Goal: Task Accomplishment & Management: Complete application form

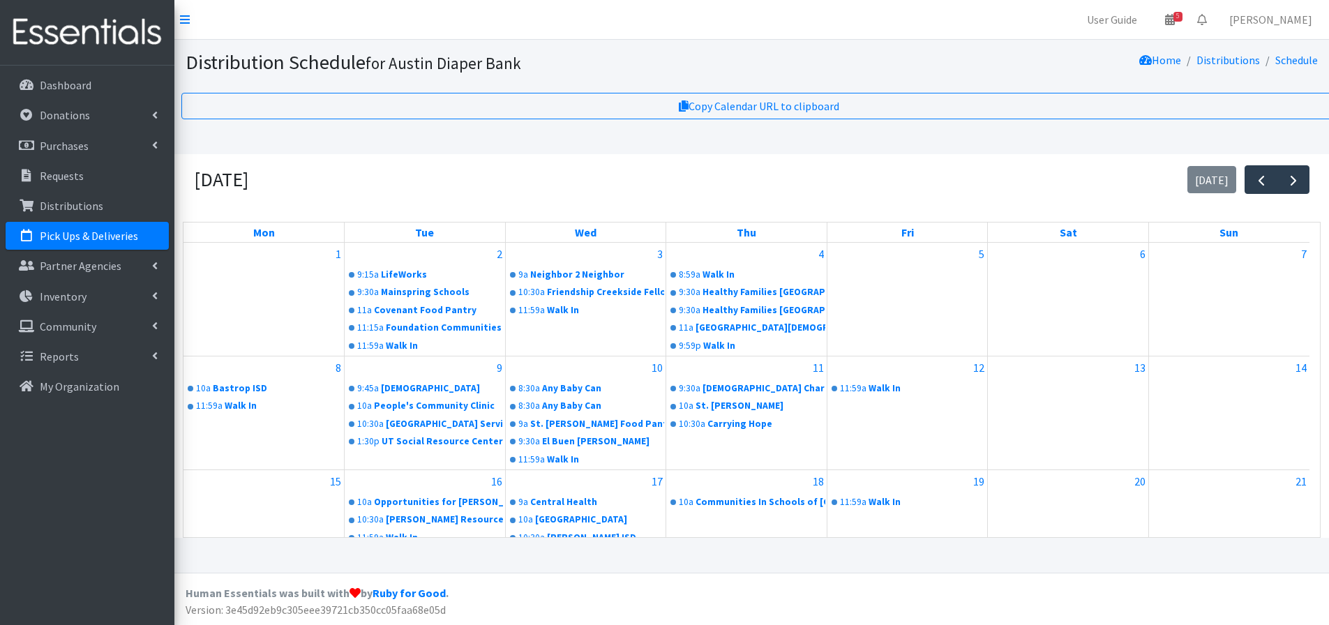
scroll to position [308, 0]
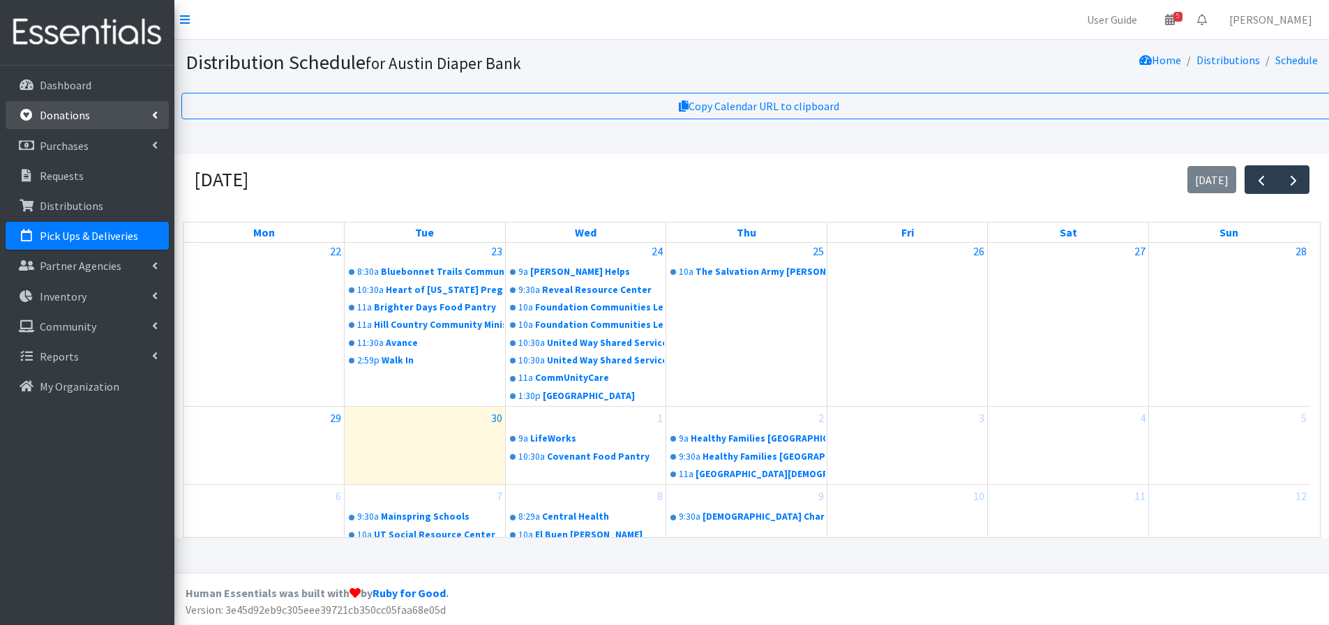
click at [70, 111] on p "Donations" at bounding box center [65, 115] width 50 height 14
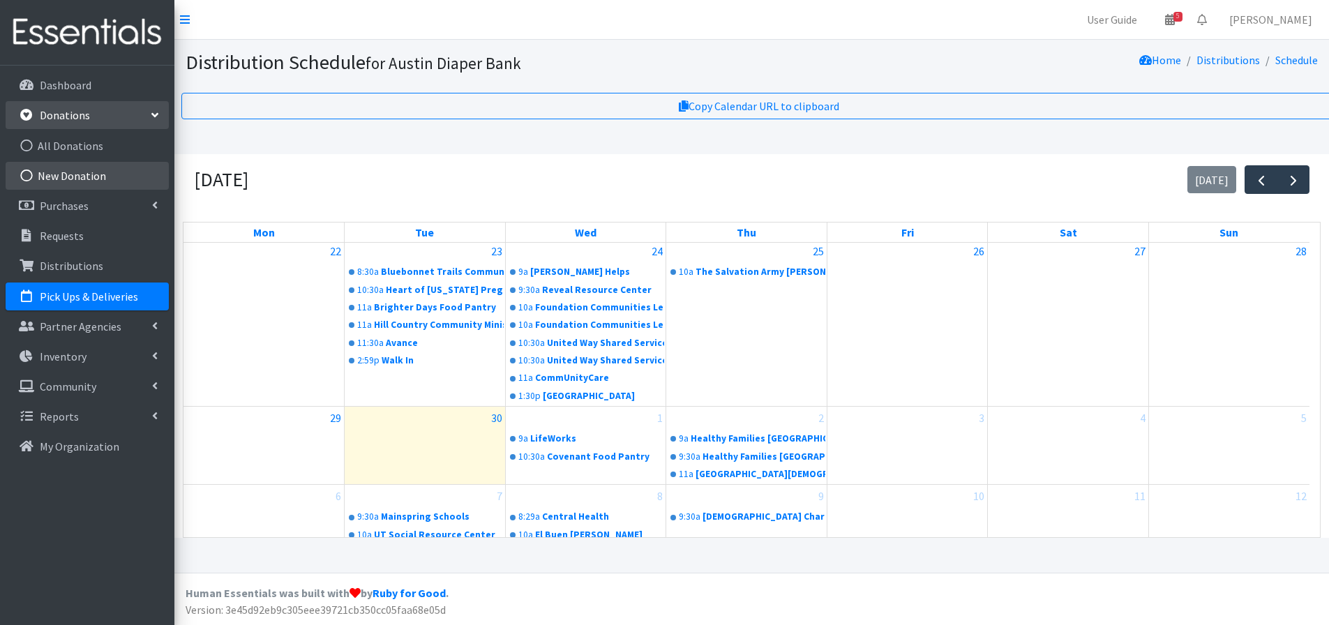
click at [69, 170] on link "New Donation" at bounding box center [87, 176] width 163 height 28
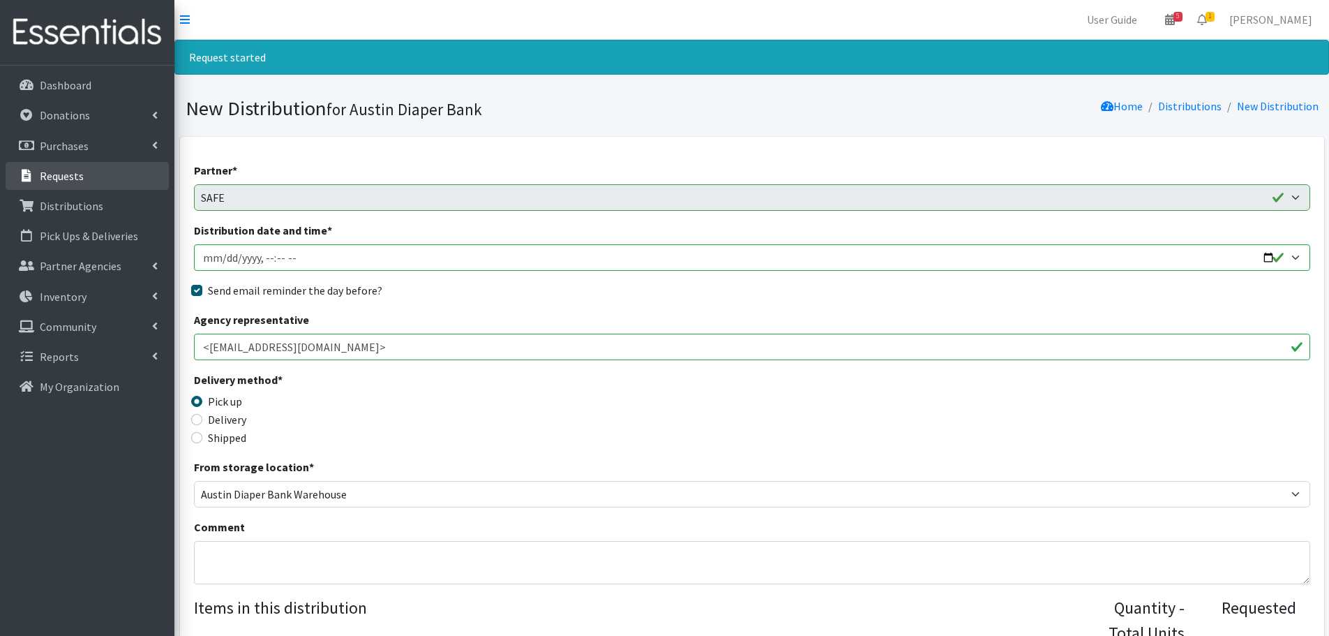
click at [51, 179] on p "Requests" at bounding box center [62, 176] width 44 height 14
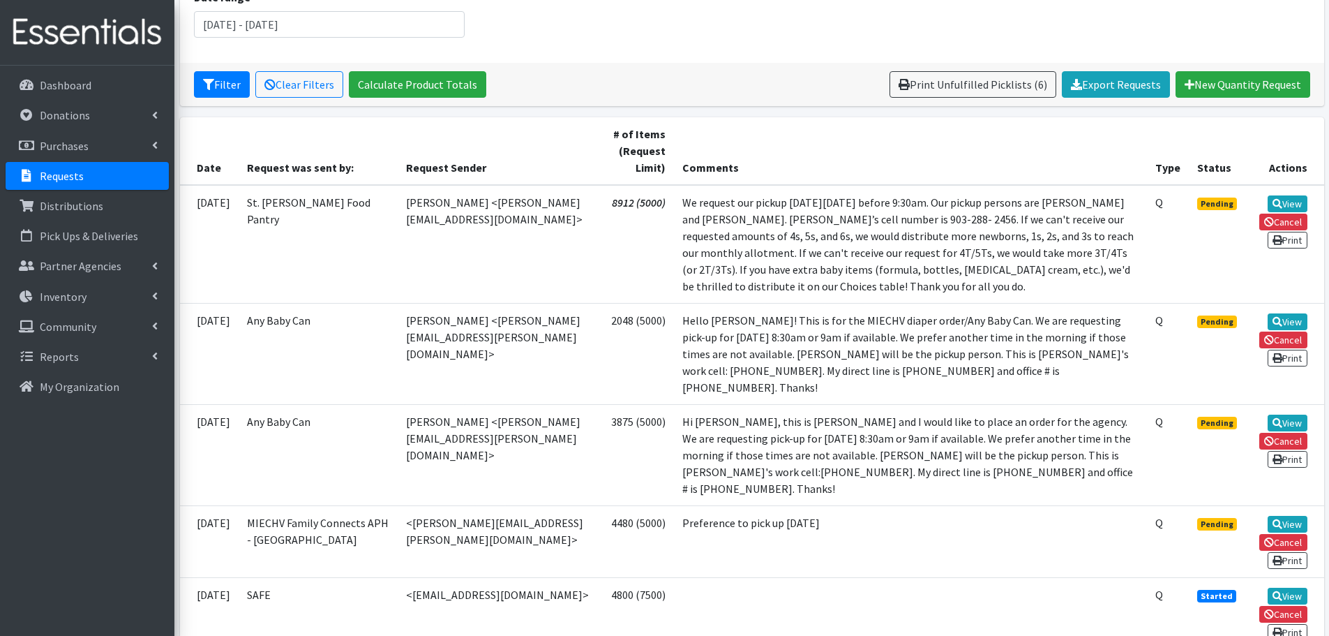
scroll to position [209, 0]
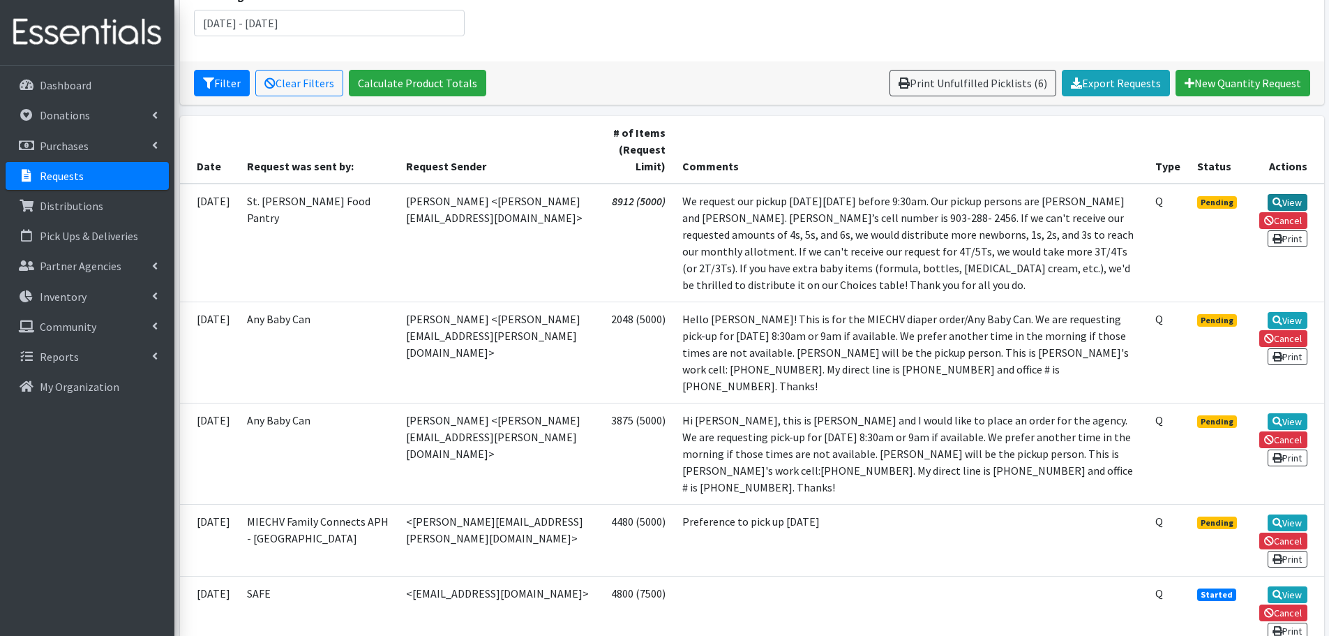
click at [1281, 202] on link "View" at bounding box center [1288, 202] width 40 height 17
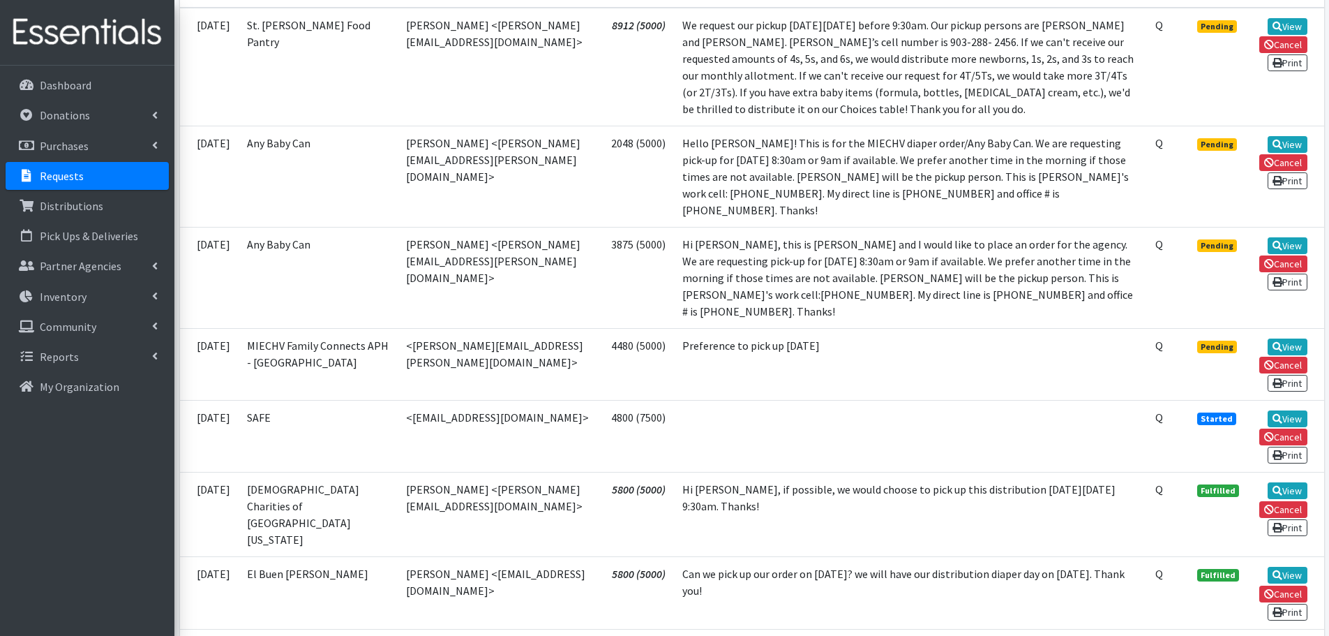
scroll to position [488, 0]
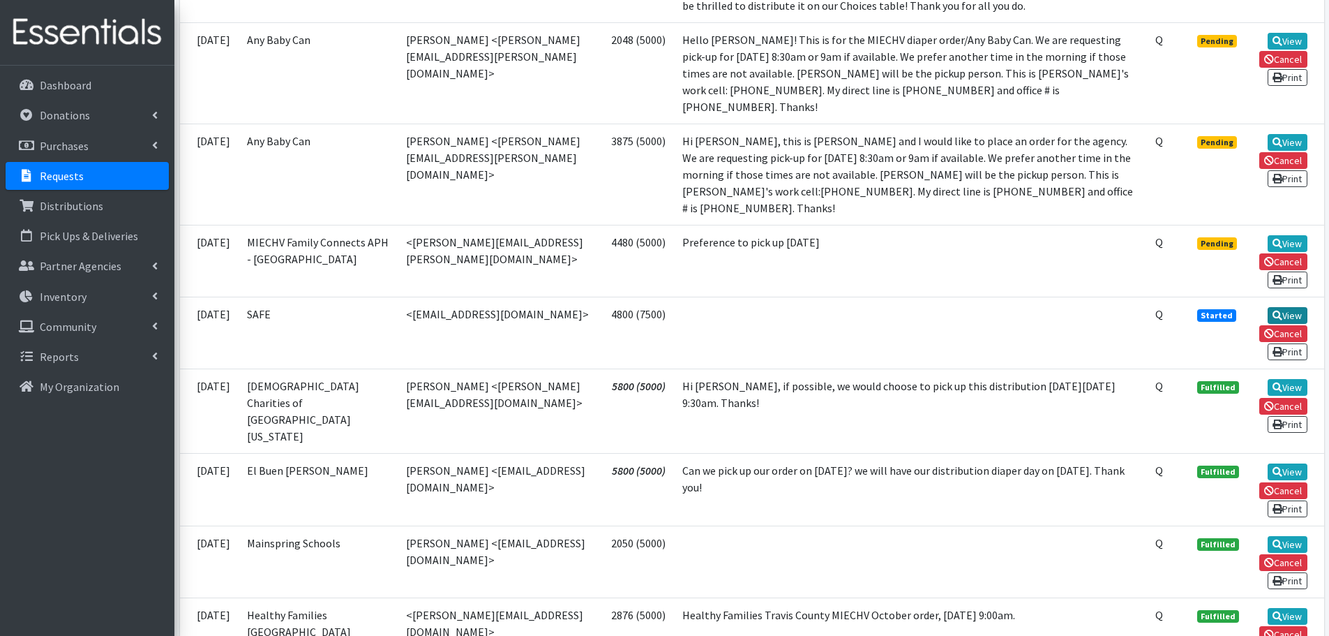
click at [1287, 307] on link "View" at bounding box center [1288, 315] width 40 height 17
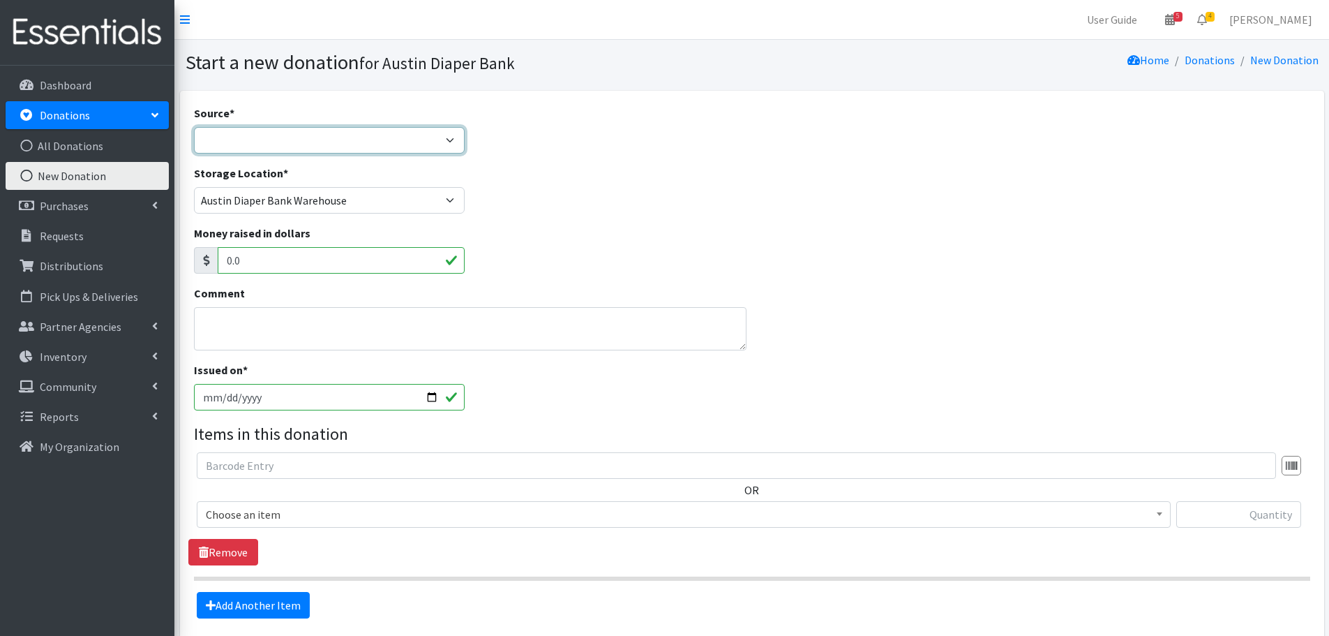
click at [230, 139] on select "Product Drive Manufacturer Donation Site Misc. Donation" at bounding box center [329, 140] width 271 height 27
click at [194, 127] on select "Product Drive Manufacturer Donation Site Misc. Donation" at bounding box center [329, 140] width 271 height 27
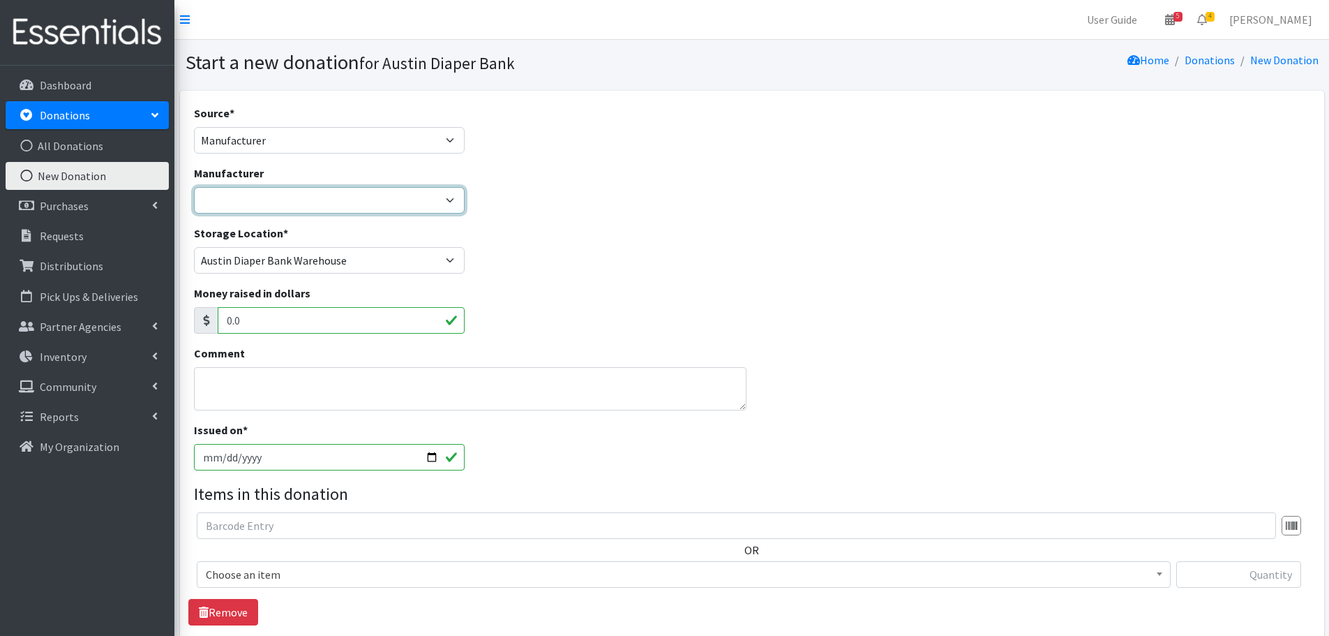
click at [234, 200] on select "Alliance for Period Supplies Baby 2 Baby Hello Bello Huggies Medline National D…" at bounding box center [329, 200] width 271 height 27
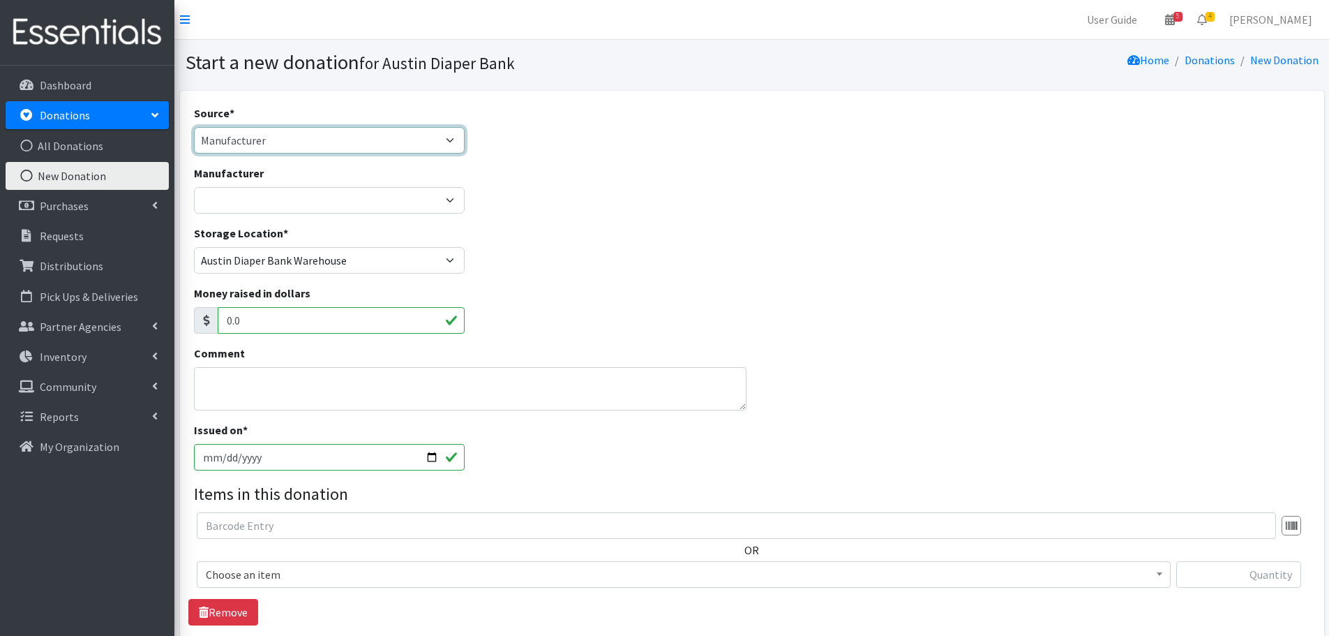
click at [438, 135] on select "Product Drive Manufacturer Donation Site Misc. Donation" at bounding box center [329, 140] width 271 height 27
click at [194, 127] on select "Product Drive Manufacturer Donation Site Misc. Donation" at bounding box center [329, 140] width 271 height 27
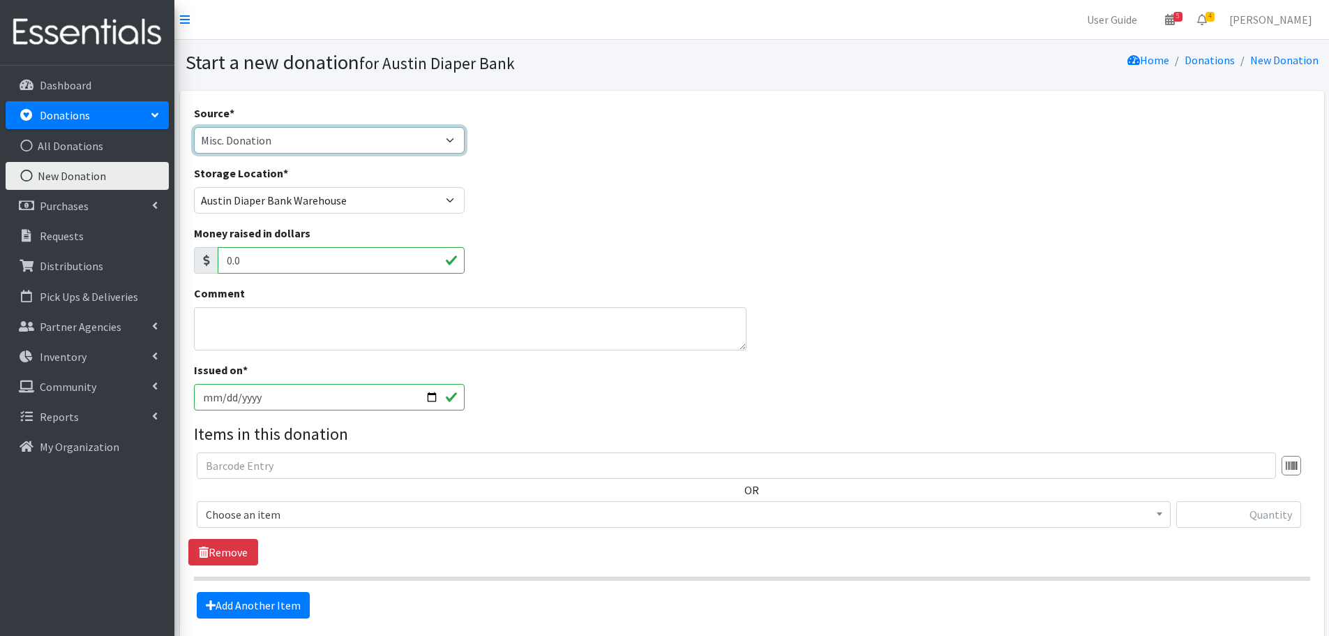
click at [300, 135] on select "Product Drive Manufacturer Donation Site Misc. Donation" at bounding box center [329, 140] width 271 height 27
select select "Manufacturer"
click at [194, 127] on select "Product Drive Manufacturer Donation Site Misc. Donation" at bounding box center [329, 140] width 271 height 27
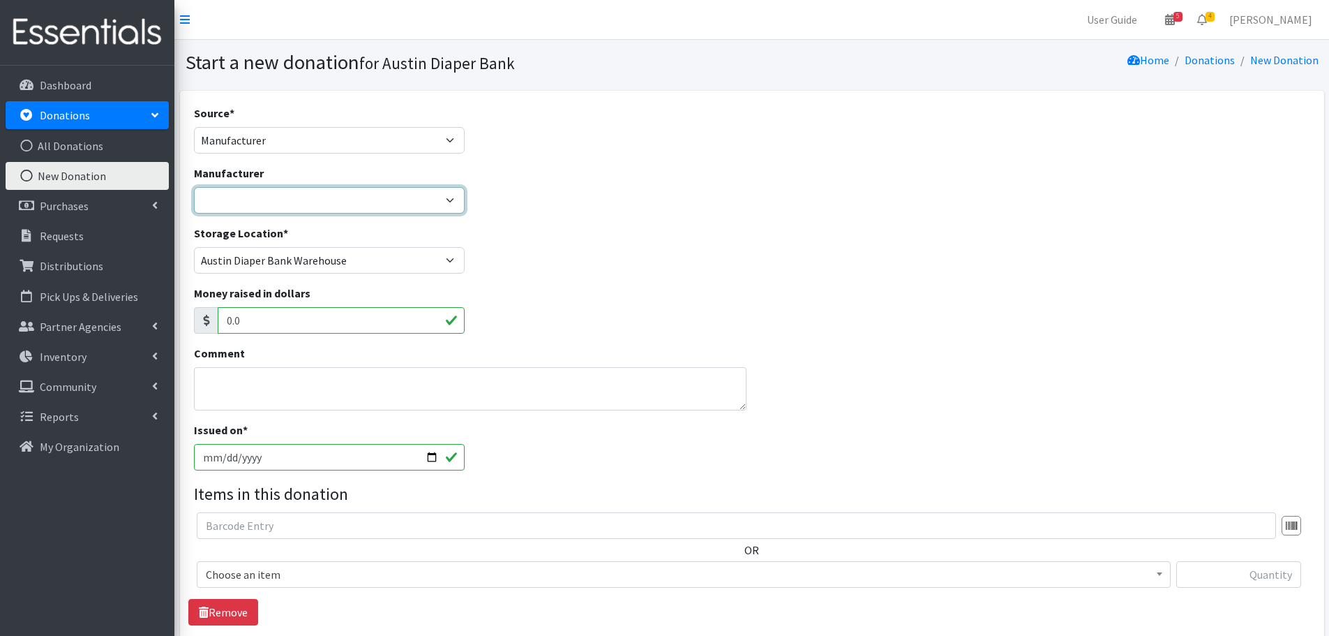
click at [263, 205] on select "Alliance for Period Supplies Baby 2 Baby Hello Bello Huggies Medline National D…" at bounding box center [329, 200] width 271 height 27
select select
click at [194, 187] on select "Alliance for Period Supplies Baby 2 Baby Hello Bello Huggies Medline National D…" at bounding box center [329, 200] width 271 height 27
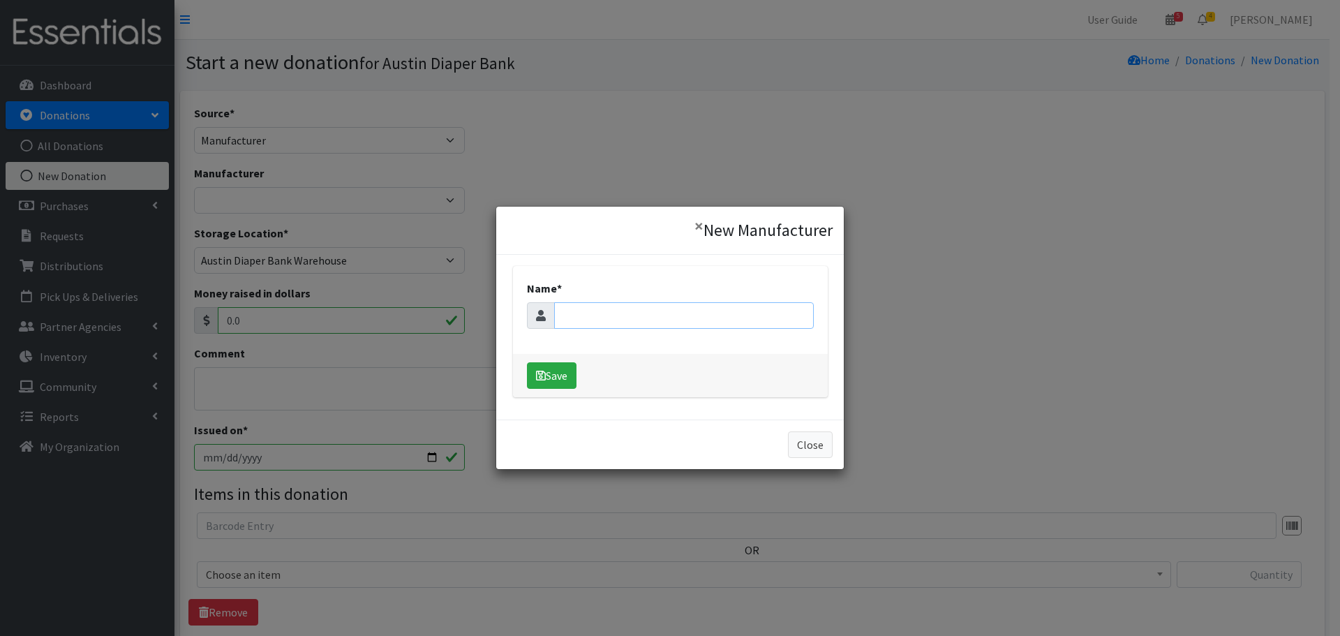
click at [565, 311] on input "Name *" at bounding box center [684, 315] width 260 height 27
type input "H-E-B"
click at [565, 380] on button "Save" at bounding box center [552, 375] width 50 height 27
select select "289"
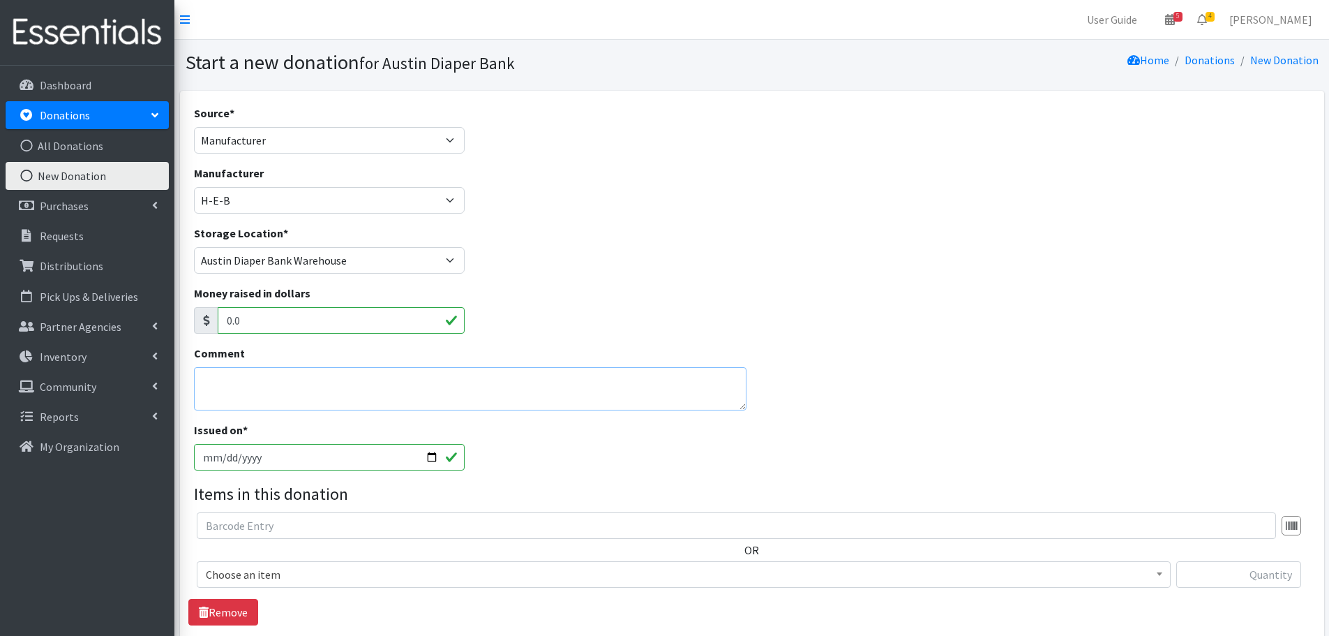
click at [248, 377] on textarea "Comment" at bounding box center [470, 388] width 553 height 43
type textarea "Grant Funded"
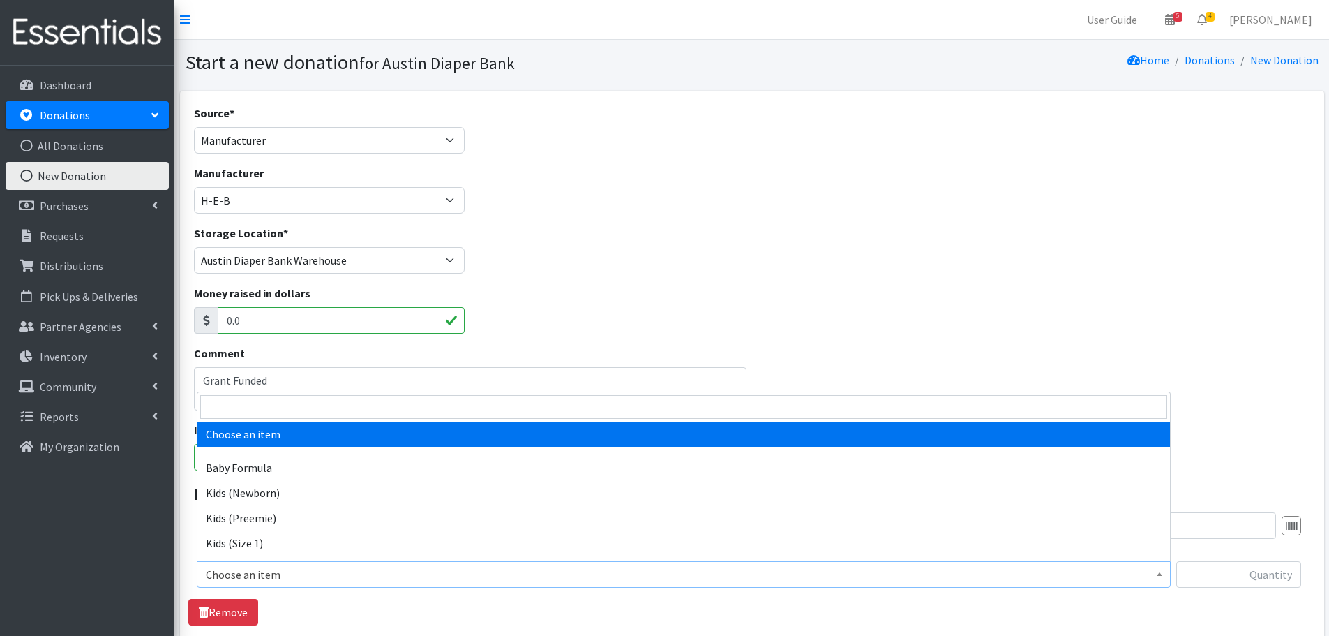
click at [355, 576] on span "Choose an item" at bounding box center [684, 575] width 956 height 20
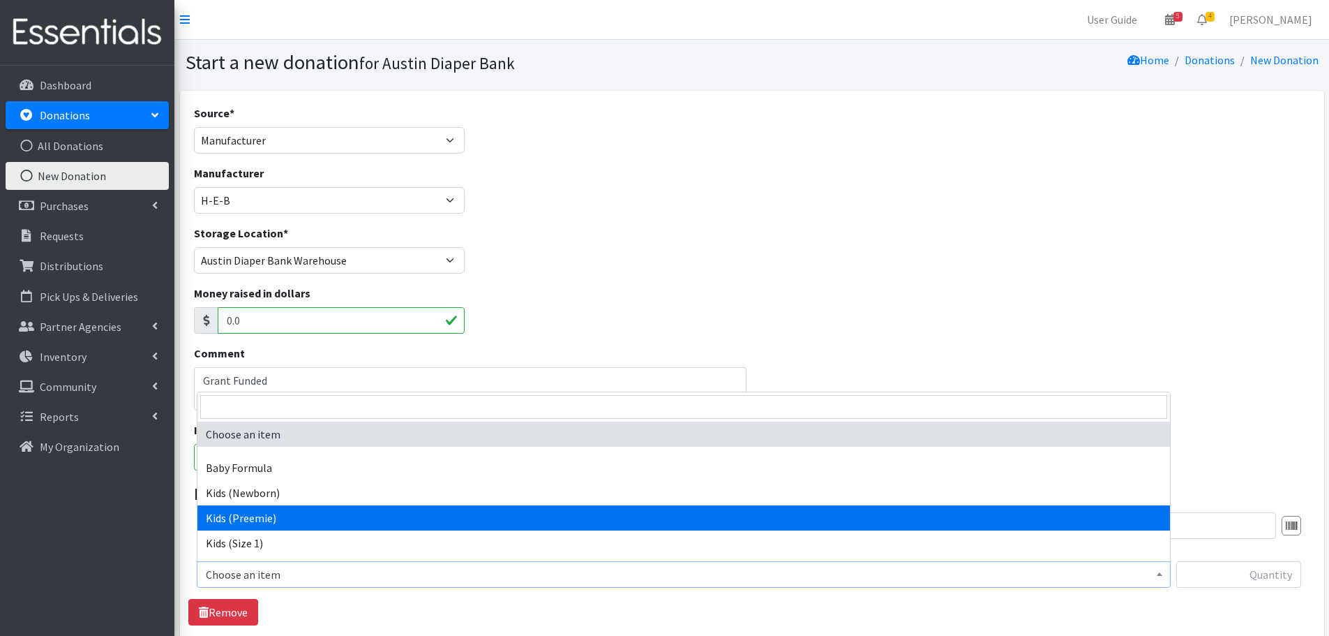
scroll to position [70, 0]
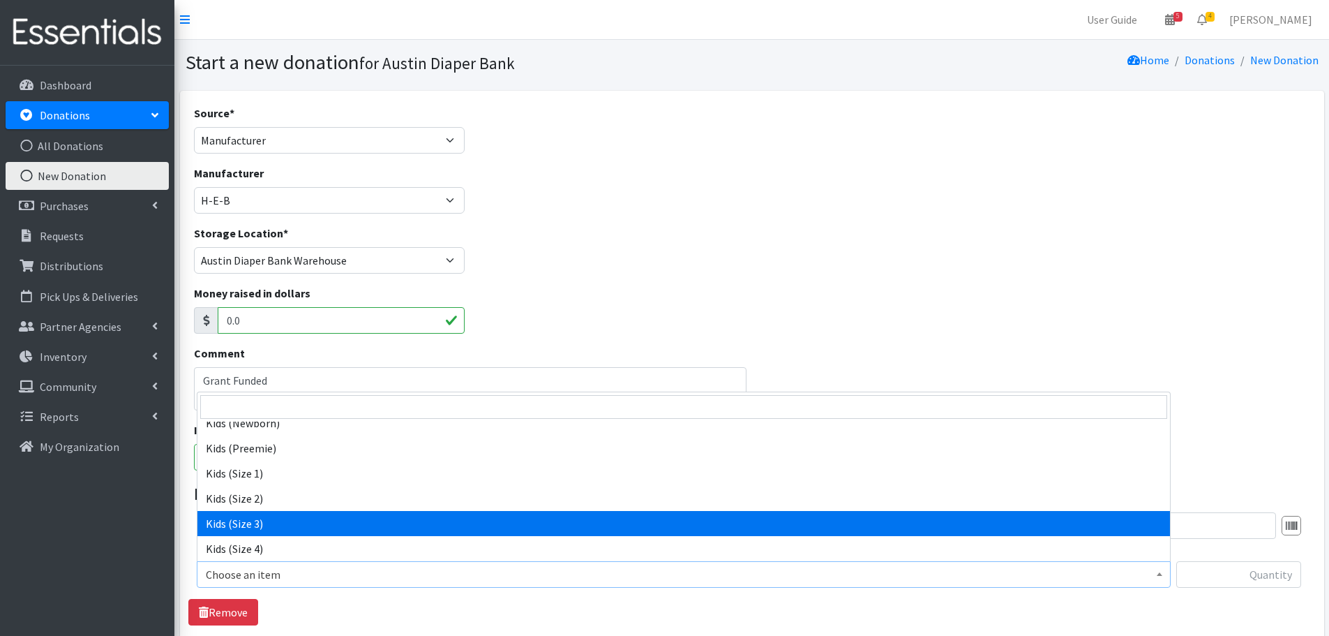
select select "442"
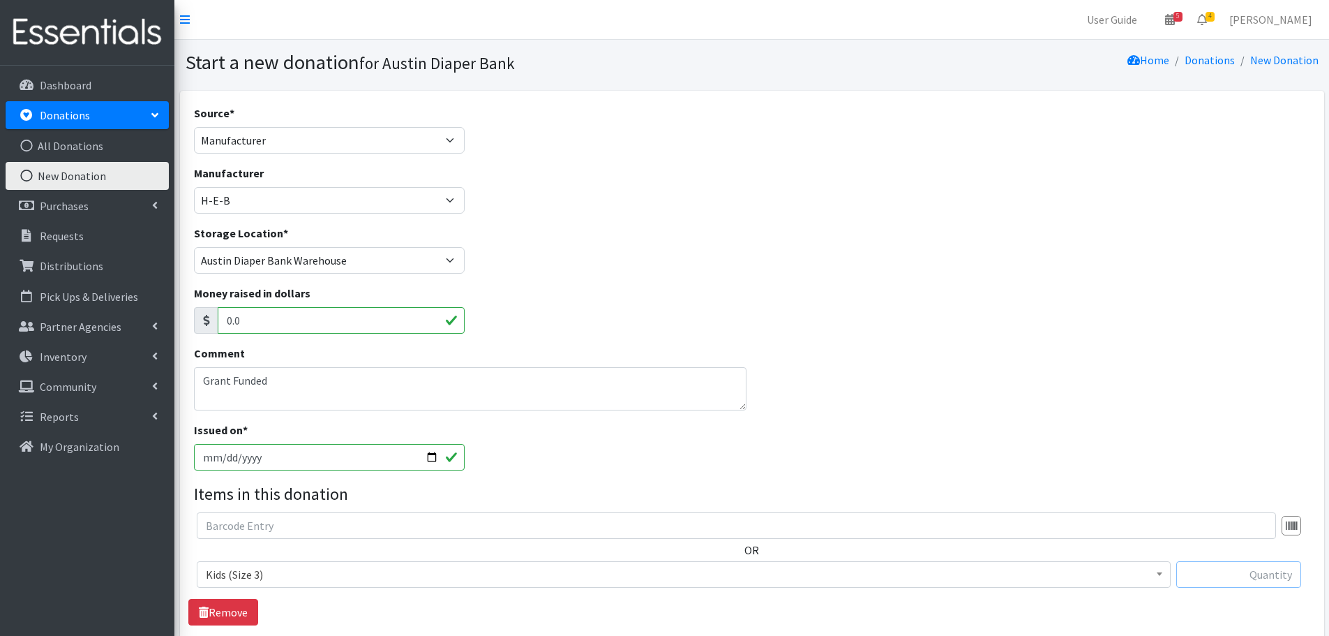
click at [1228, 567] on input "text" at bounding box center [1238, 574] width 125 height 27
type input "34"
click at [1164, 610] on div "OR Choose an item Baby Formula Kids (Newborn) Kids (Preemie) Kids (Size 1) Kids…" at bounding box center [751, 568] width 1127 height 113
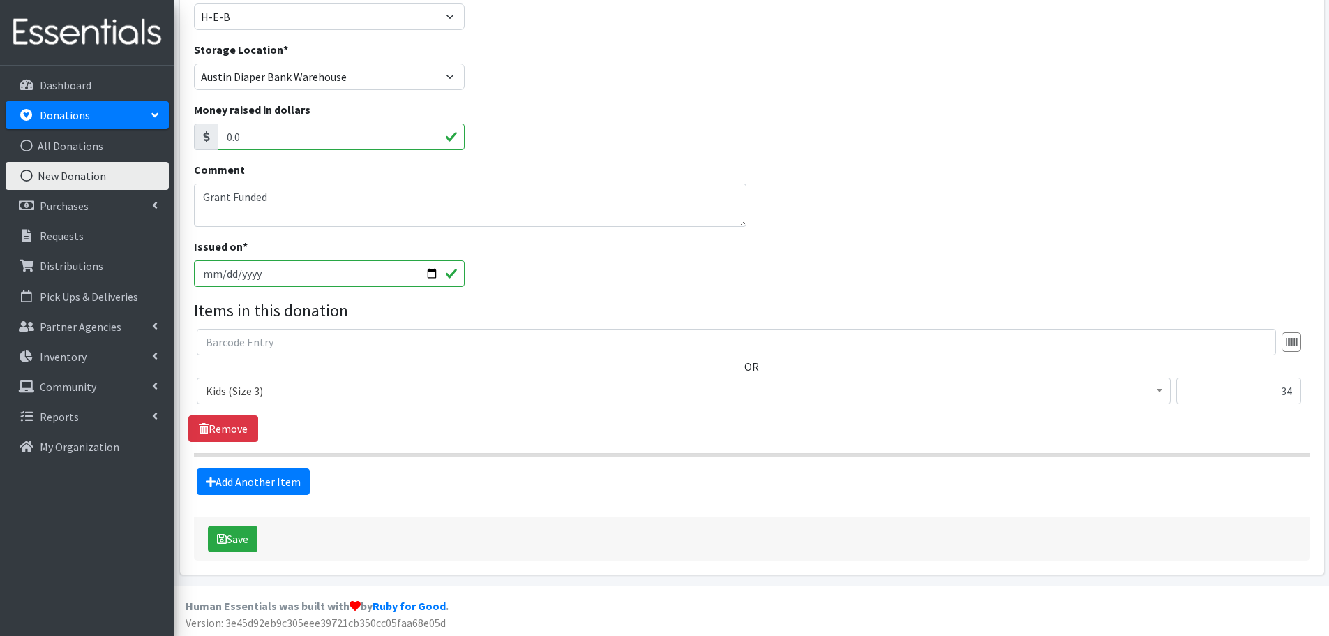
scroll to position [186, 0]
click at [246, 475] on link "Add Another Item" at bounding box center [253, 479] width 113 height 27
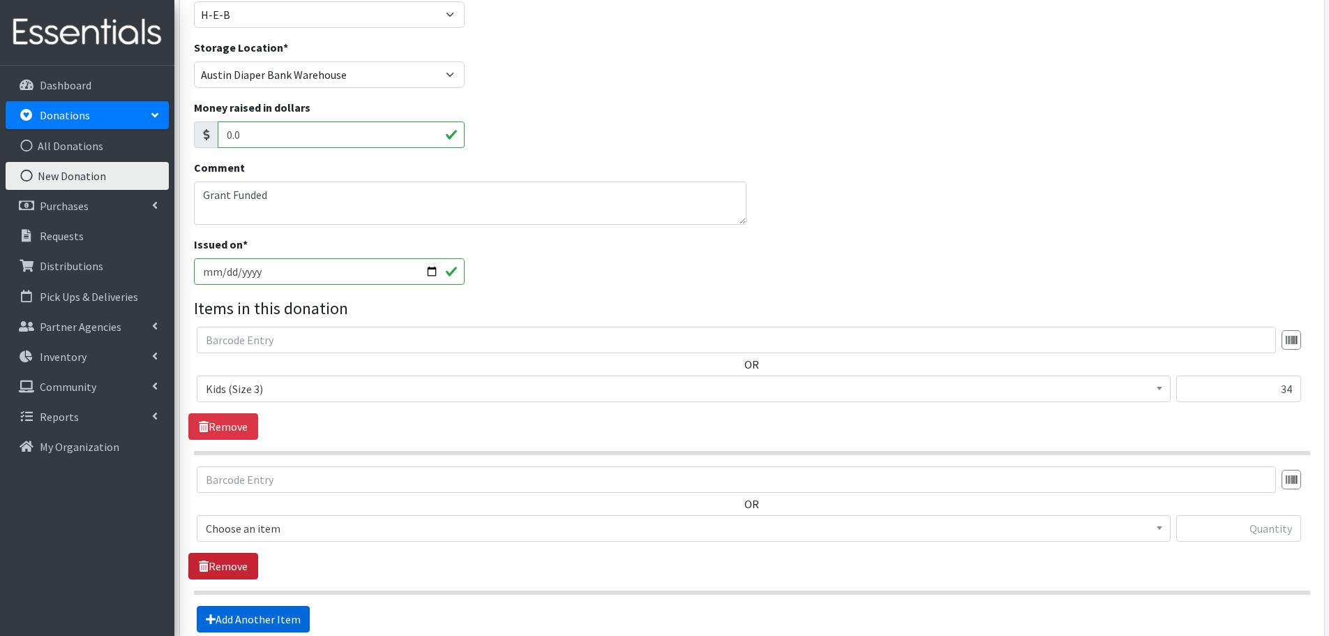
scroll to position [325, 0]
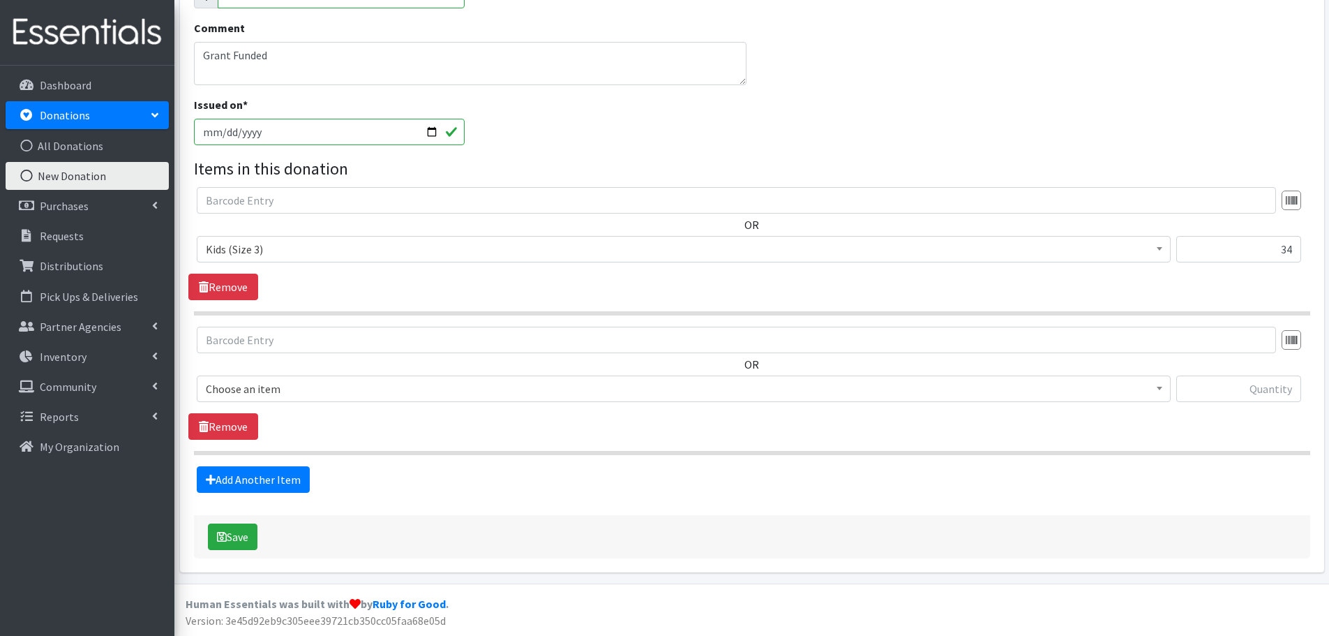
click at [221, 398] on span "Choose an item" at bounding box center [684, 389] width 956 height 20
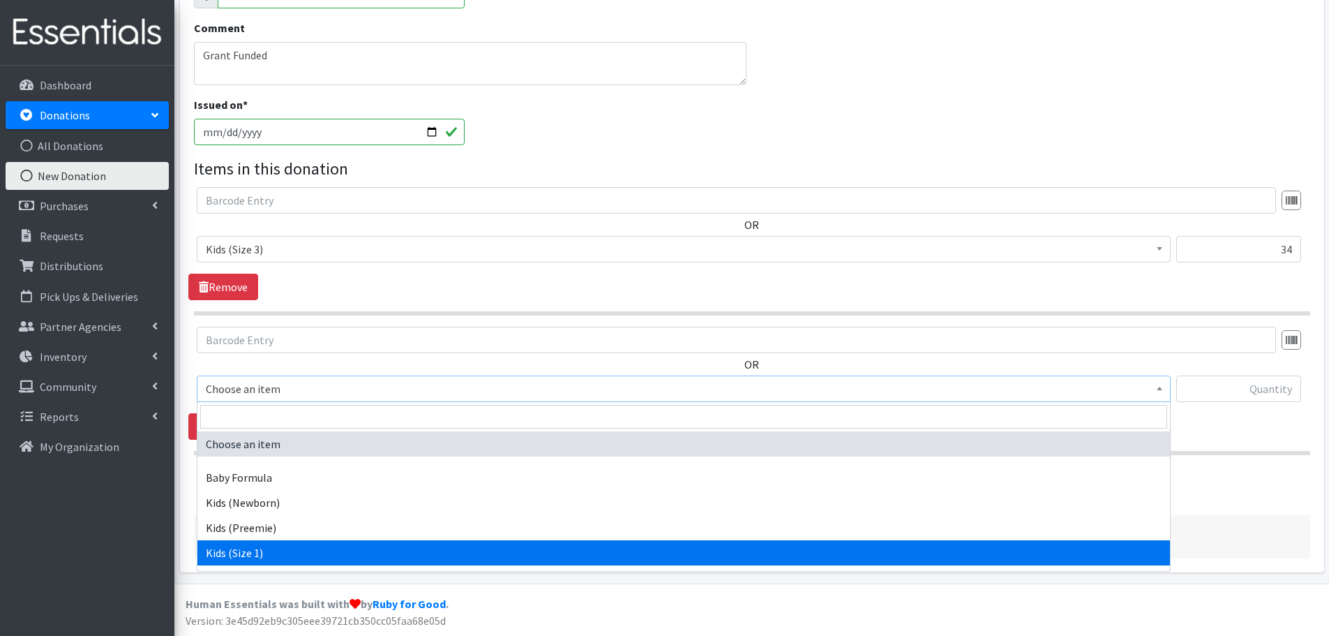
scroll to position [70, 0]
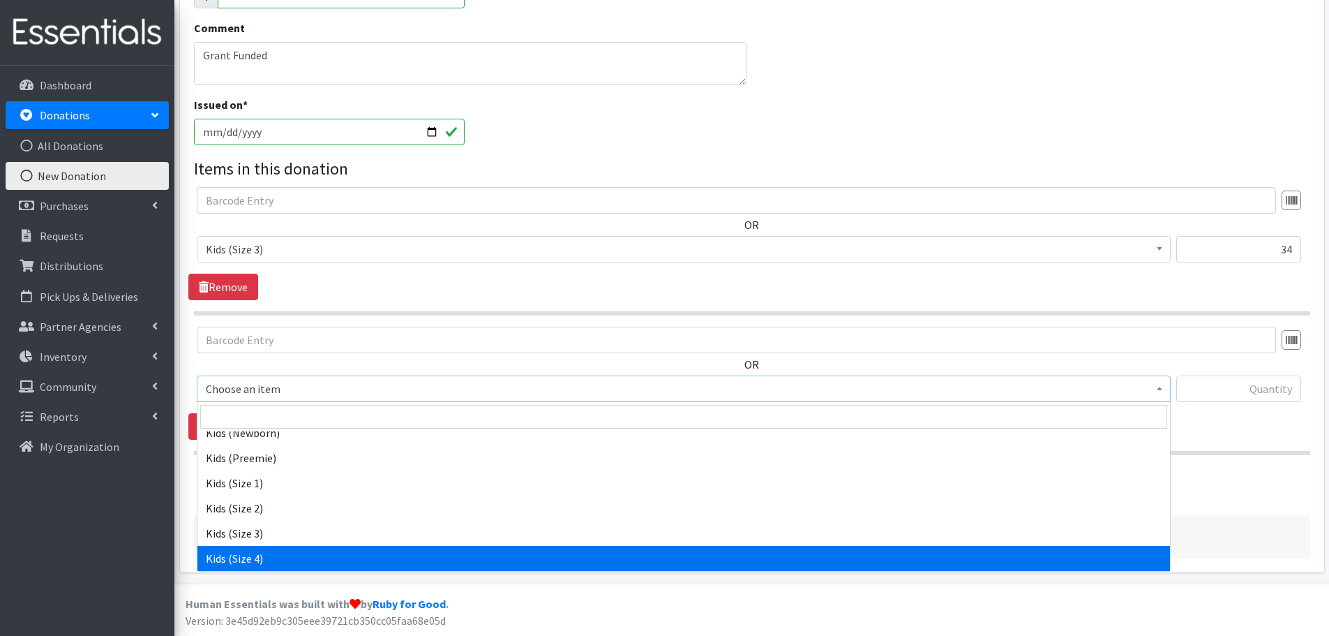
select select "459"
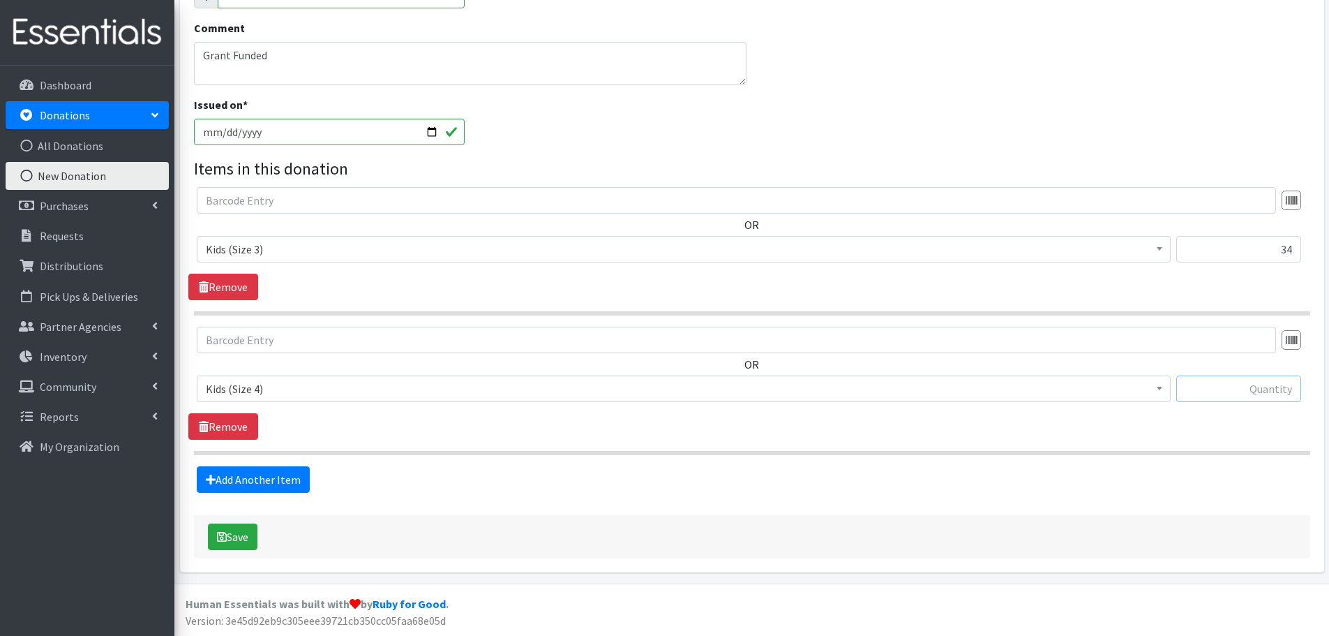
click at [1222, 396] on input "text" at bounding box center [1238, 388] width 125 height 27
type input "15000"
click at [290, 478] on link "Add Another Item" at bounding box center [253, 479] width 113 height 27
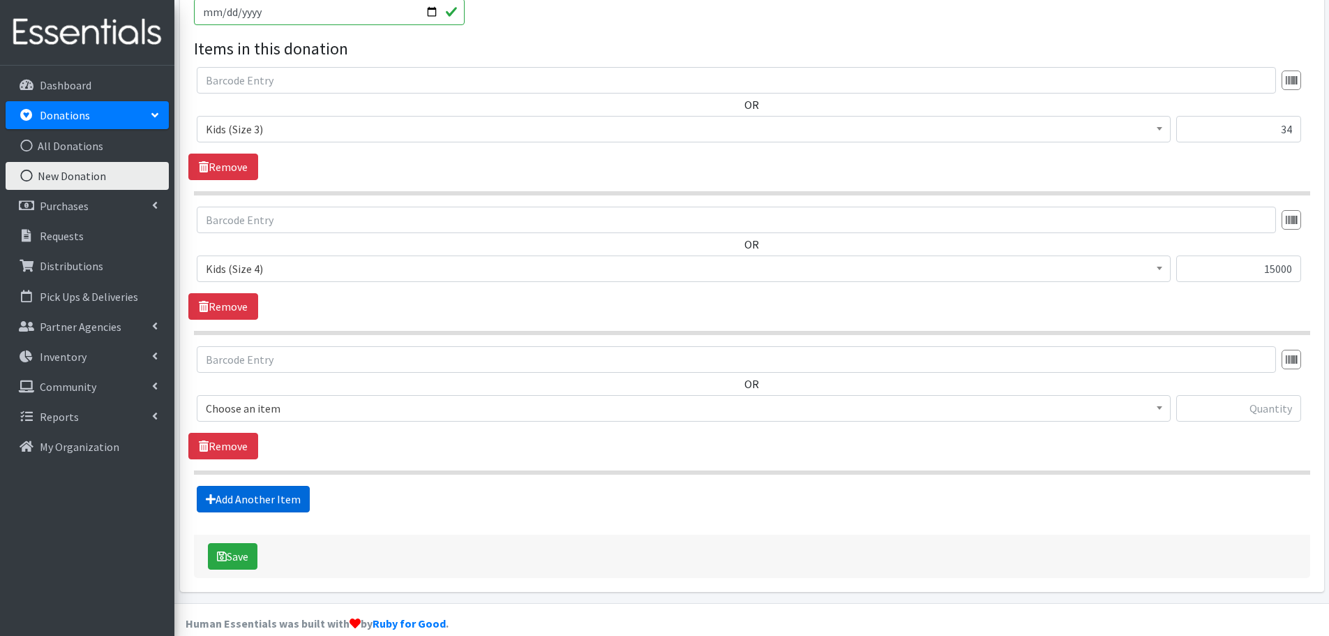
scroll to position [465, 0]
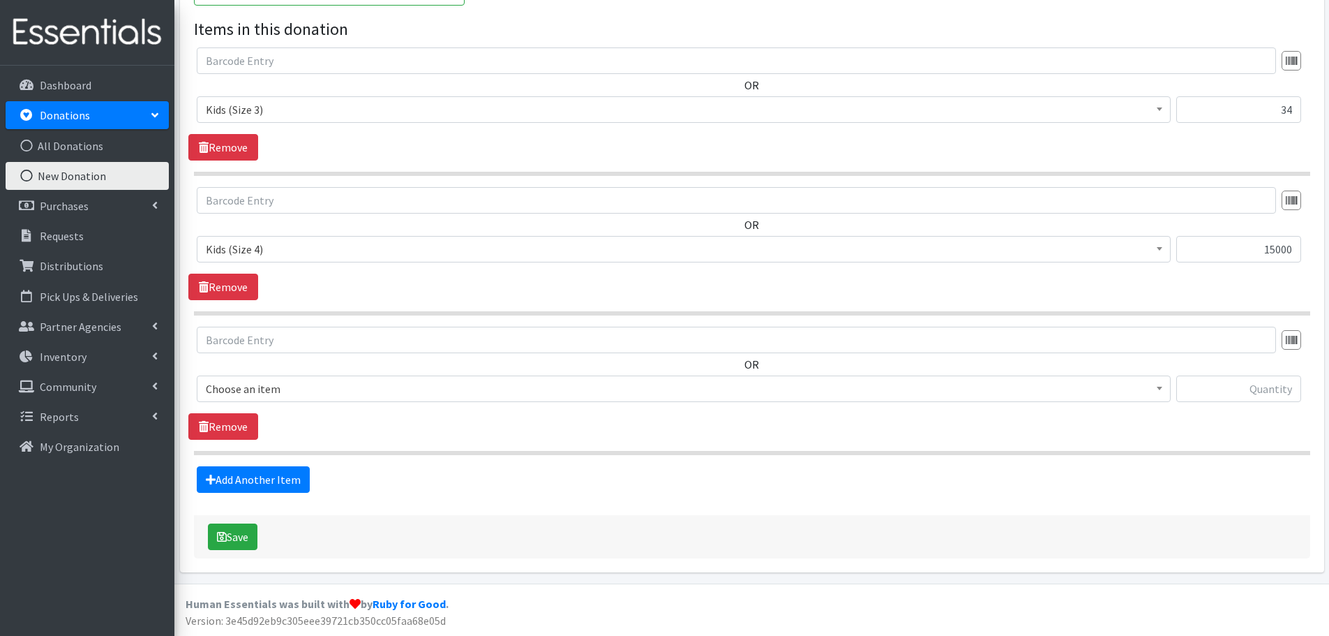
click at [245, 393] on span "Choose an item" at bounding box center [684, 389] width 956 height 20
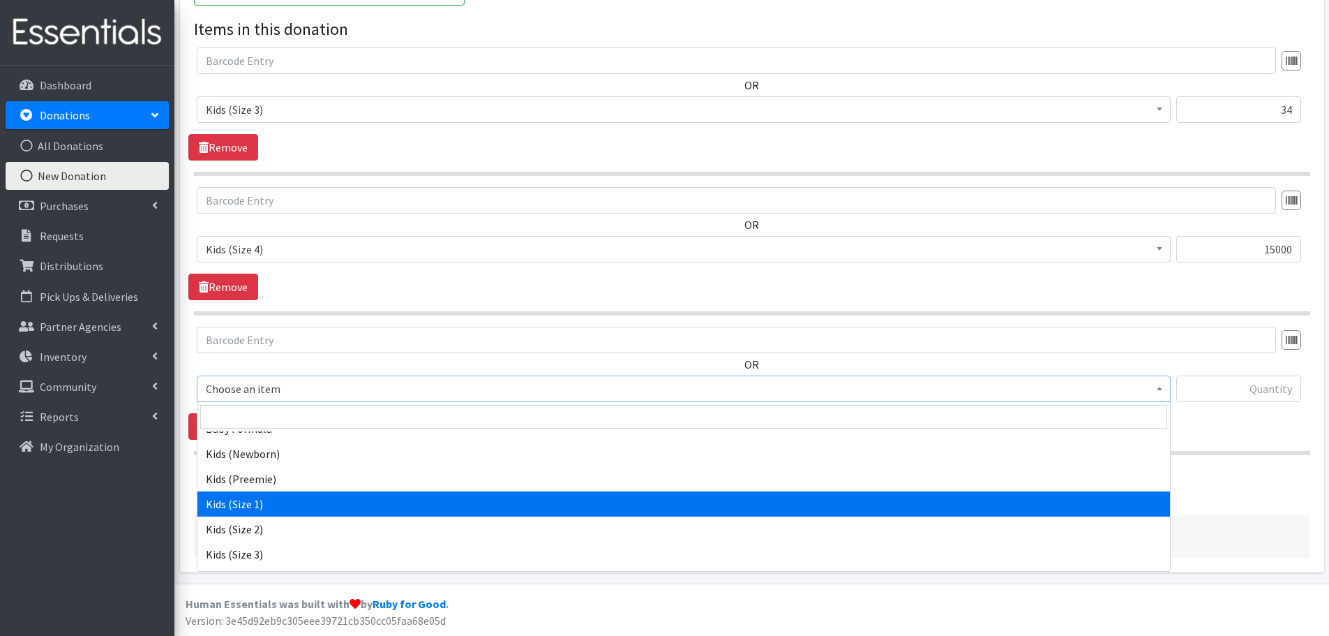
scroll to position [140, 0]
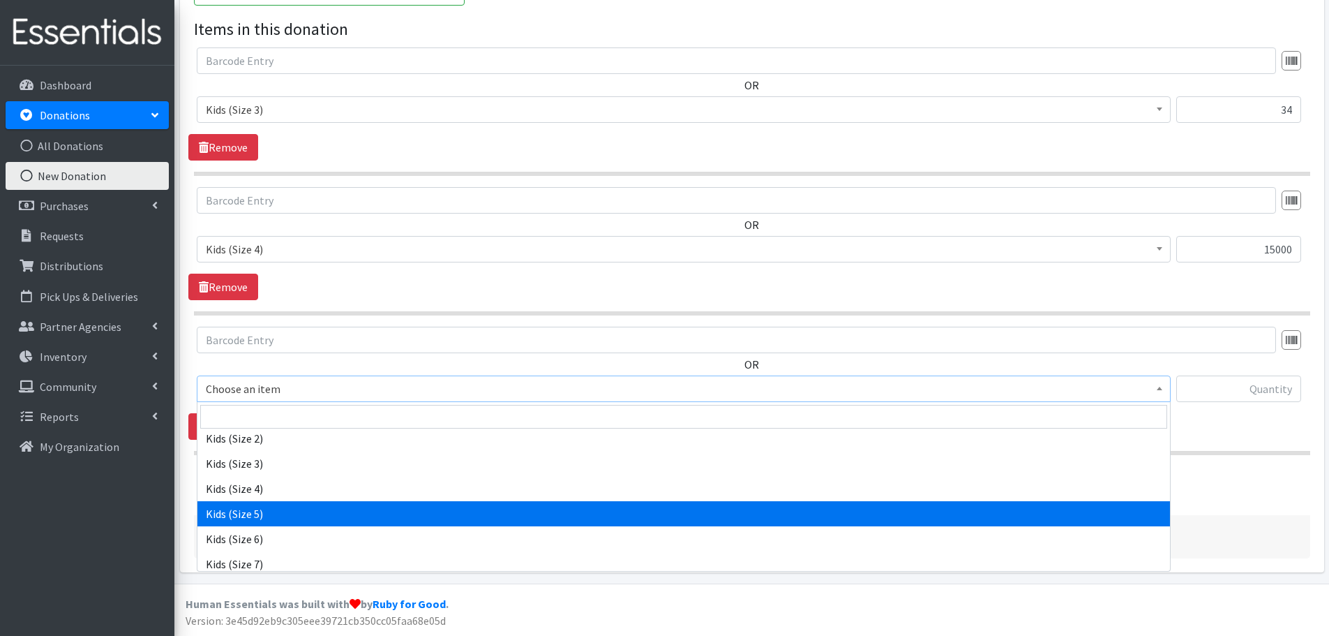
select select "460"
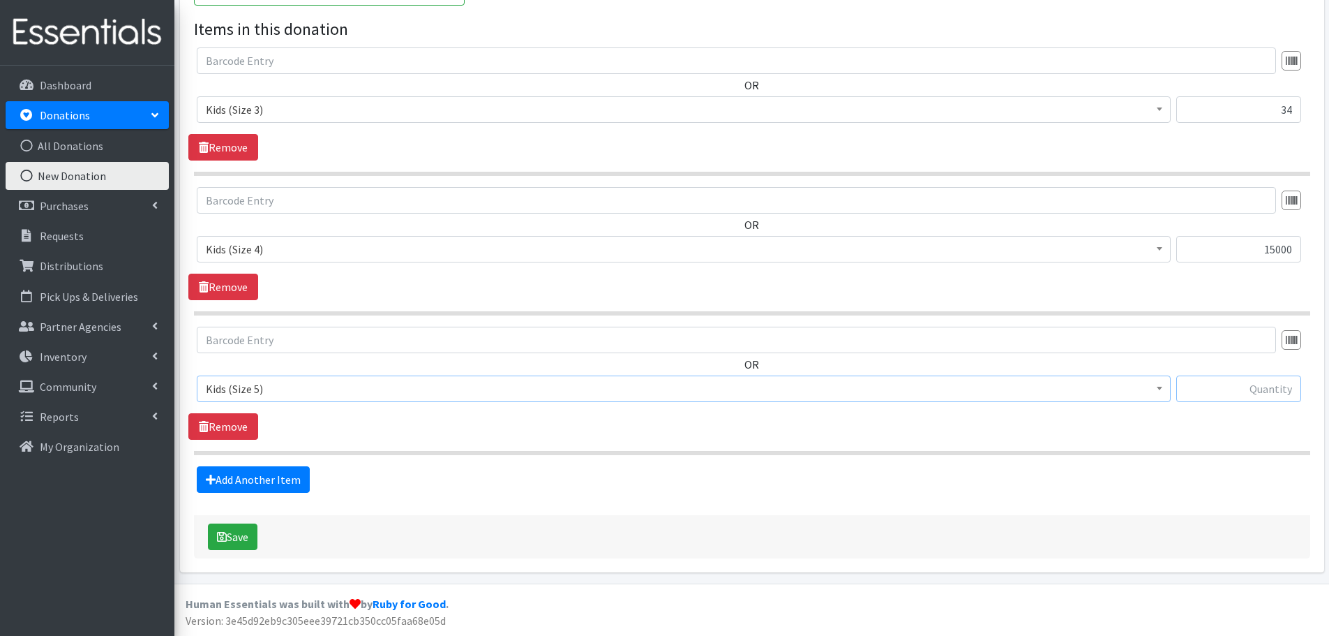
click at [1279, 394] on input "text" at bounding box center [1238, 388] width 125 height 27
click at [1294, 389] on input "text" at bounding box center [1238, 388] width 125 height 27
type input "6600"
click at [1257, 434] on div "OR Choose an item Baby Formula Kids (Newborn) Kids (Preemie) Kids (Size 1) Kids…" at bounding box center [751, 383] width 1127 height 113
click at [237, 481] on link "Add Another Item" at bounding box center [253, 479] width 113 height 27
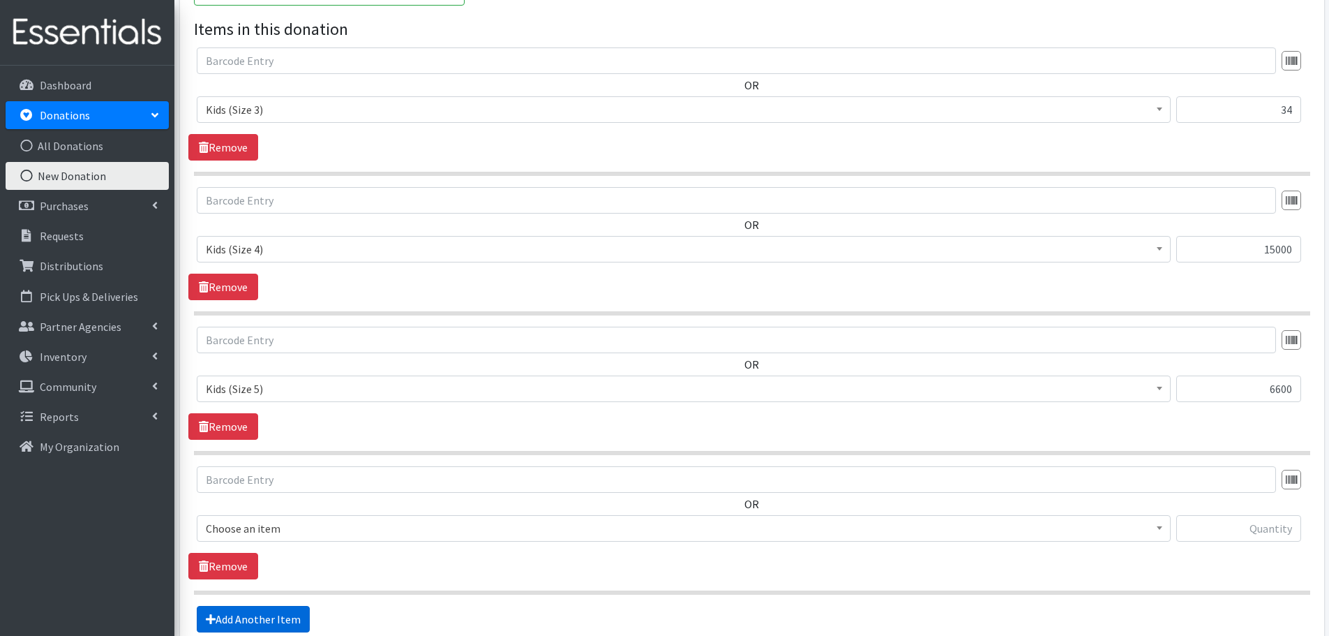
scroll to position [604, 0]
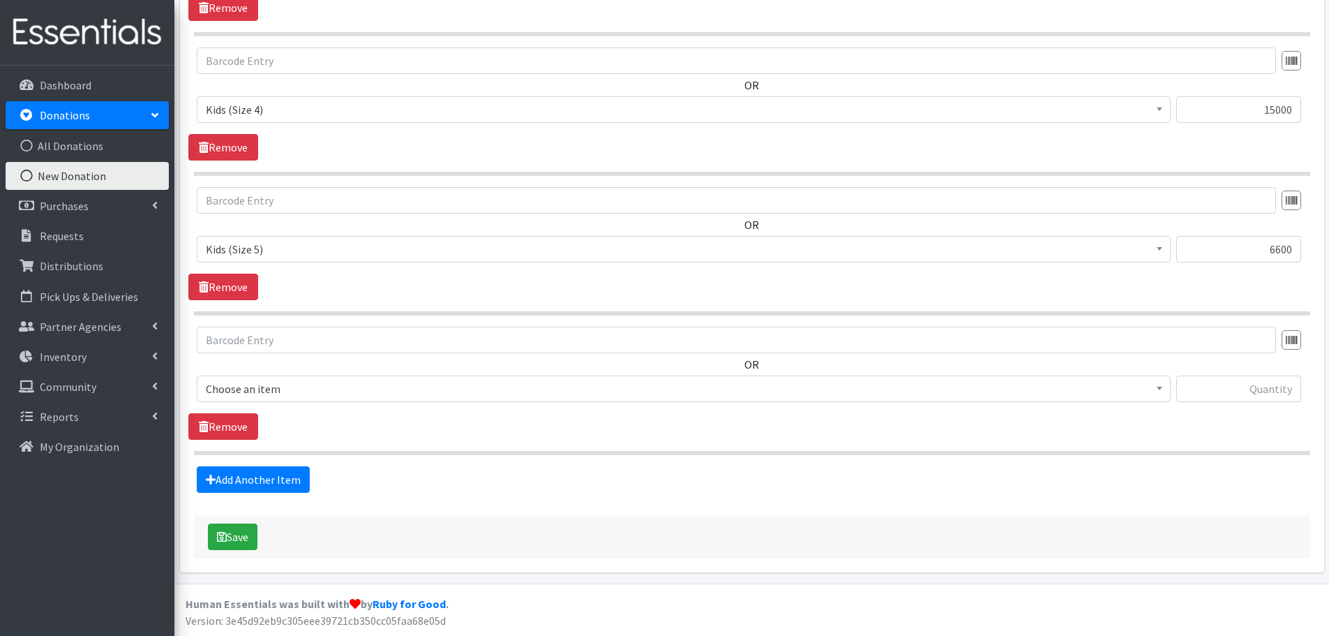
click at [231, 381] on span "Choose an item" at bounding box center [684, 389] width 956 height 20
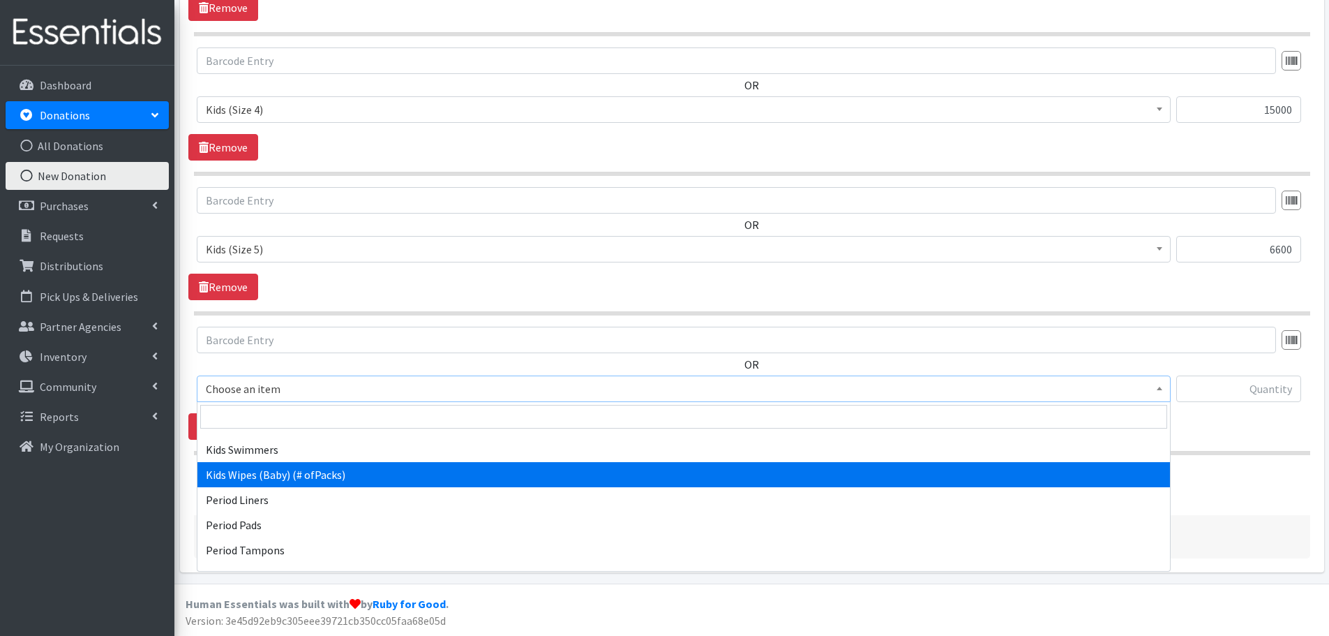
scroll to position [396, 0]
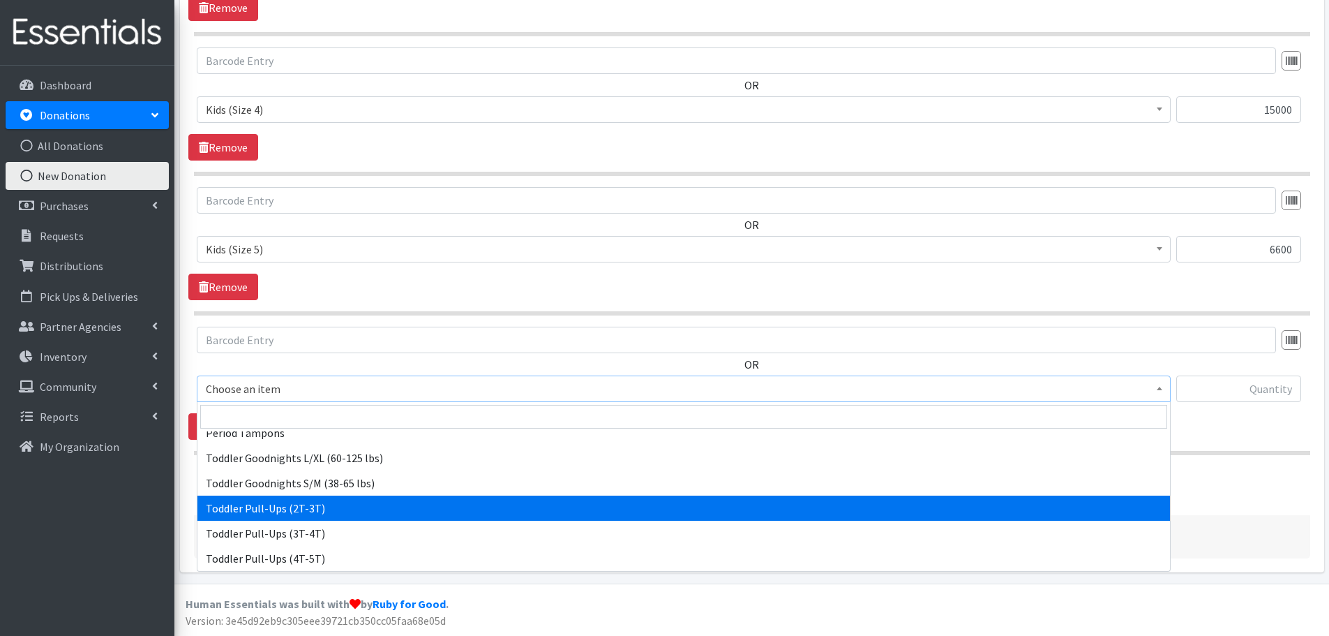
select select "444"
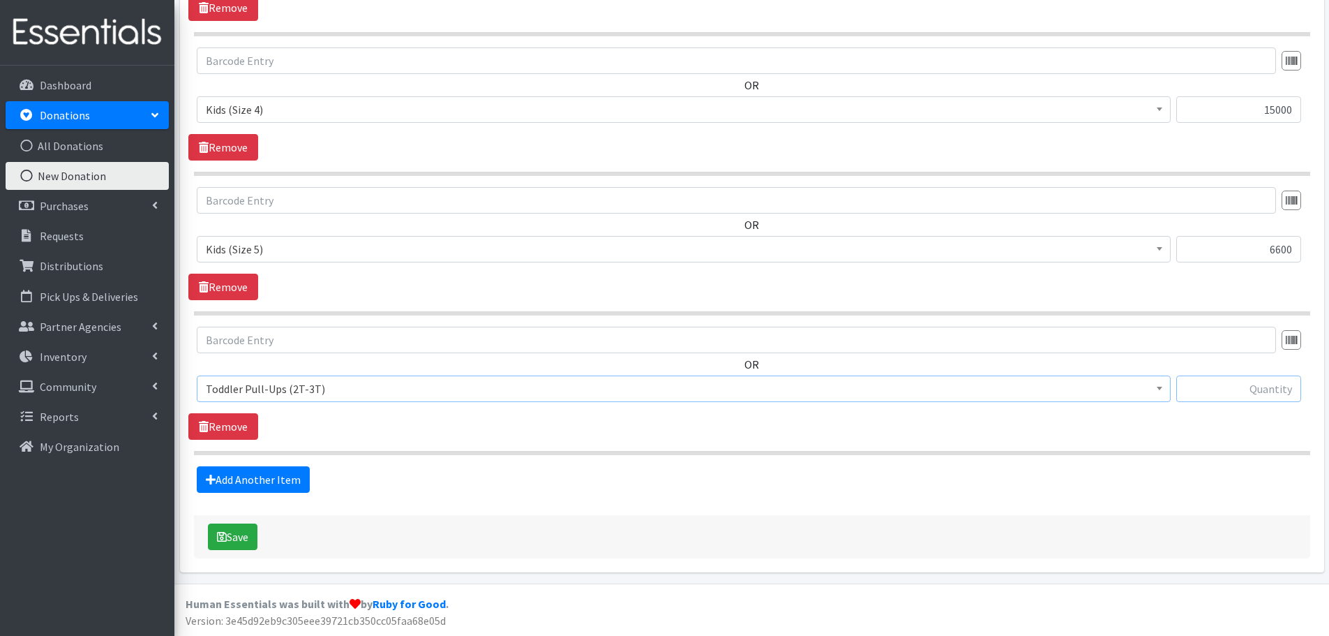
click at [1242, 395] on input "text" at bounding box center [1238, 388] width 125 height 27
type input "1300"
click at [237, 477] on link "Add Another Item" at bounding box center [253, 479] width 113 height 27
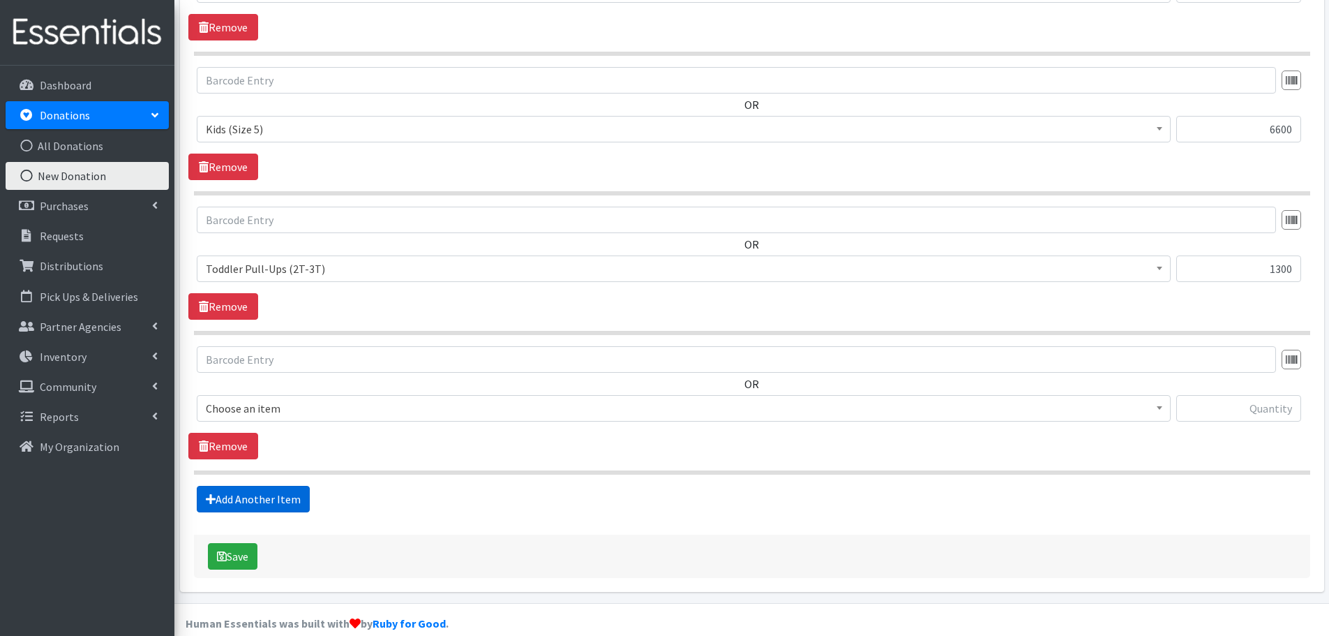
scroll to position [744, 0]
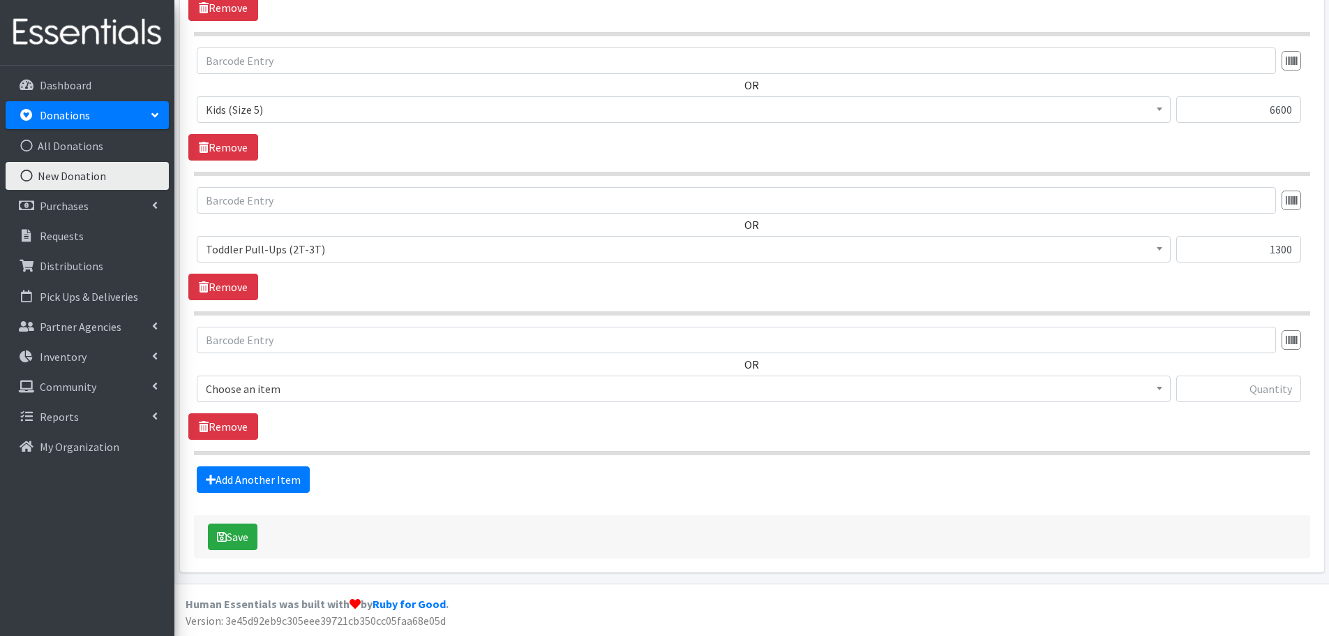
click at [218, 383] on span "Choose an item" at bounding box center [684, 389] width 956 height 20
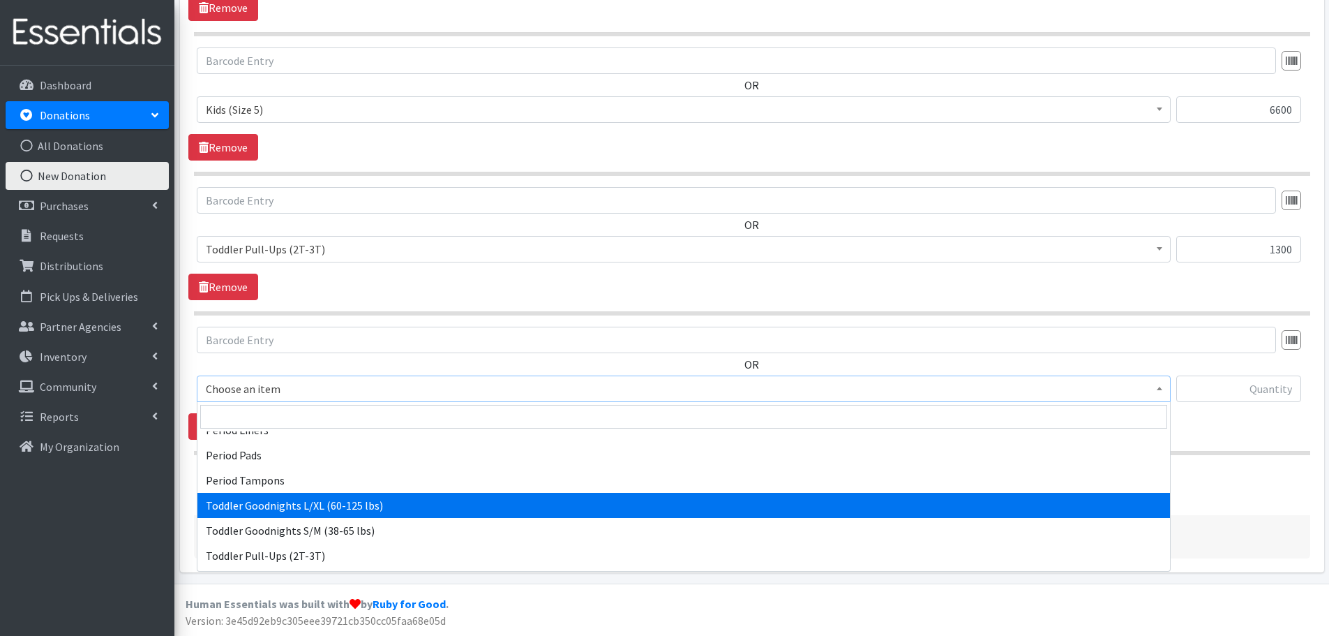
scroll to position [396, 0]
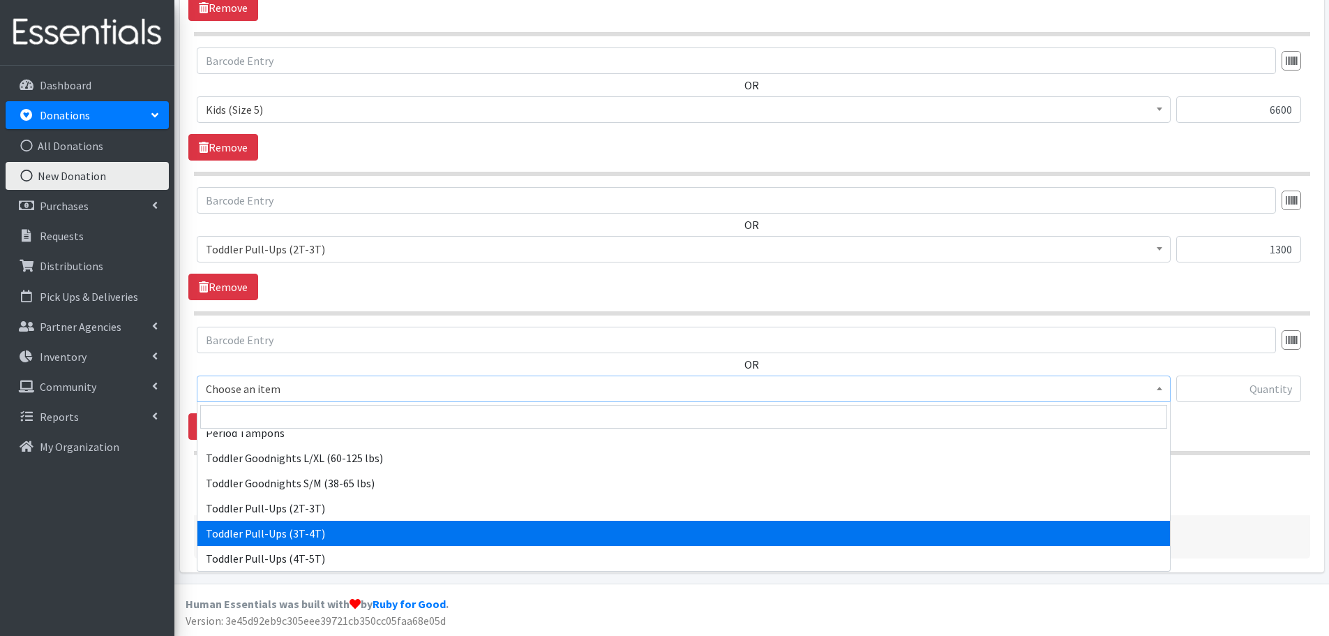
select select "445"
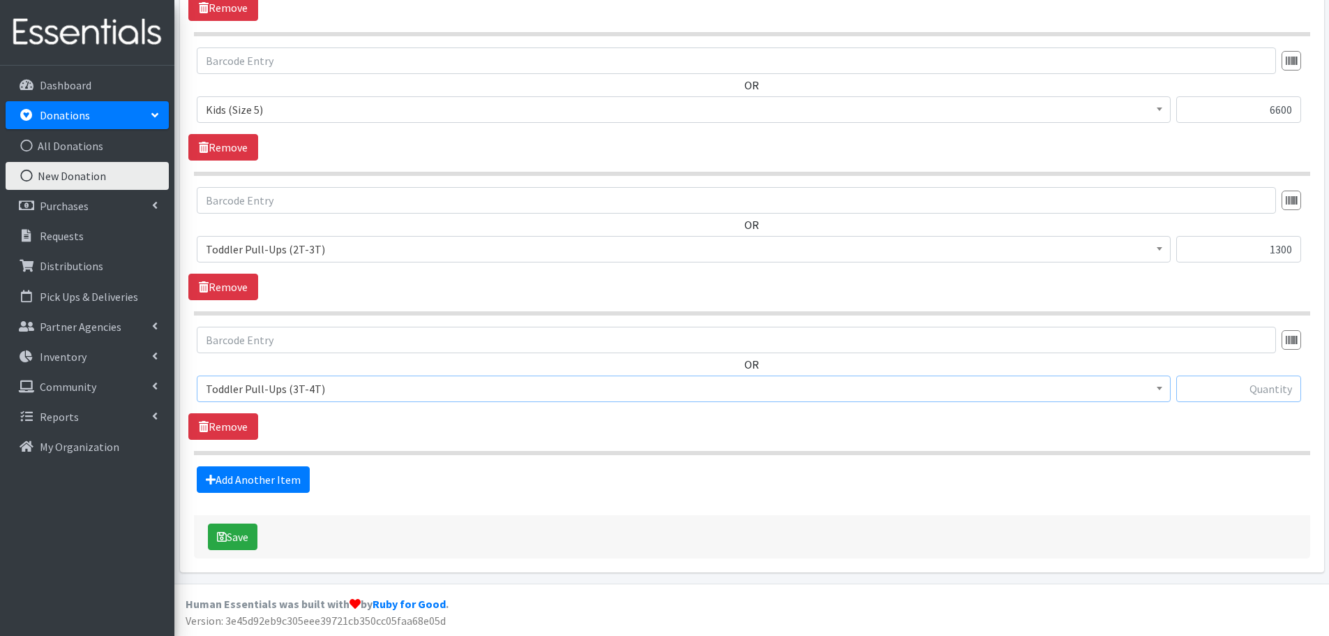
click at [1294, 394] on input "text" at bounding box center [1238, 388] width 125 height 27
type input "1150"
click at [282, 482] on link "Add Another Item" at bounding box center [253, 479] width 113 height 27
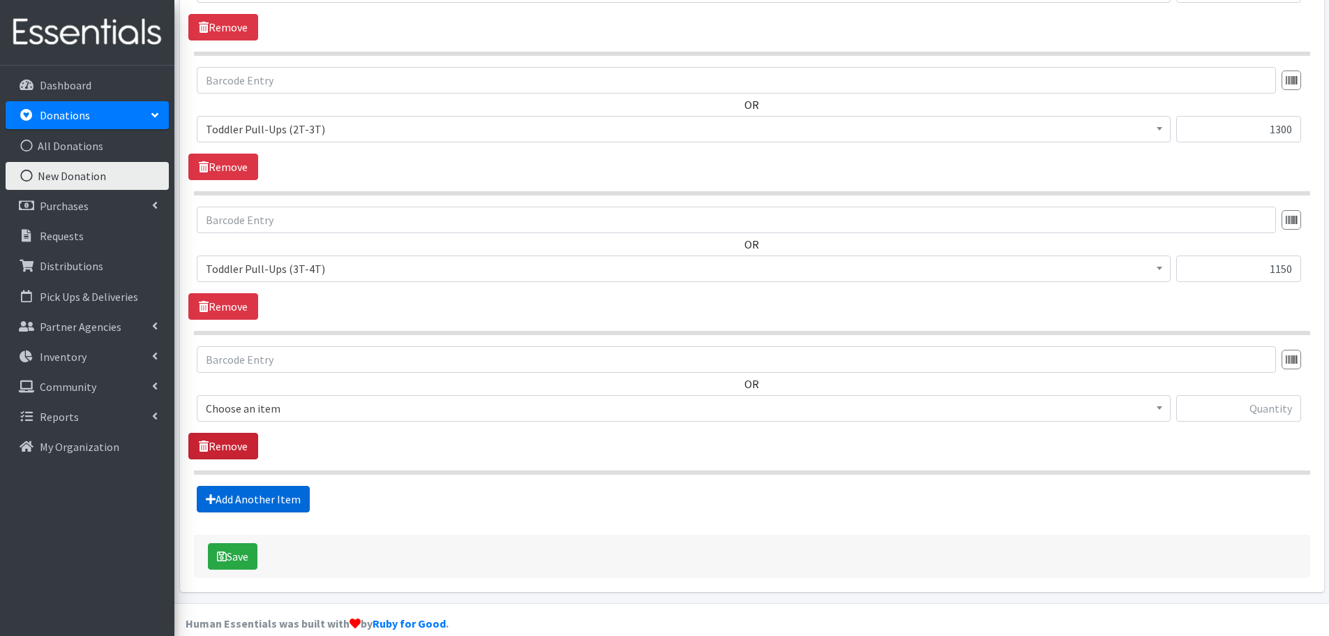
scroll to position [883, 0]
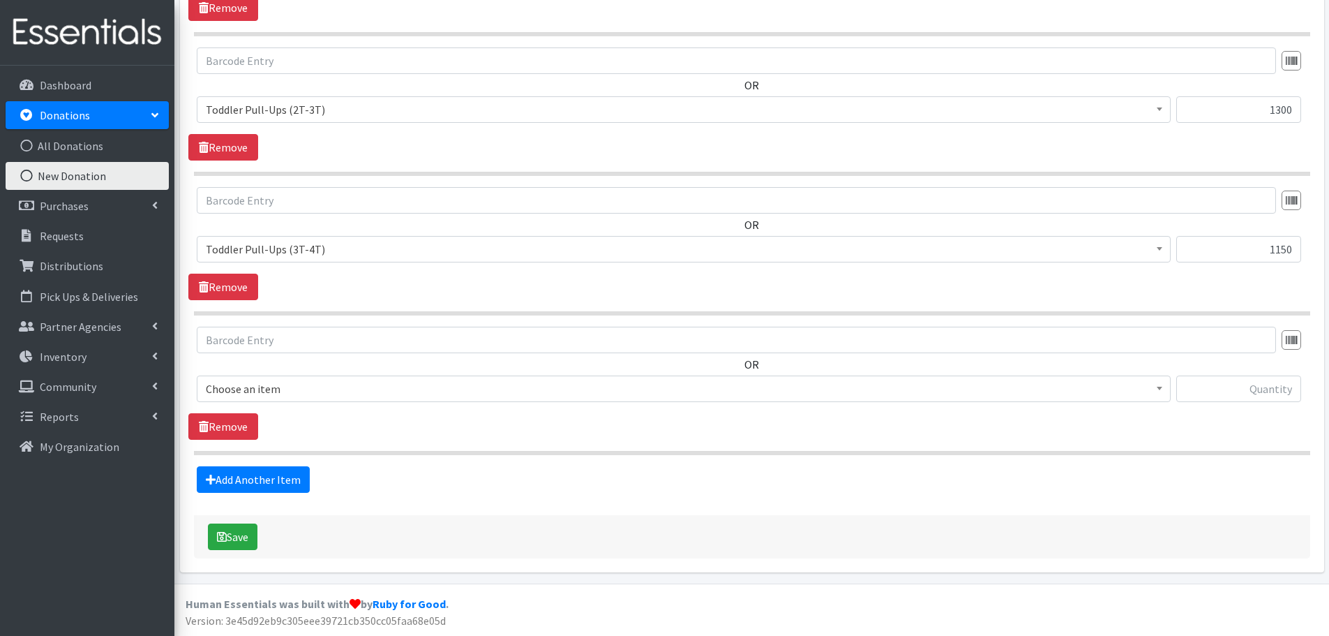
click at [253, 388] on span "Choose an item" at bounding box center [684, 389] width 956 height 20
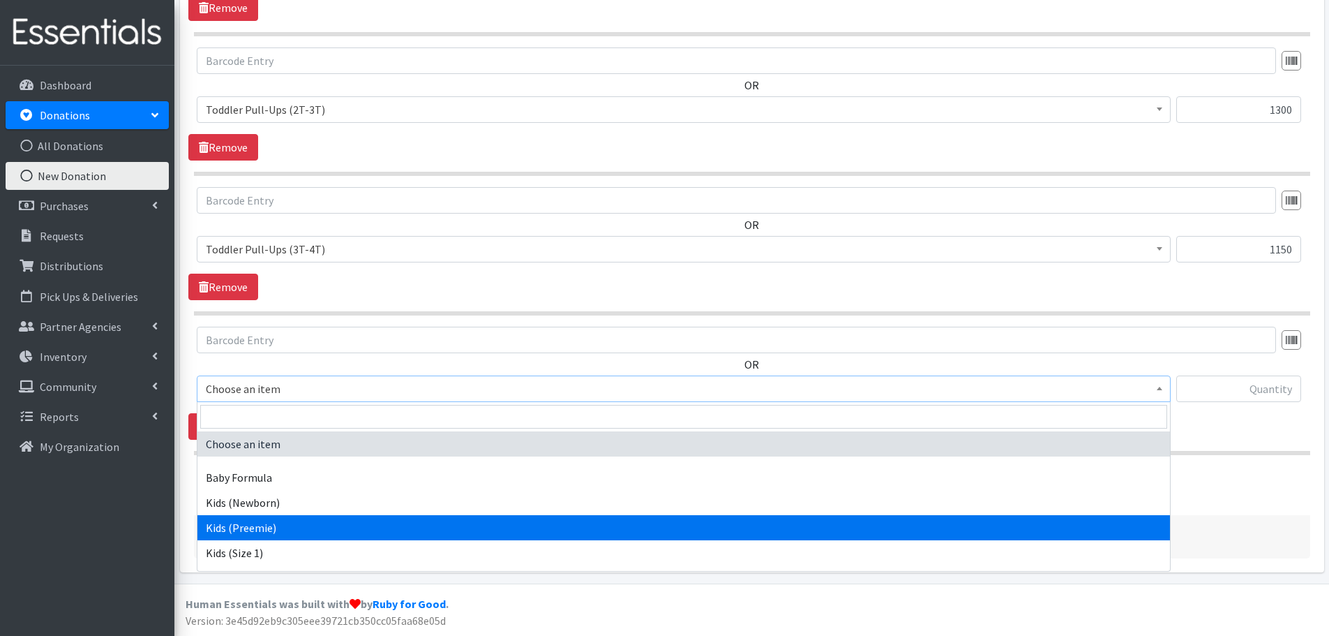
scroll to position [396, 0]
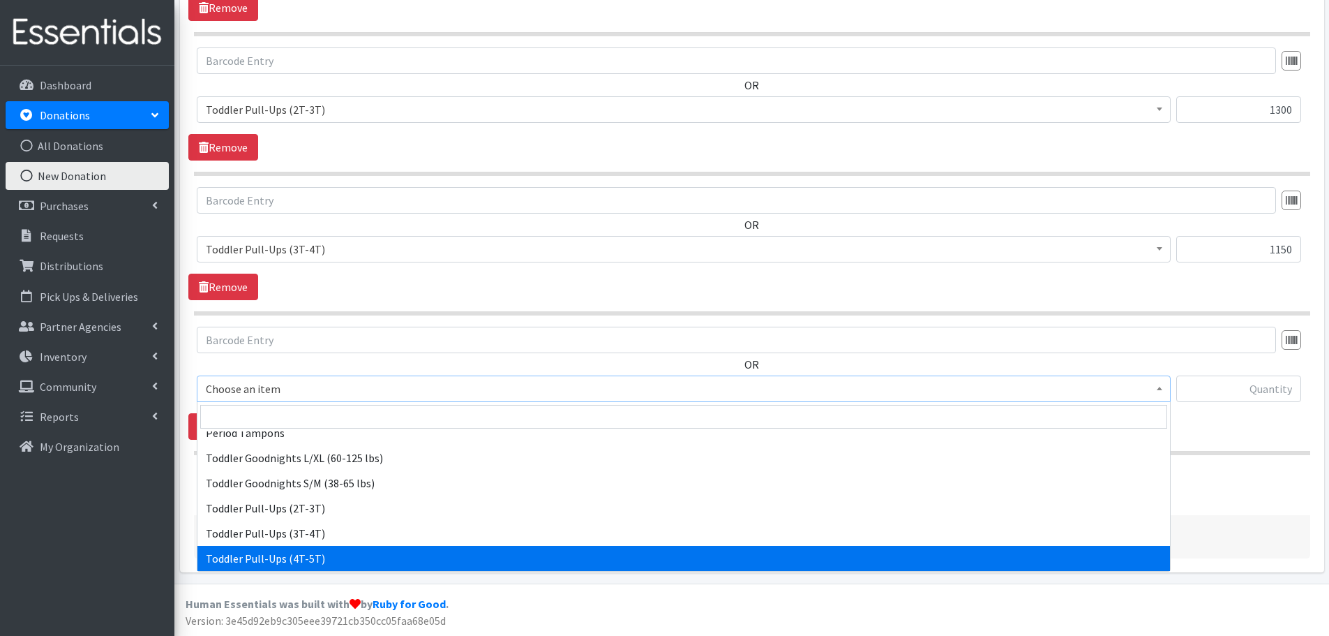
select select "446"
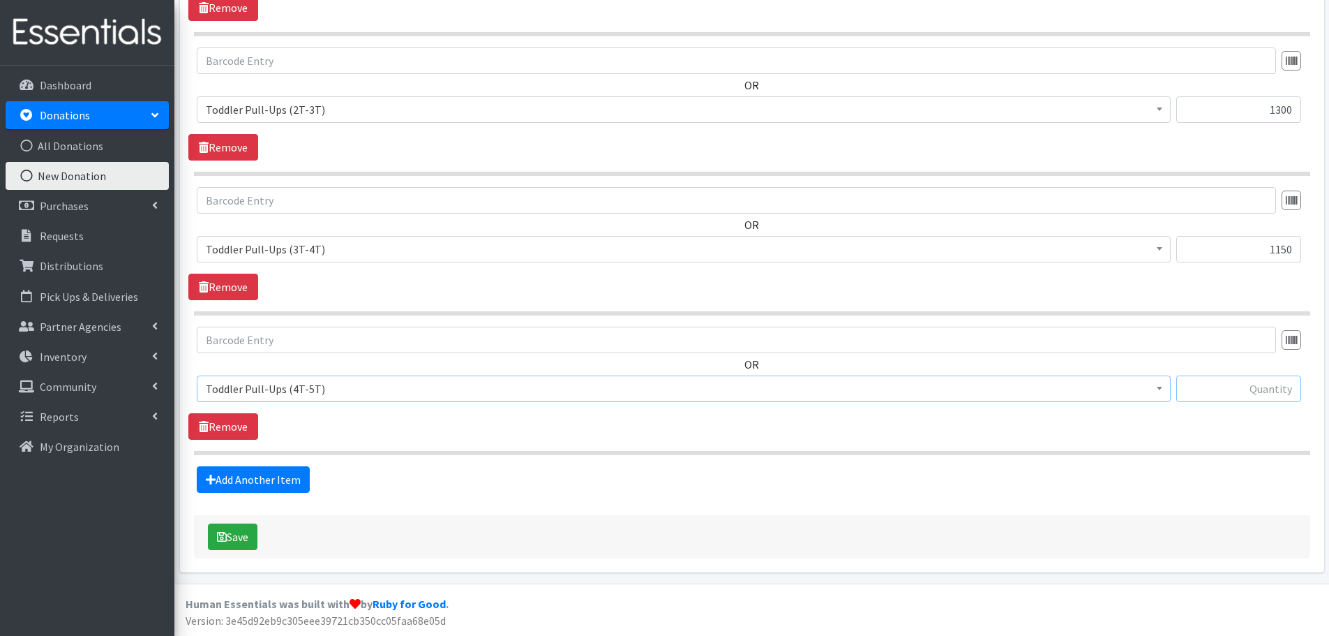
click at [1203, 386] on input "text" at bounding box center [1238, 388] width 125 height 27
type input "741"
click at [1198, 424] on div "OR Choose an item Baby Formula Kids (Newborn) Kids (Preemie) Kids (Size 1) Kids…" at bounding box center [751, 383] width 1127 height 113
click at [257, 540] on button "Save" at bounding box center [233, 536] width 50 height 27
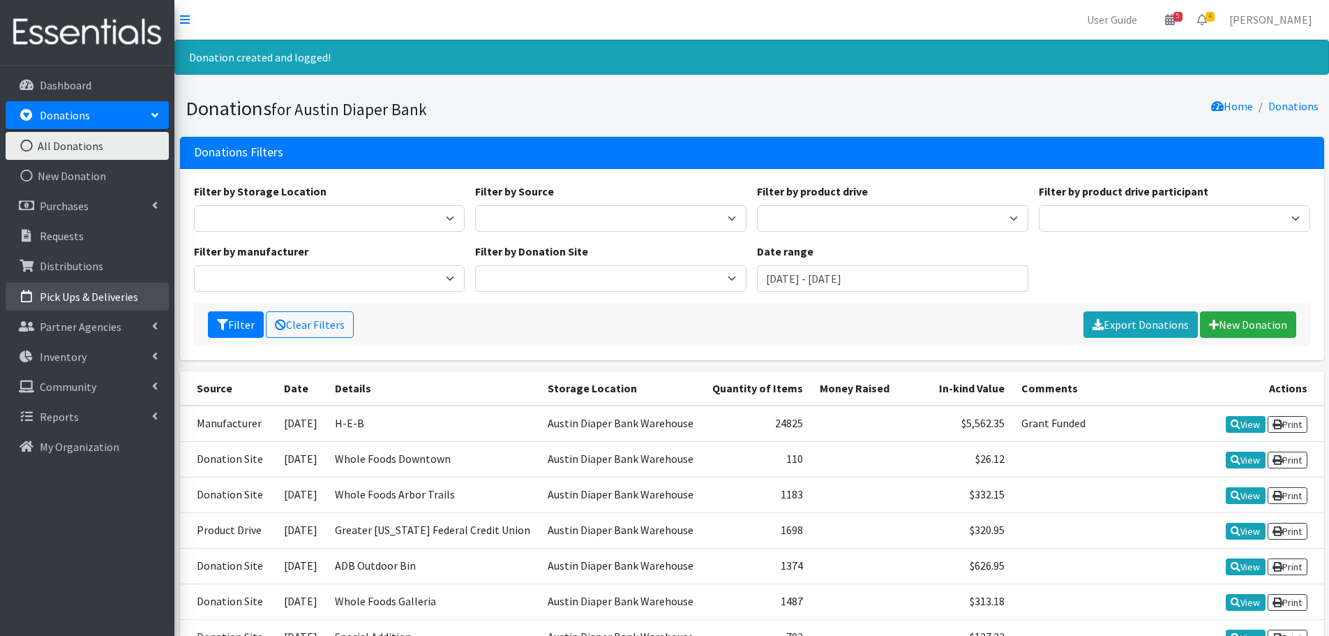
click at [96, 292] on p "Pick Ups & Deliveries" at bounding box center [89, 297] width 98 height 14
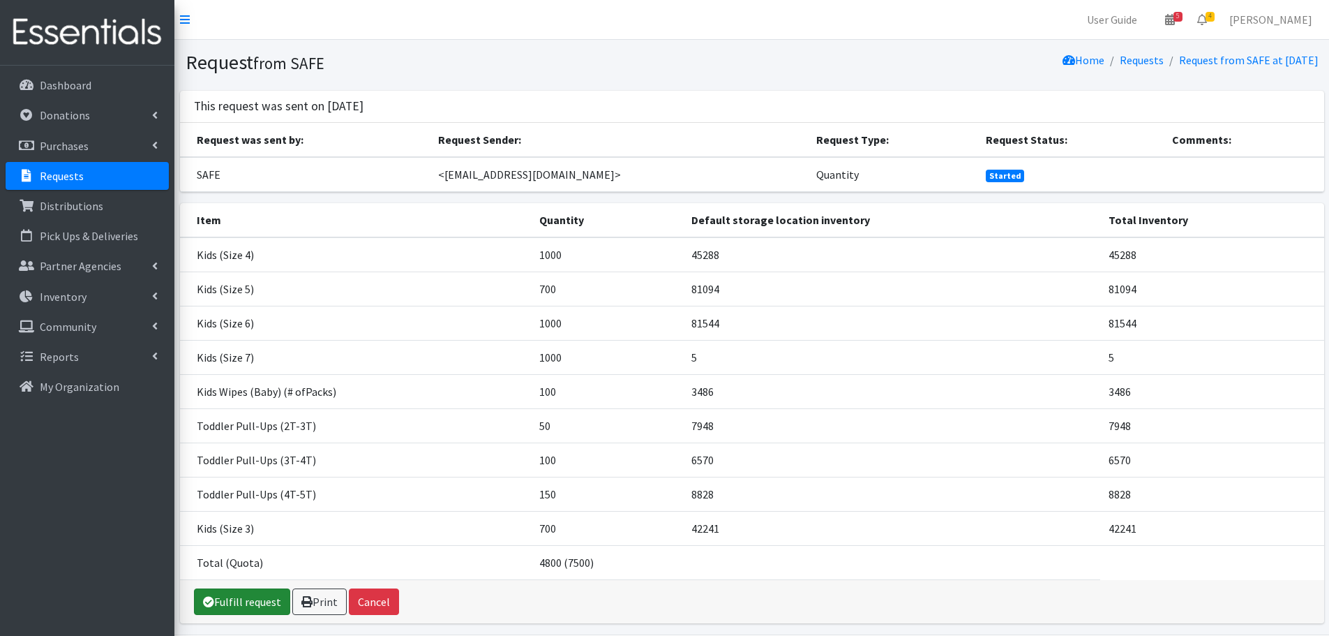
click at [235, 601] on link "Fulfill request" at bounding box center [242, 601] width 96 height 27
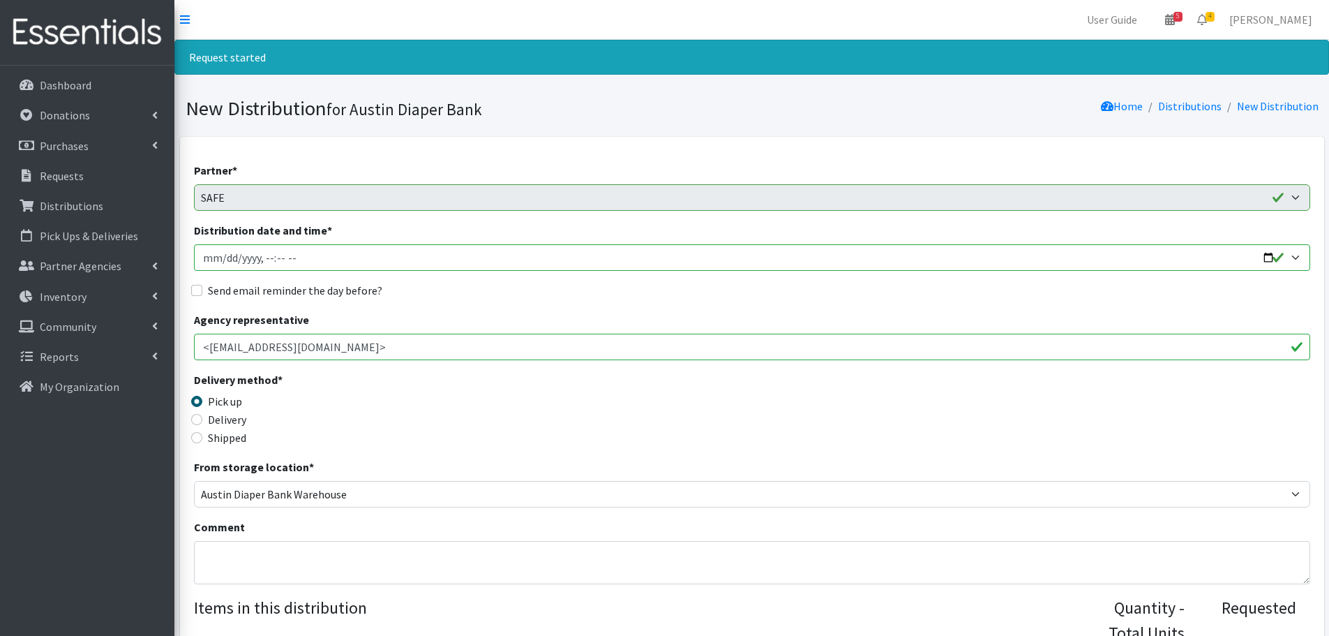
click at [1269, 261] on input "Distribution date and time *" at bounding box center [752, 257] width 1116 height 27
click at [262, 260] on input "Distribution date and time *" at bounding box center [752, 257] width 1116 height 27
type input "2025-10-07T10:30"
click at [200, 290] on input "Send email reminder the day before?" at bounding box center [196, 290] width 11 height 11
checkbox input "true"
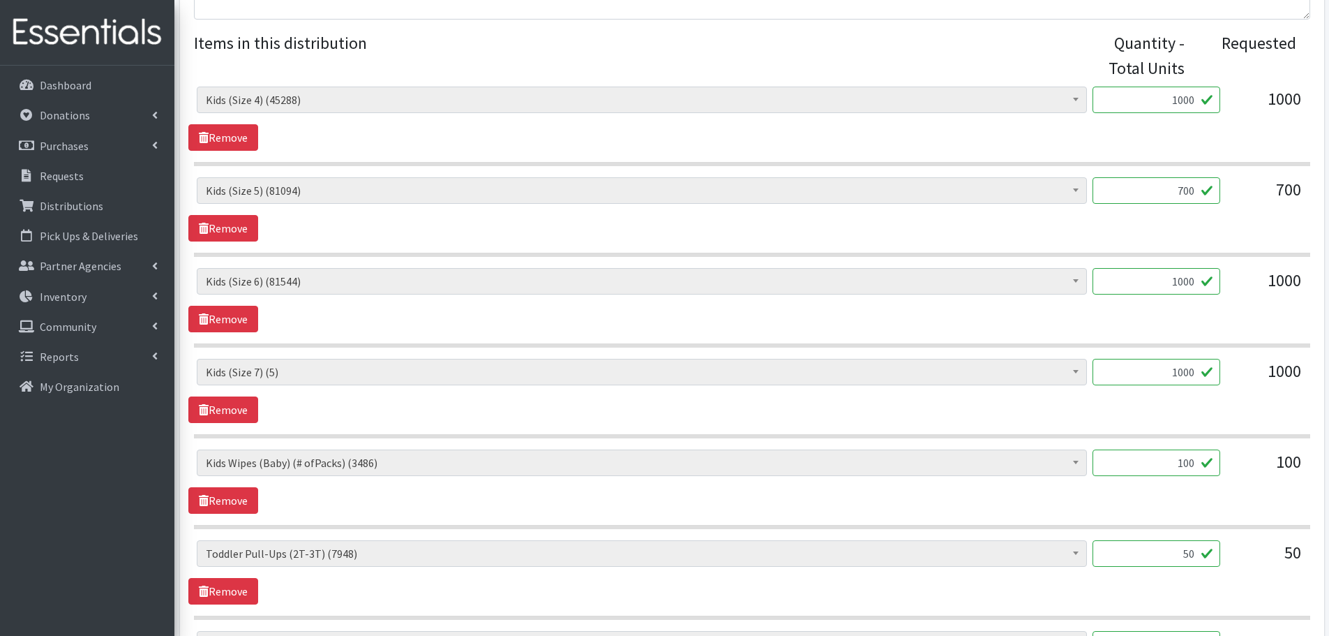
scroll to position [583, 0]
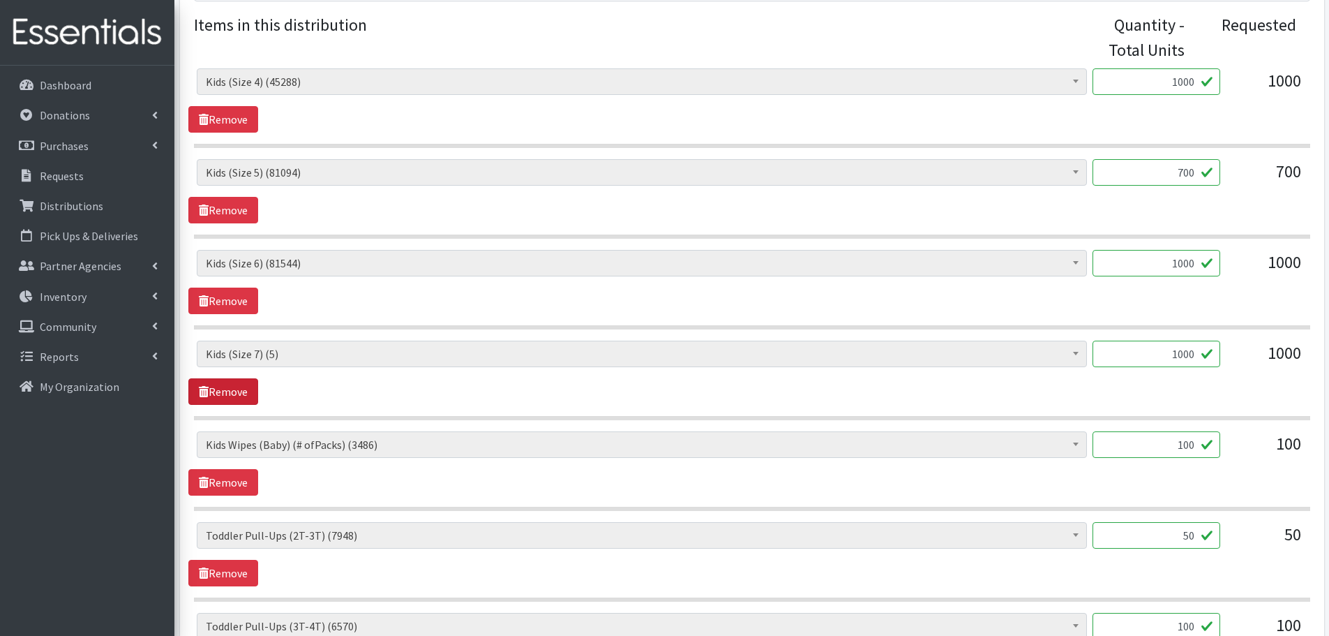
click at [218, 389] on link "Remove" at bounding box center [223, 391] width 70 height 27
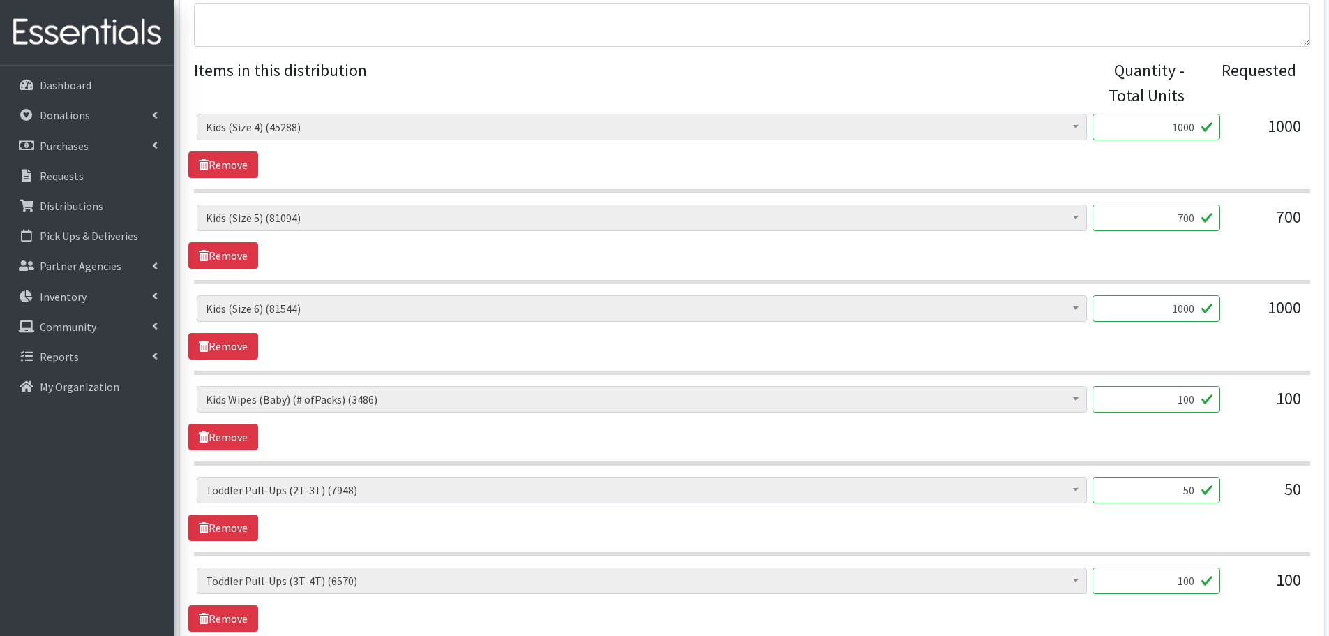
scroll to position [513, 0]
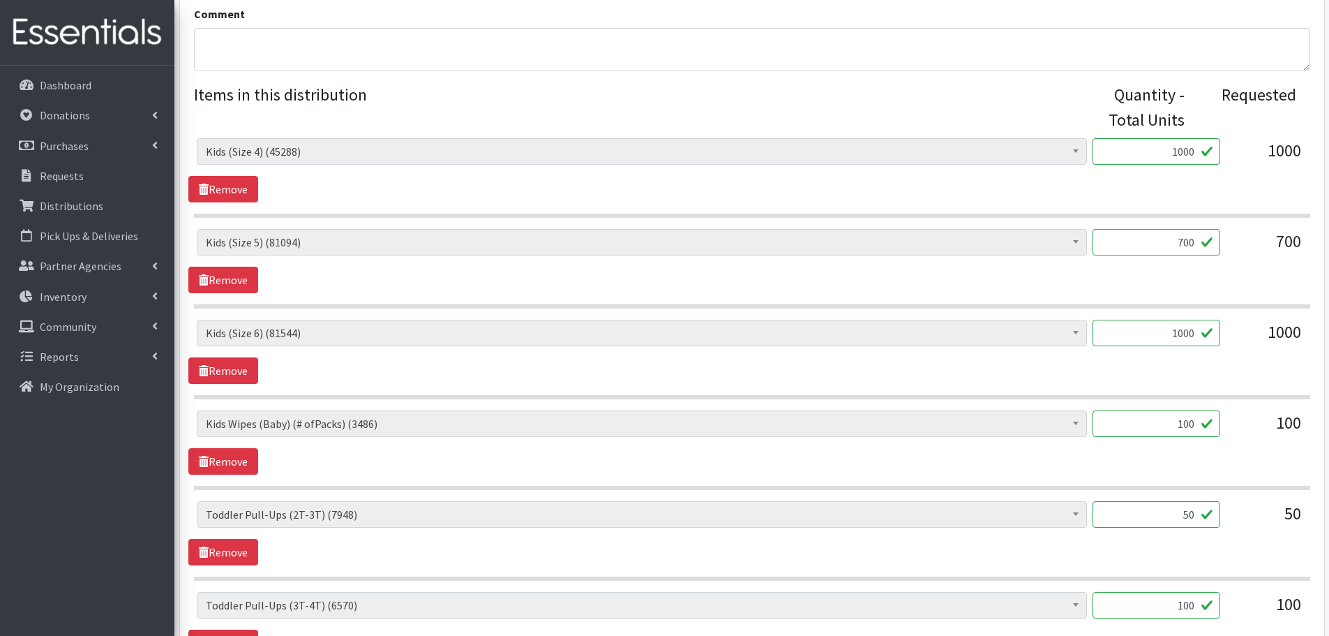
drag, startPoint x: 1158, startPoint y: 427, endPoint x: 1232, endPoint y: 420, distance: 74.3
click at [1232, 420] on div "Baby Formula (309) Kids (Newborn) (9946) Kids (Preemie) (171) Kids (Size 1) (59…" at bounding box center [752, 429] width 1110 height 38
type input "52"
click at [1220, 447] on div "52" at bounding box center [1157, 429] width 128 height 38
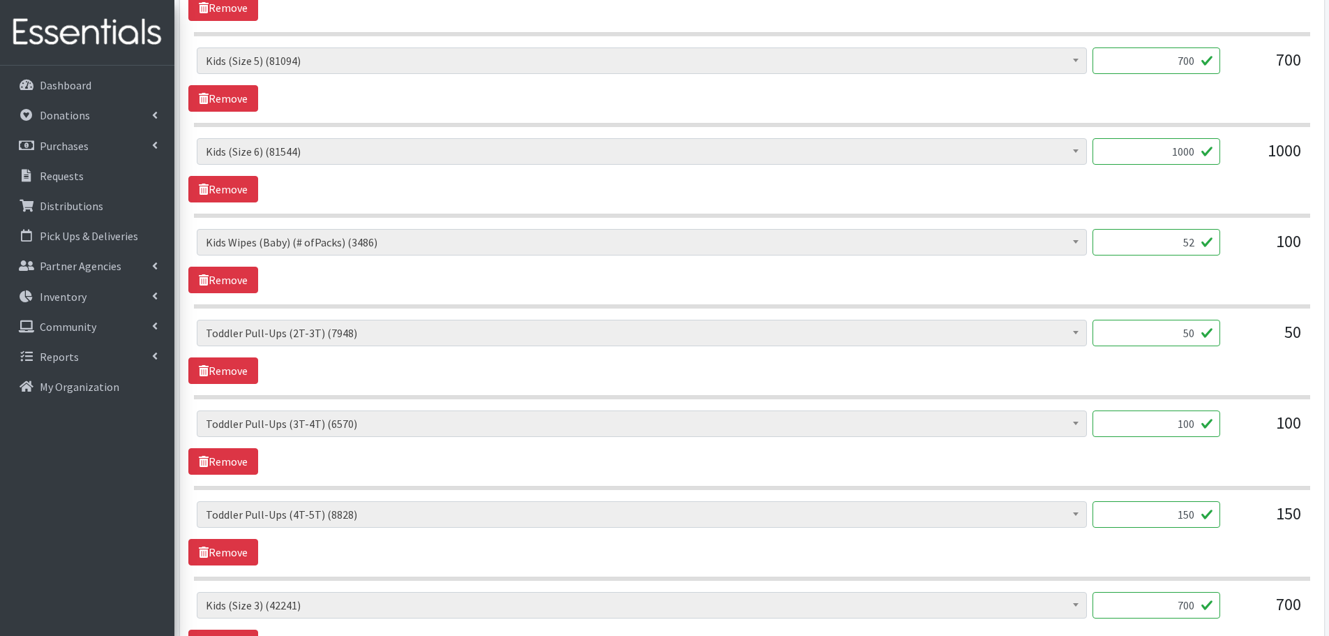
scroll to position [722, 0]
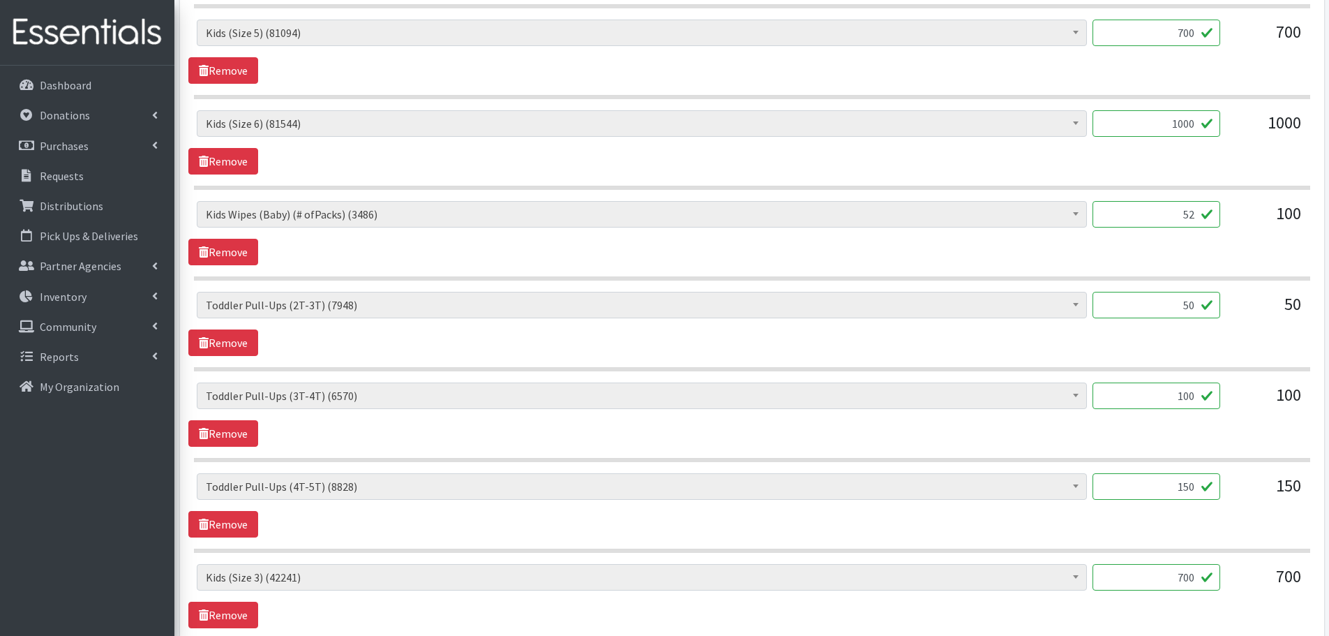
drag, startPoint x: 1162, startPoint y: 479, endPoint x: 1220, endPoint y: 484, distance: 58.1
click at [1220, 484] on input "150" at bounding box center [1157, 486] width 128 height 27
type input "100"
drag, startPoint x: 1151, startPoint y: 308, endPoint x: 1253, endPoint y: 301, distance: 102.8
click at [1253, 301] on div "Baby Formula (309) Kids (Newborn) (9946) Kids (Preemie) (171) Kids (Size 1) (59…" at bounding box center [752, 311] width 1110 height 38
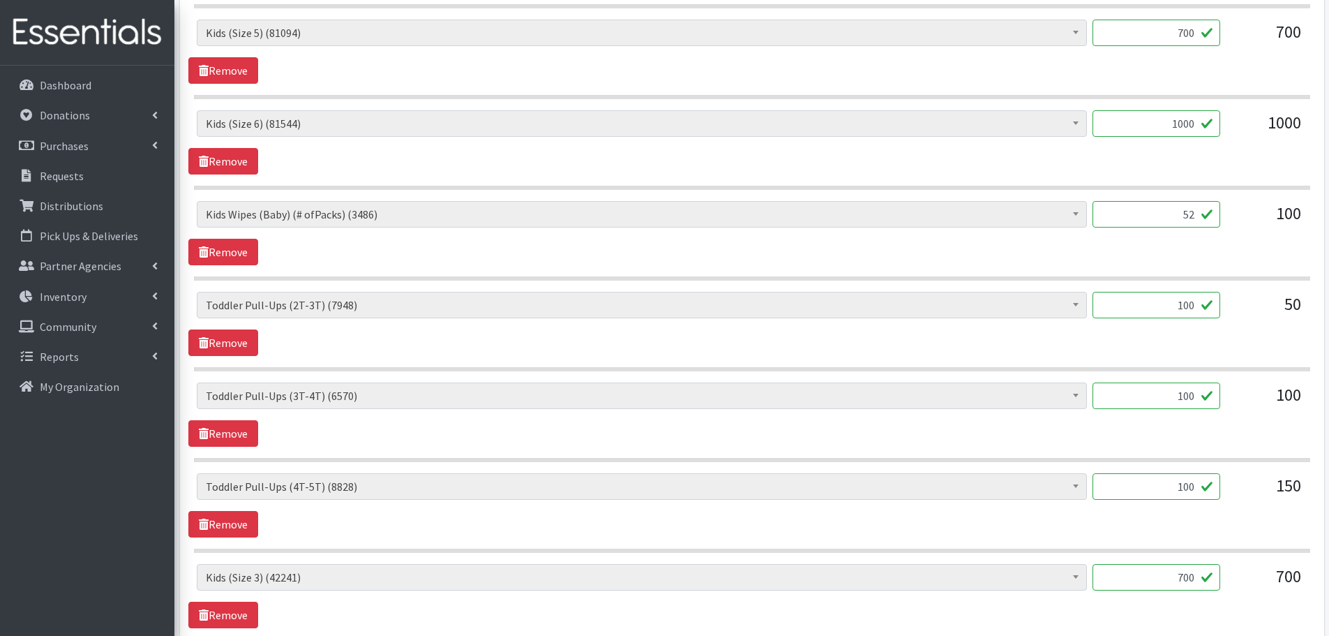
type input "100"
click at [1259, 311] on div "50" at bounding box center [1267, 311] width 70 height 38
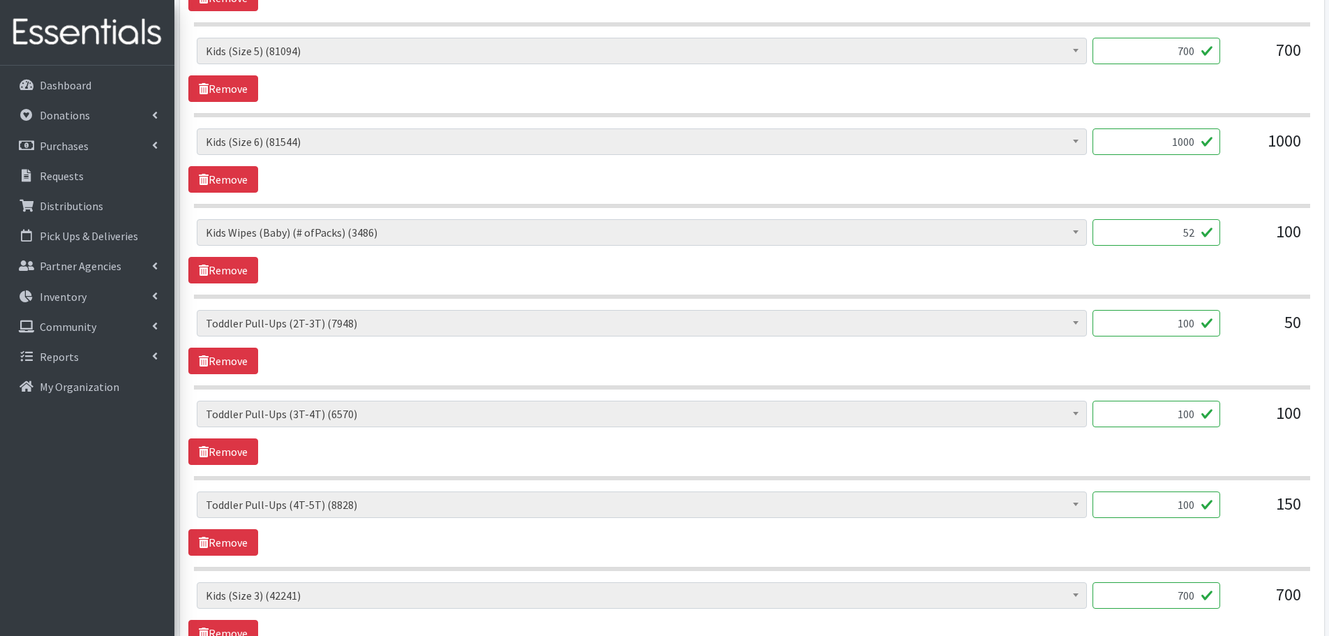
scroll to position [632, 0]
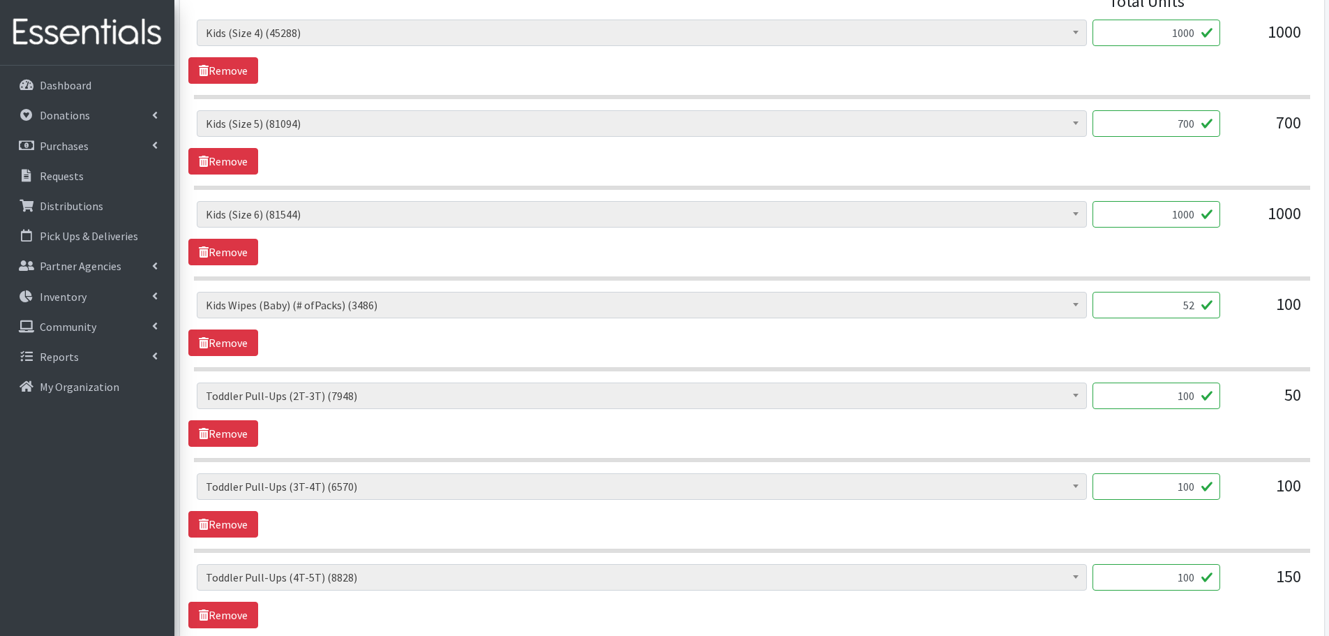
click at [1184, 302] on input "52" at bounding box center [1157, 305] width 128 height 27
drag, startPoint x: 1184, startPoint y: 302, endPoint x: 1210, endPoint y: 308, distance: 26.6
click at [1210, 308] on input "52" at bounding box center [1157, 305] width 128 height 27
type input "68"
click at [1206, 327] on div "68" at bounding box center [1157, 311] width 128 height 38
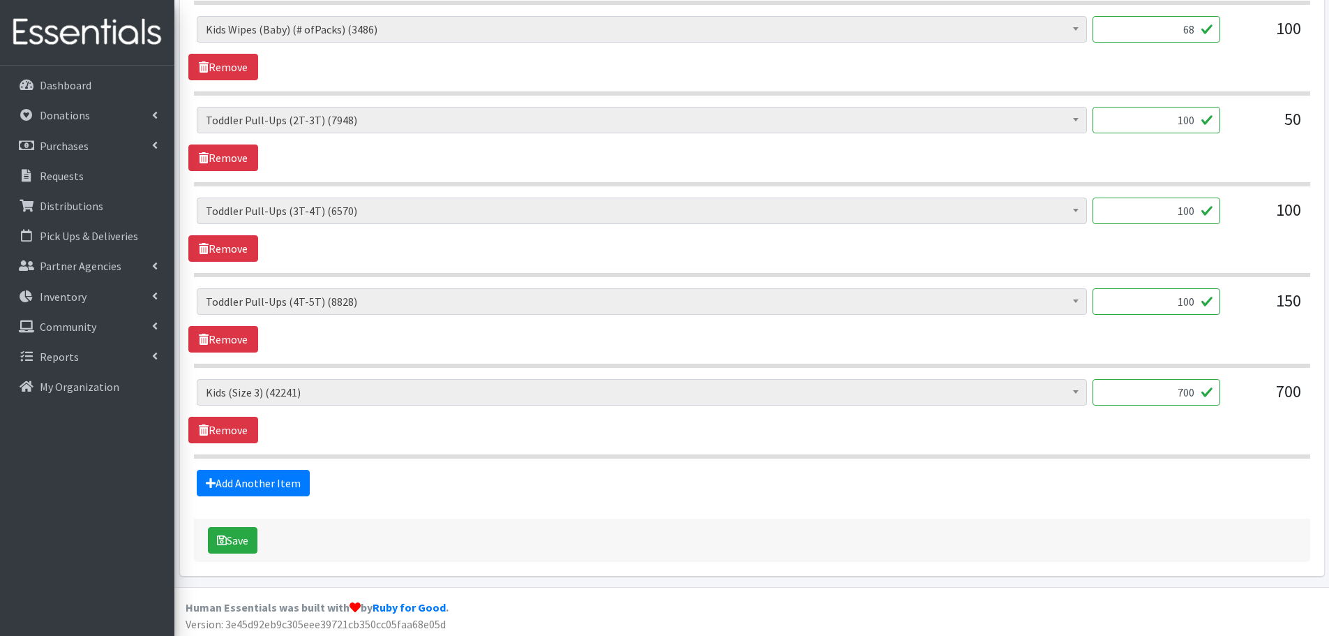
scroll to position [911, 0]
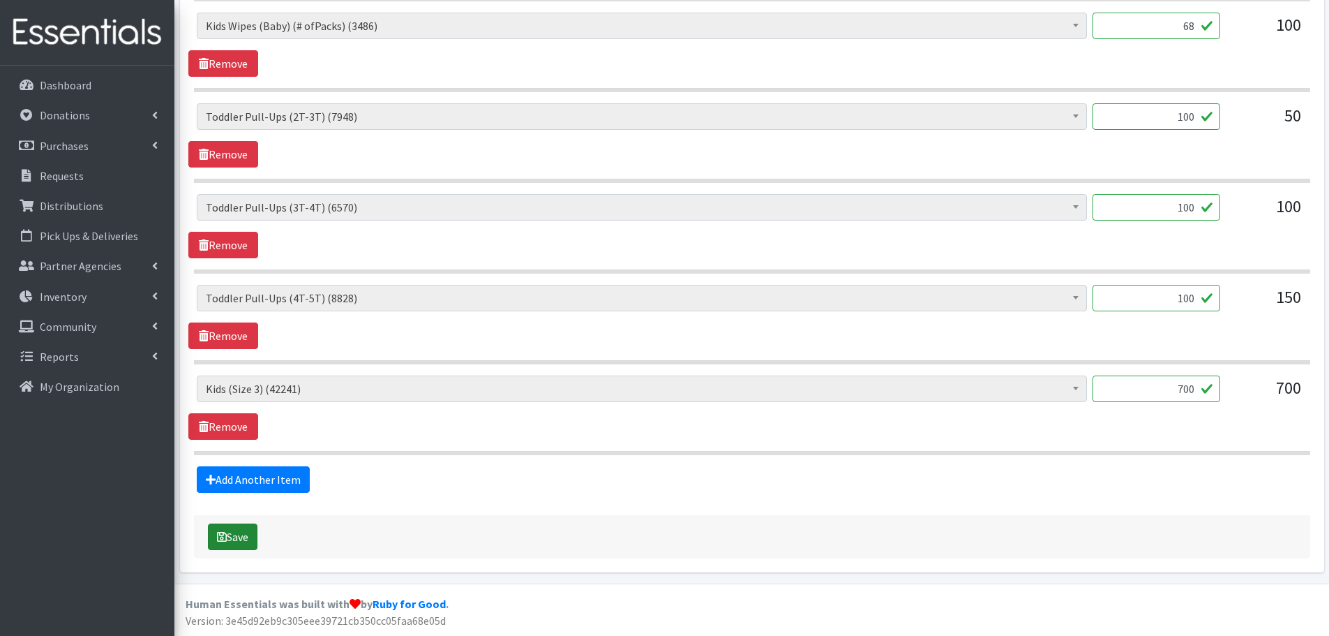
click at [242, 548] on button "Save" at bounding box center [233, 536] width 50 height 27
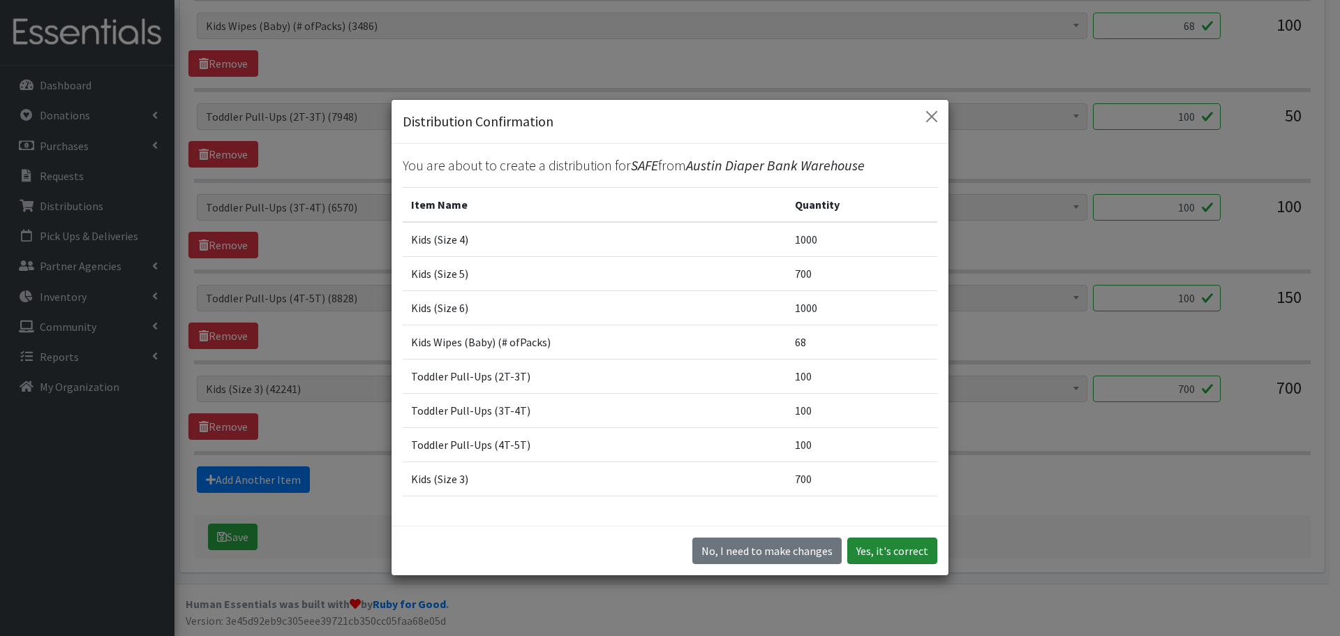
click at [902, 550] on button "Yes, it's correct" at bounding box center [892, 550] width 90 height 27
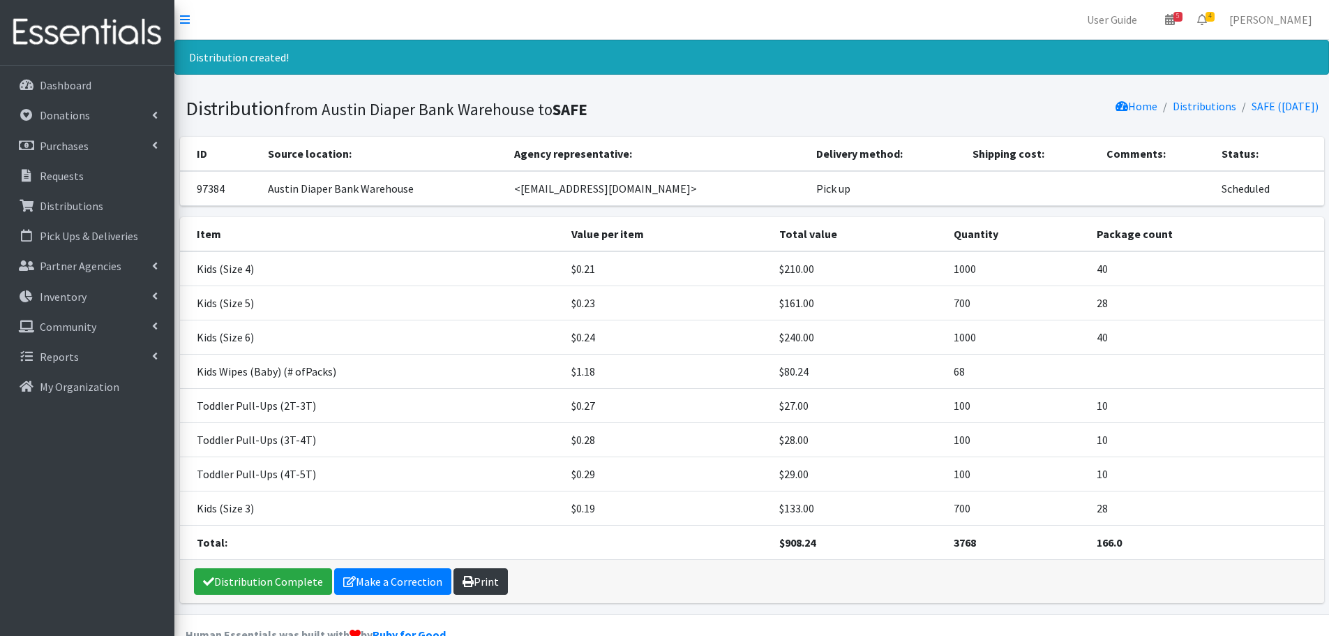
click at [488, 577] on link "Print" at bounding box center [481, 581] width 54 height 27
click at [59, 171] on p "Requests" at bounding box center [62, 176] width 44 height 14
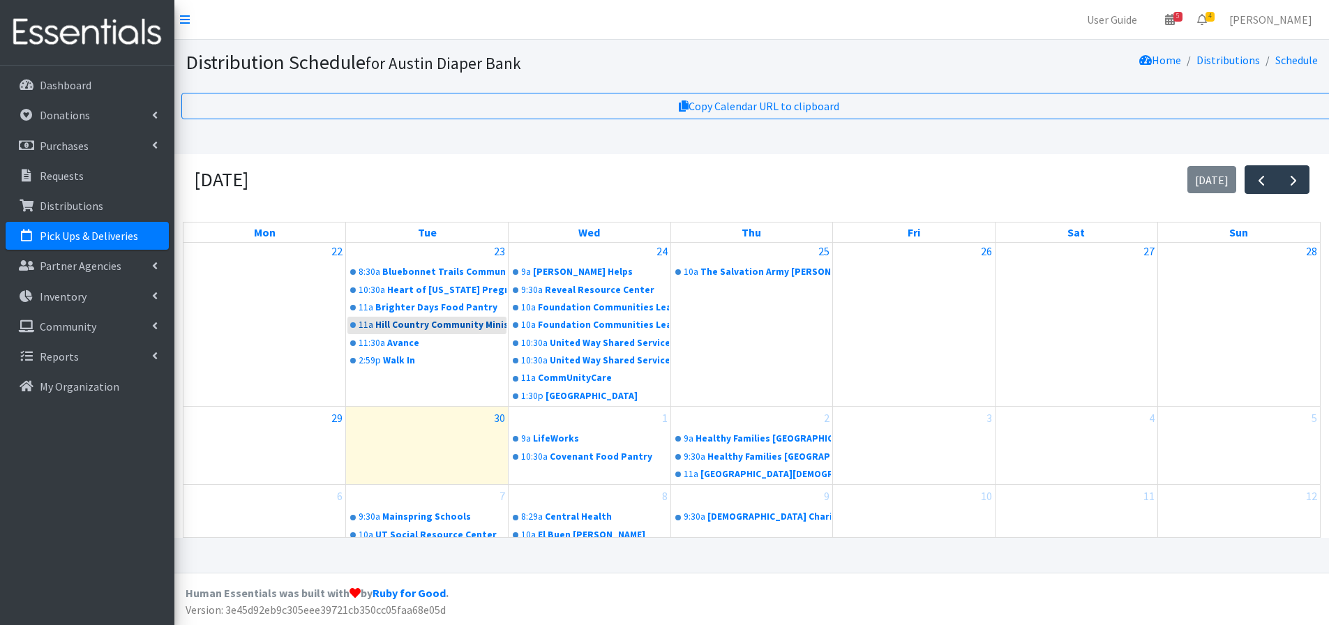
scroll to position [10, 0]
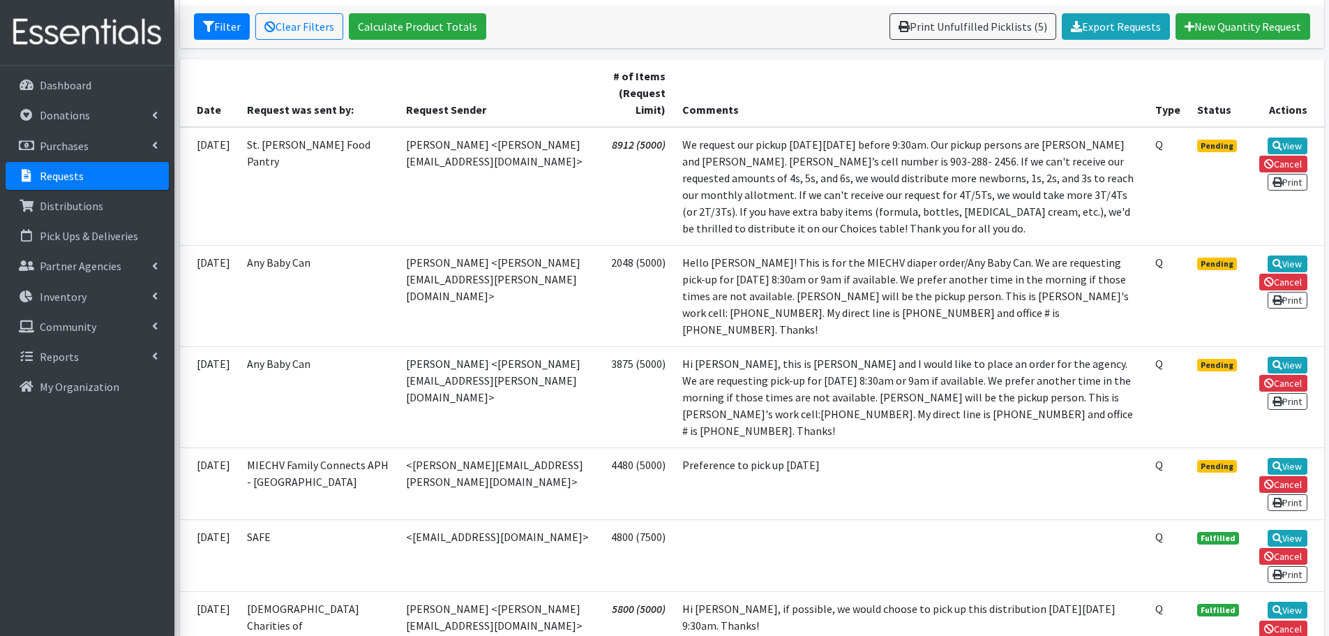
scroll to position [419, 0]
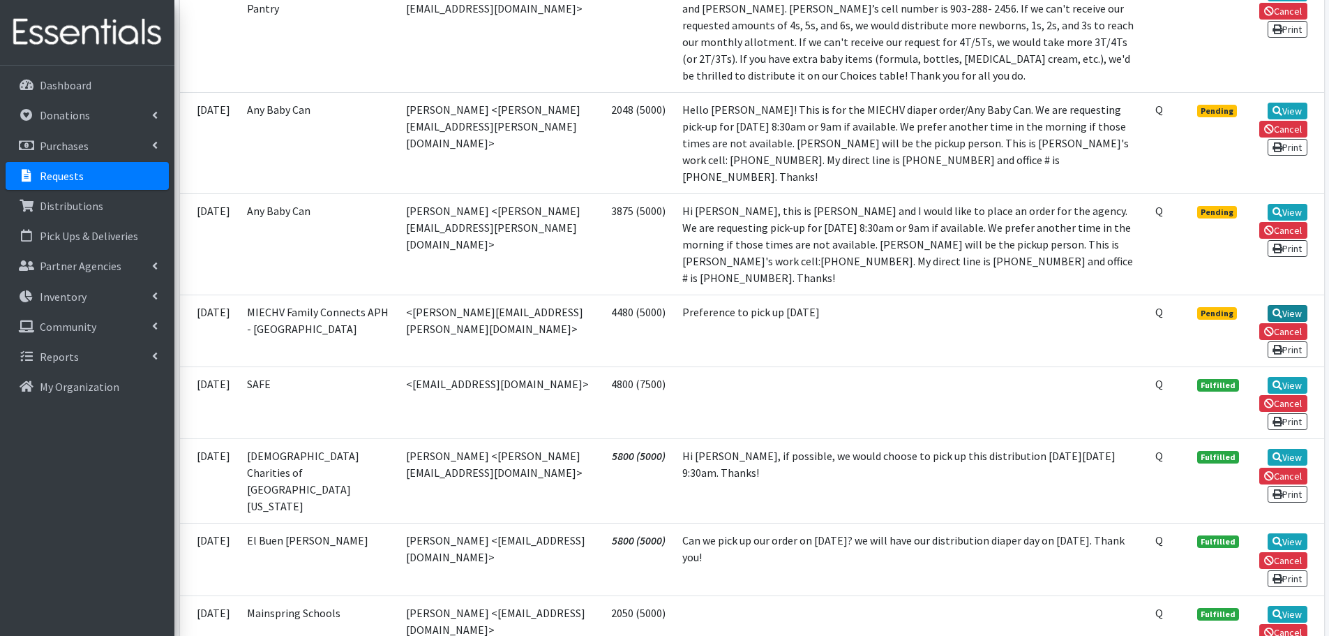
click at [1291, 305] on link "View" at bounding box center [1288, 313] width 40 height 17
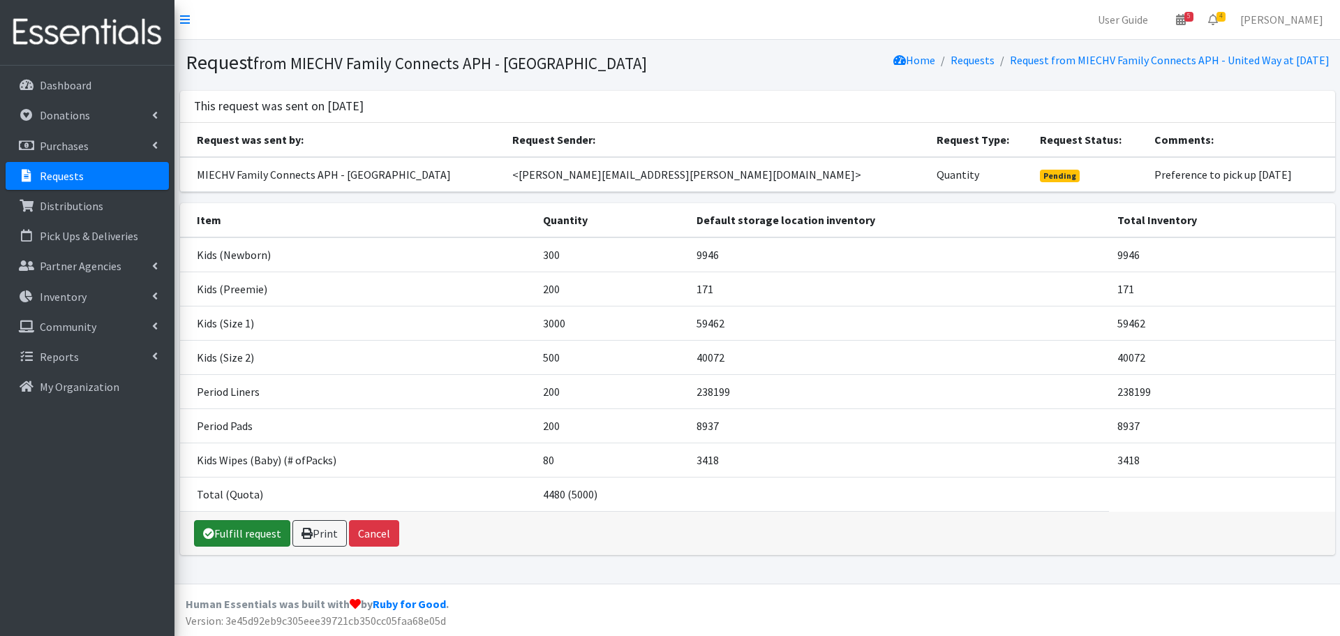
click at [232, 532] on link "Fulfill request" at bounding box center [242, 533] width 96 height 27
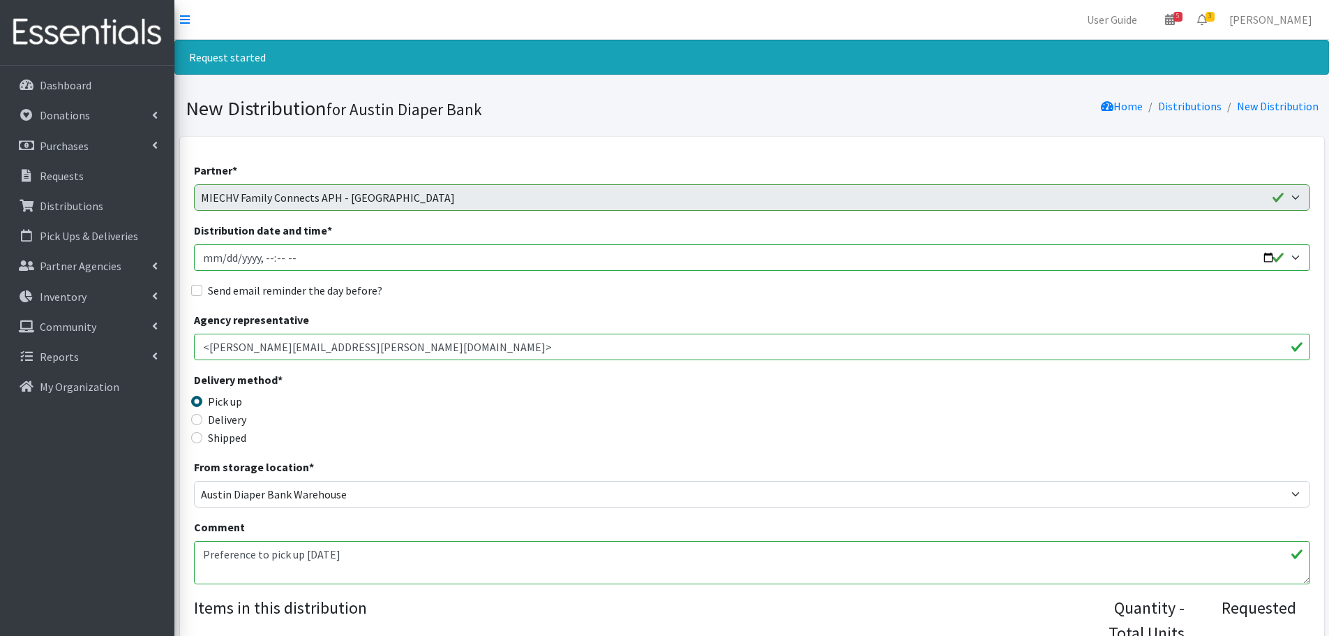
click at [1269, 257] on input "Distribution date and time *" at bounding box center [752, 257] width 1116 height 27
type input "2025-10-07T23:59"
click at [198, 291] on input "Send email reminder the day before?" at bounding box center [196, 290] width 11 height 11
checkbox input "true"
click at [262, 259] on input "Distribution date and time *" at bounding box center [752, 257] width 1116 height 27
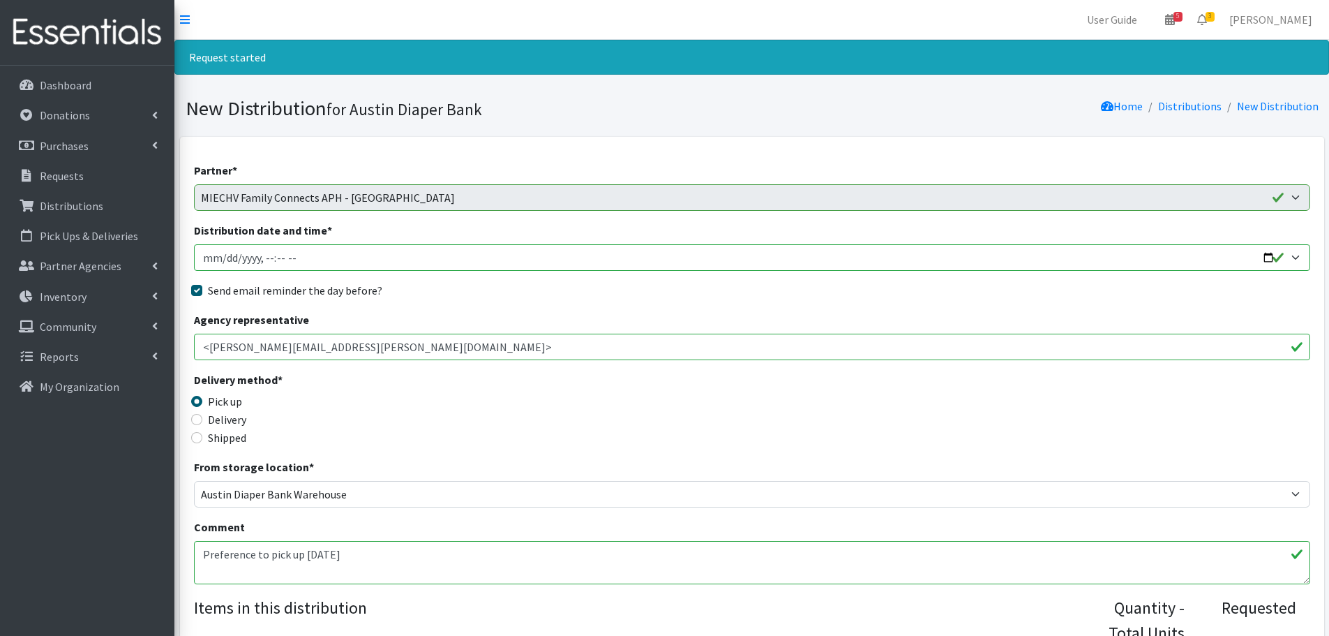
type input "2025-10-07T09:00"
click at [536, 430] on div "Delivery method * Pick up Delivery Shipped Shipping cost" at bounding box center [752, 414] width 1116 height 87
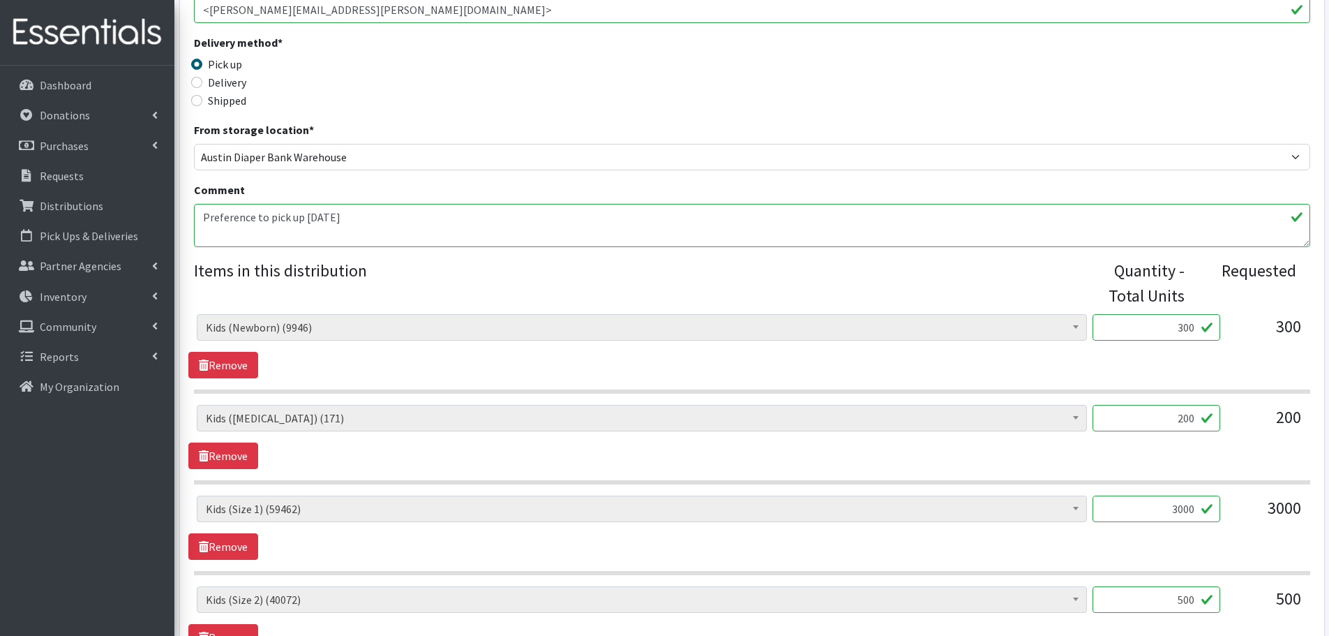
scroll to position [349, 0]
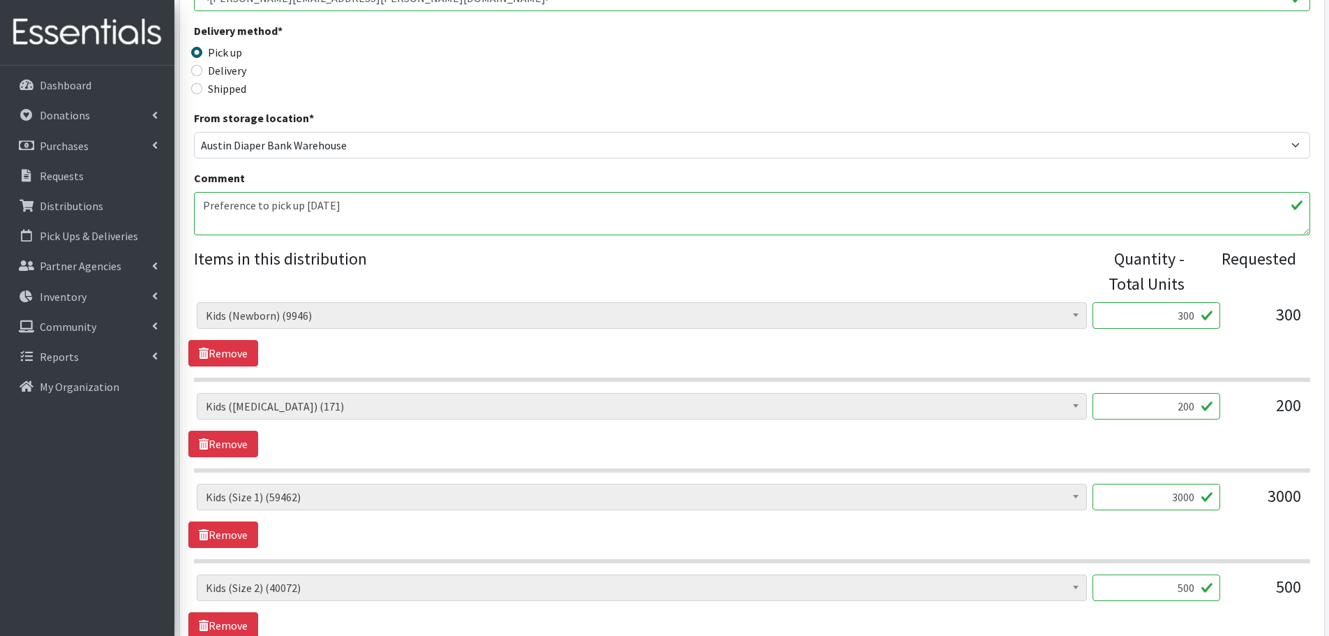
drag, startPoint x: 1203, startPoint y: 419, endPoint x: 1239, endPoint y: 419, distance: 36.3
click at [1239, 419] on div "Baby Formula (309) Kids (Newborn) (9946) Kids (Preemie) (171) Kids (Size 1) (59…" at bounding box center [752, 412] width 1110 height 38
type input "1"
click at [1255, 416] on div "200" at bounding box center [1267, 412] width 70 height 38
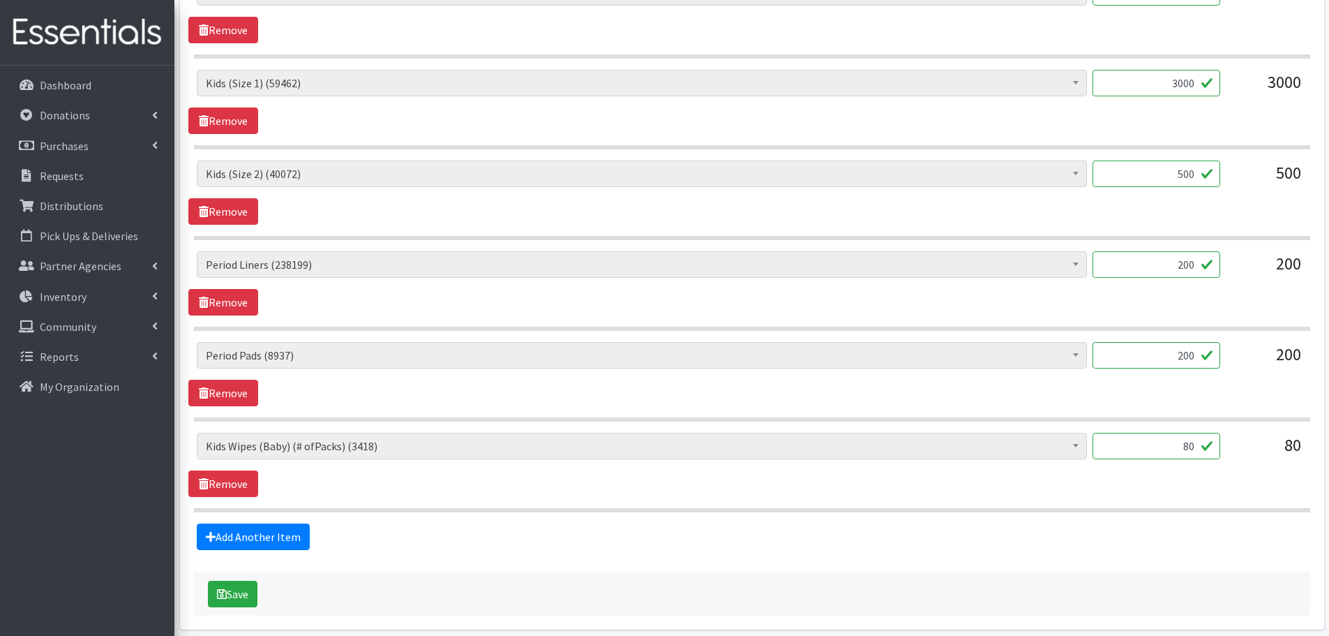
scroll to position [820, 0]
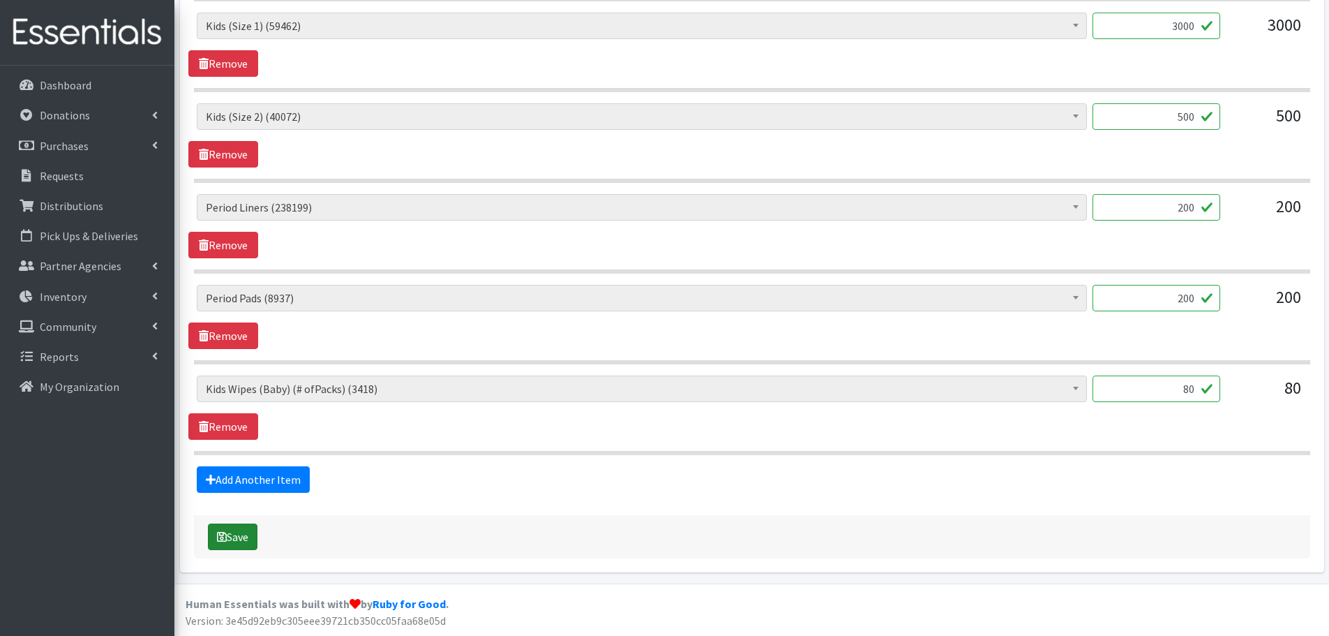
click at [244, 539] on button "Save" at bounding box center [233, 536] width 50 height 27
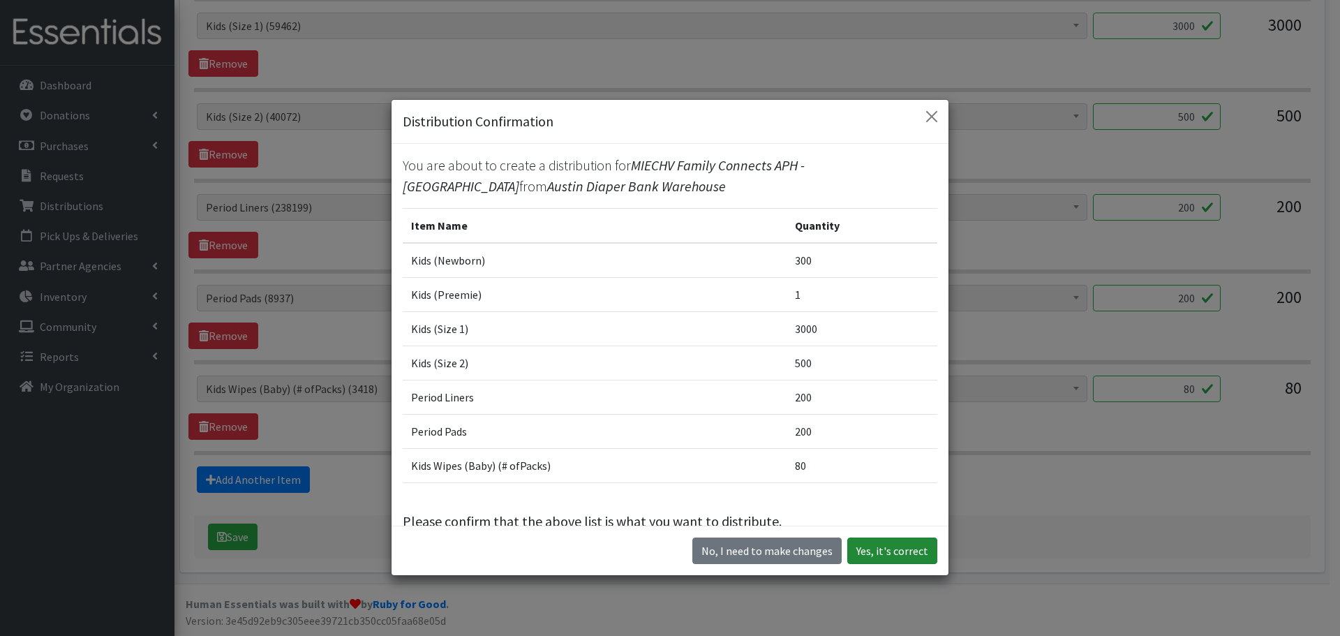
click at [879, 545] on button "Yes, it's correct" at bounding box center [892, 550] width 90 height 27
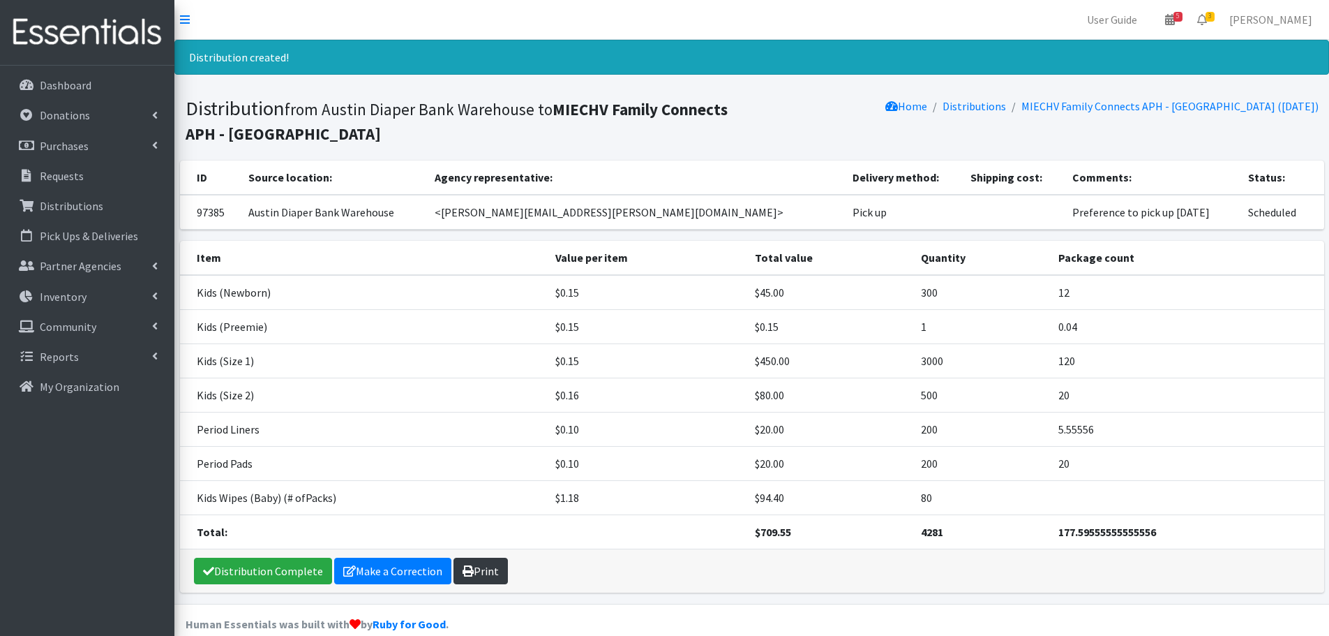
click at [484, 567] on link "Print" at bounding box center [481, 571] width 54 height 27
click at [72, 177] on p "Requests" at bounding box center [62, 176] width 44 height 14
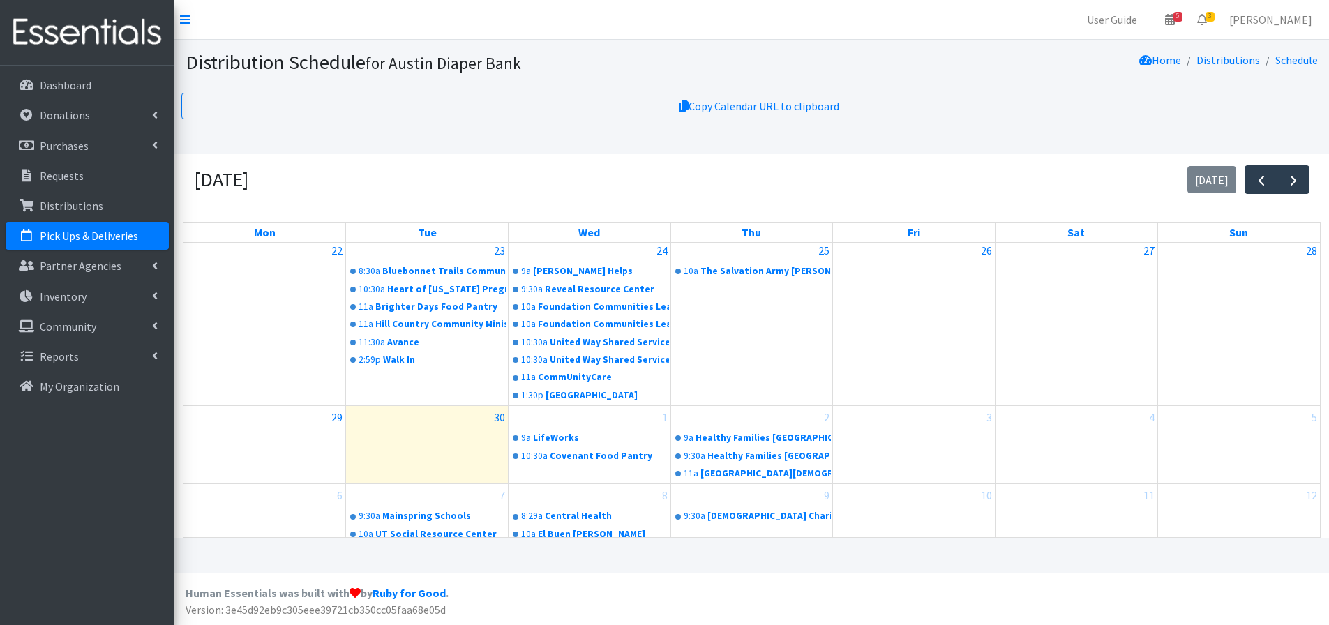
scroll to position [326, 0]
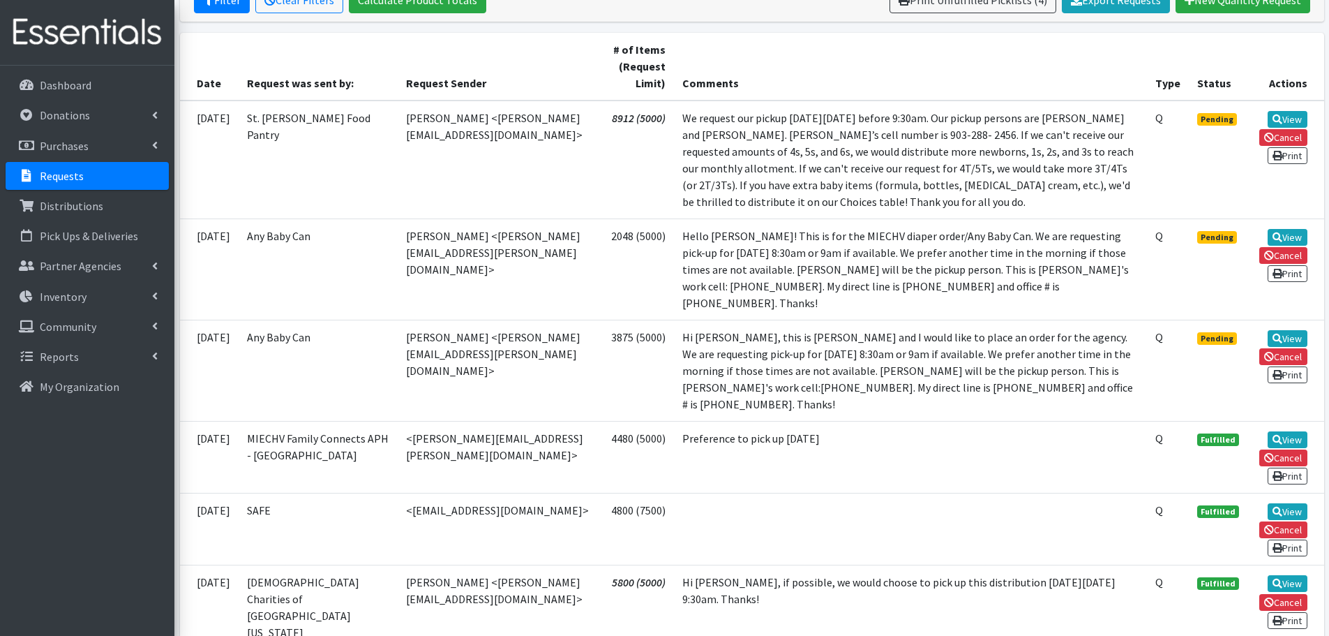
scroll to position [349, 0]
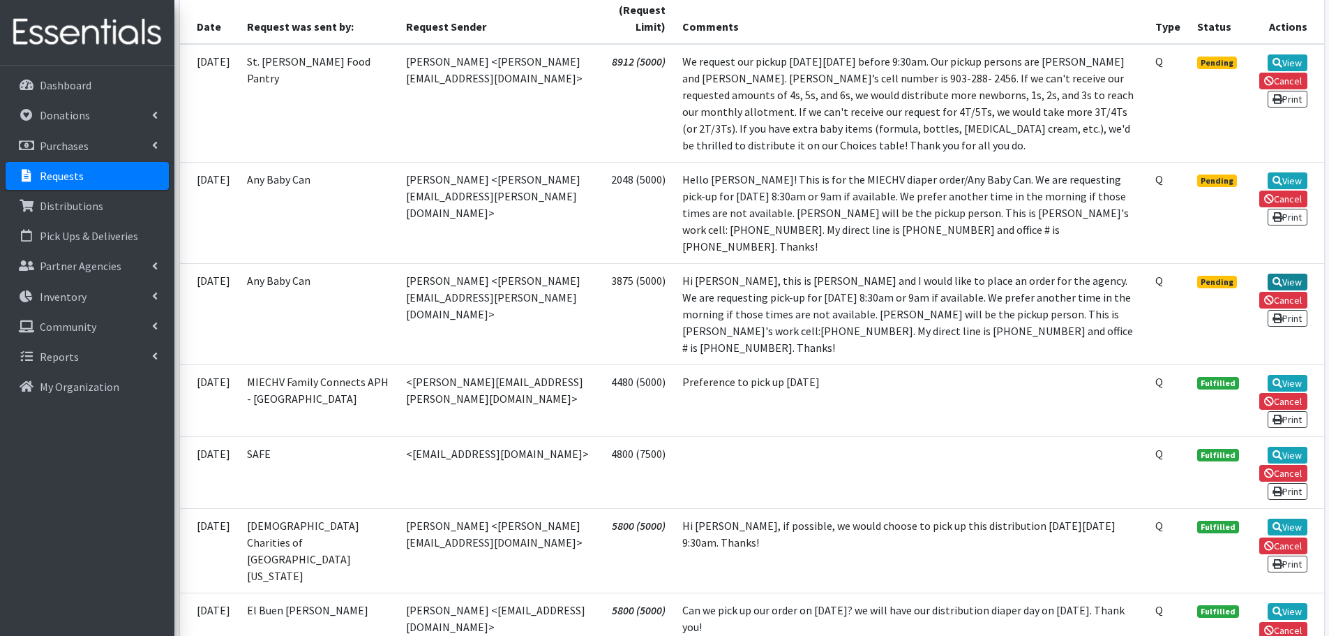
click at [1285, 274] on link "View" at bounding box center [1288, 282] width 40 height 17
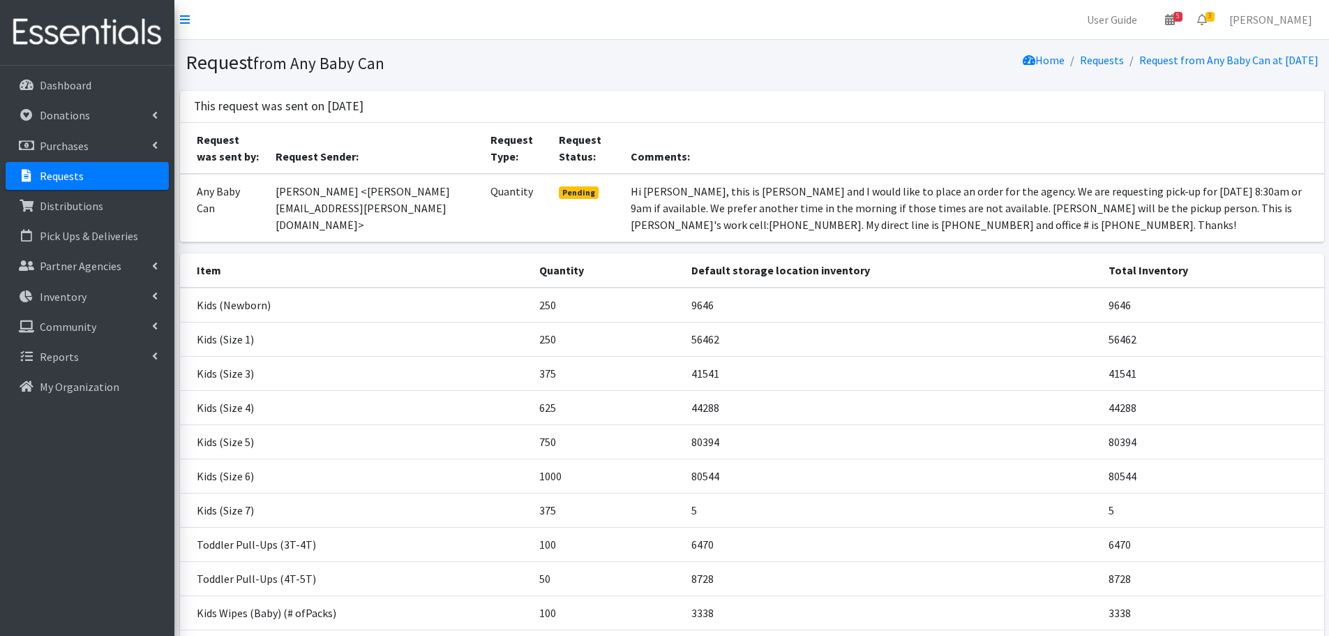
scroll to position [135, 0]
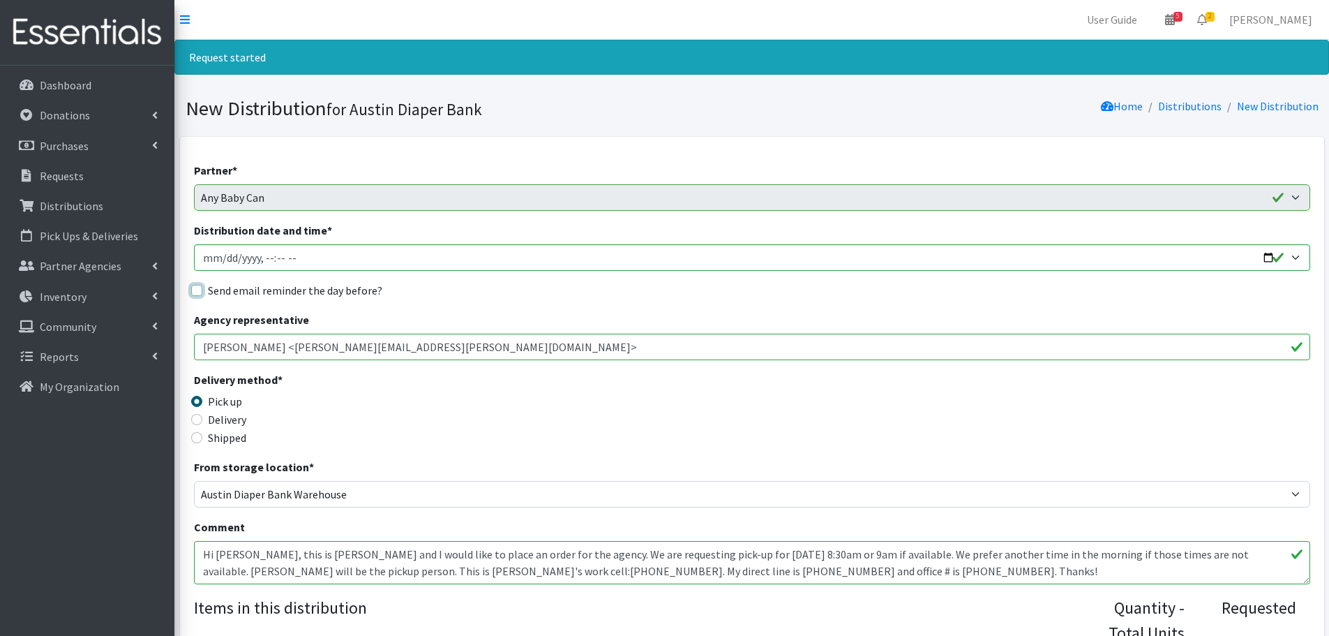
click at [193, 292] on input "Send email reminder the day before?" at bounding box center [196, 290] width 11 height 11
checkbox input "true"
click at [1267, 255] on input "Distribution date and time *" at bounding box center [752, 257] width 1116 height 27
type input "[DATE]T09:00"
click at [565, 403] on div "Delivery method * Pick up Delivery Shipped Shipping cost" at bounding box center [752, 414] width 1116 height 87
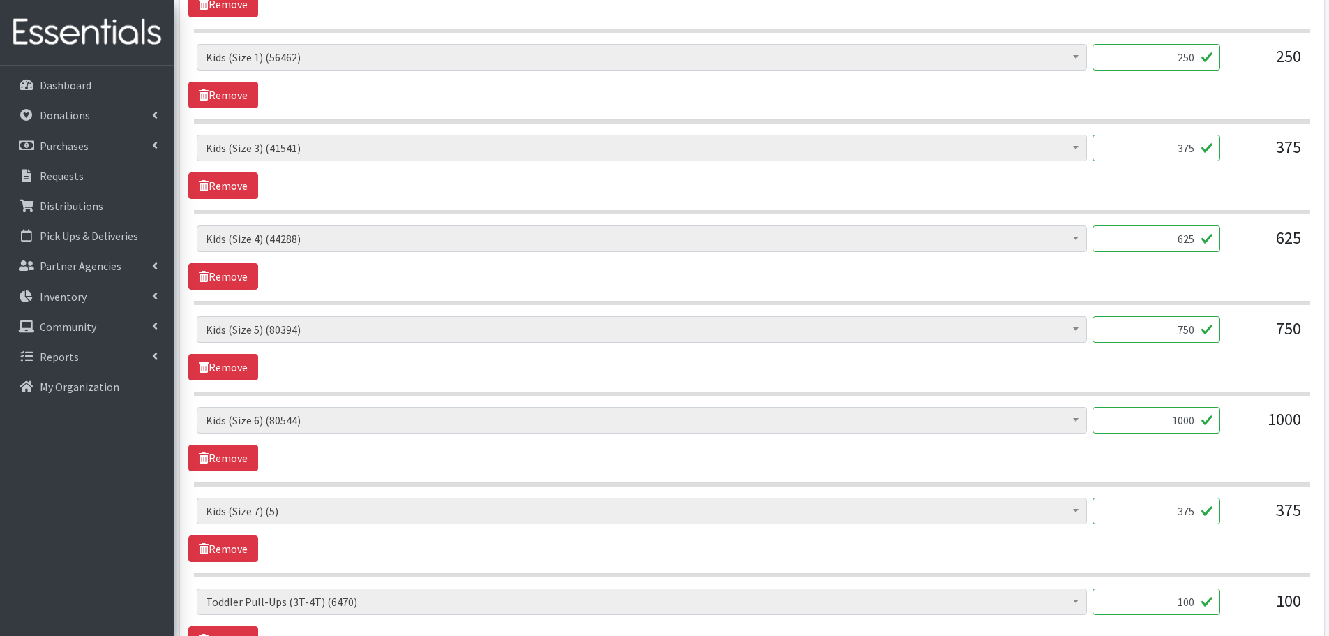
scroll to position [837, 0]
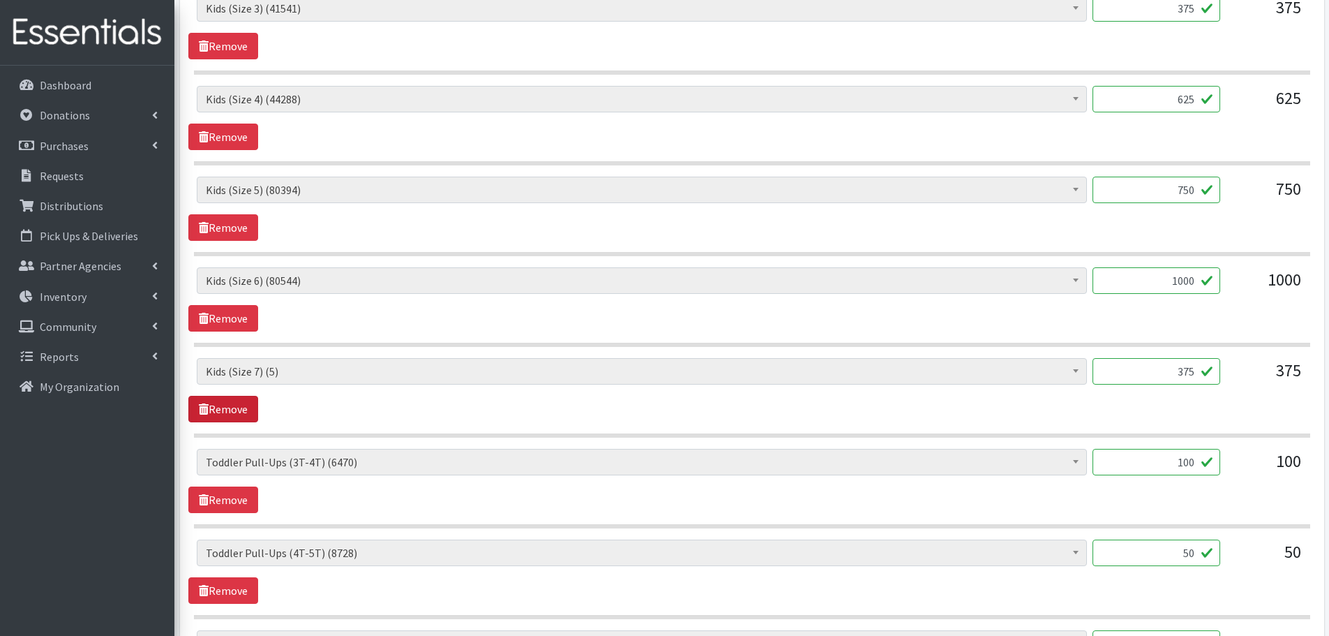
click at [242, 413] on link "Remove" at bounding box center [223, 409] width 70 height 27
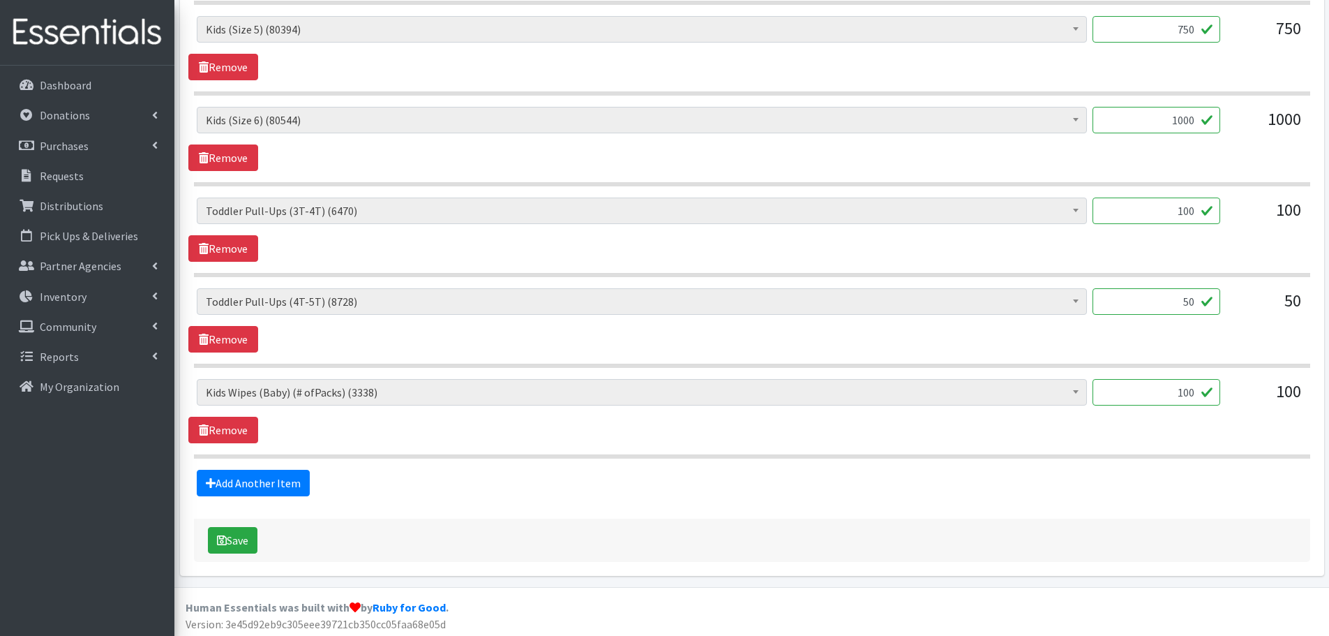
scroll to position [1001, 0]
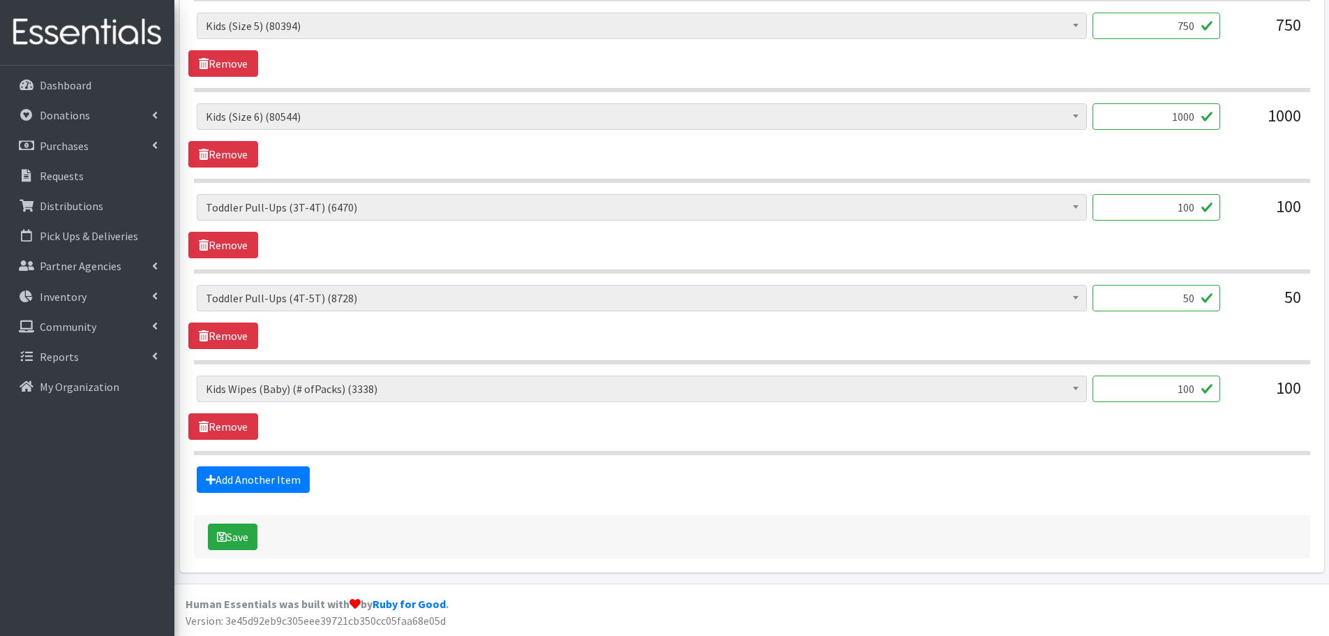
drag, startPoint x: 1169, startPoint y: 395, endPoint x: 1269, endPoint y: 384, distance: 100.4
click at [1269, 384] on div "Baby Formula (309) Kids (Newborn) (9646) Kids ([MEDICAL_DATA]) (170) Kids (Size…" at bounding box center [752, 394] width 1110 height 38
type input "1"
click at [1253, 419] on div "Baby Formula (309) Kids (Newborn) (9646) Kids ([MEDICAL_DATA]) (170) Kids (Size…" at bounding box center [751, 407] width 1127 height 64
click at [239, 535] on button "Save" at bounding box center [233, 536] width 50 height 27
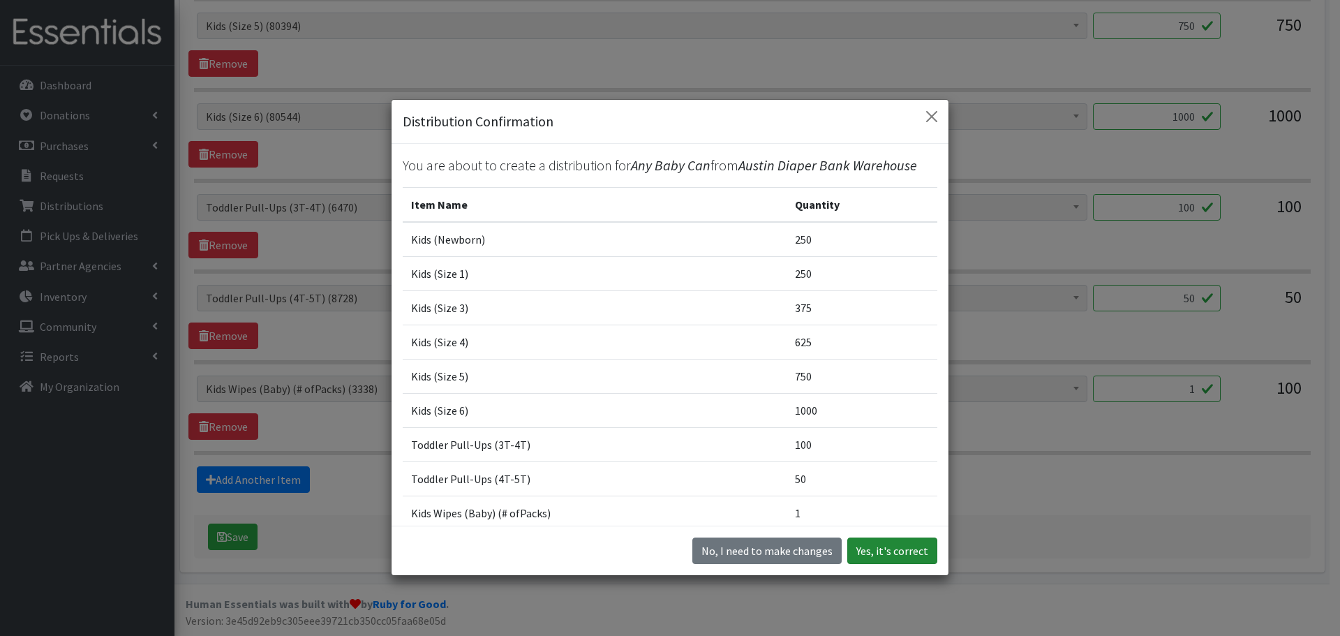
click at [893, 553] on button "Yes, it's correct" at bounding box center [892, 550] width 90 height 27
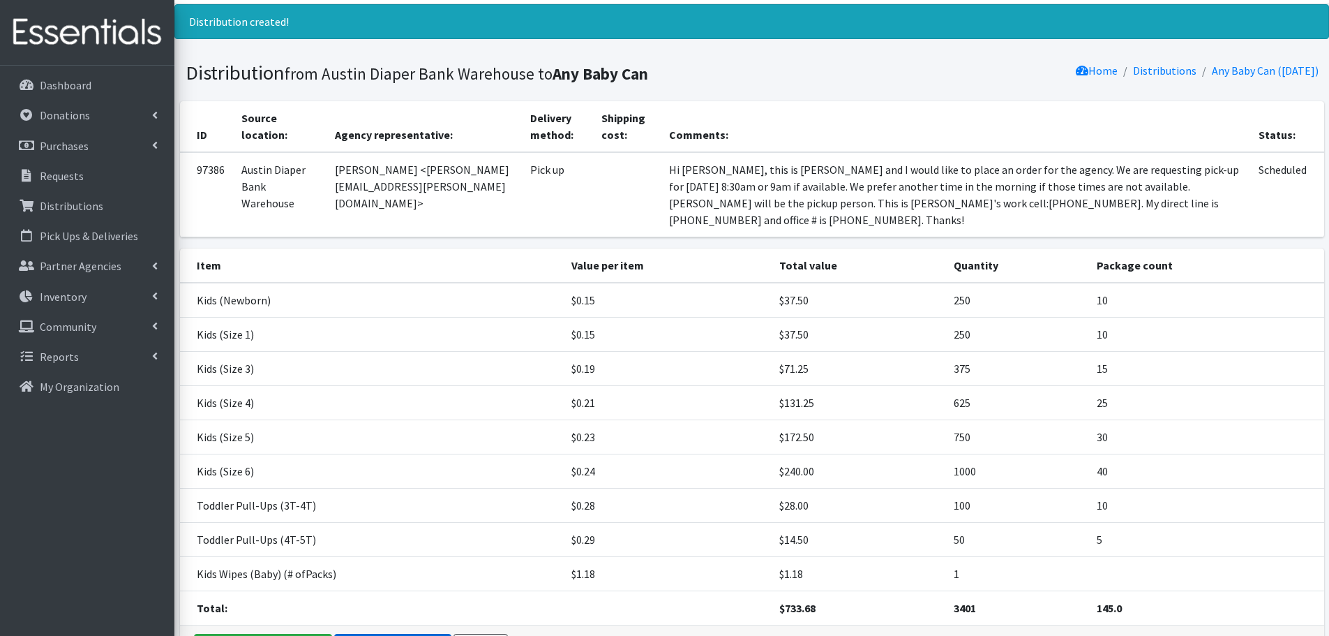
scroll to position [115, 0]
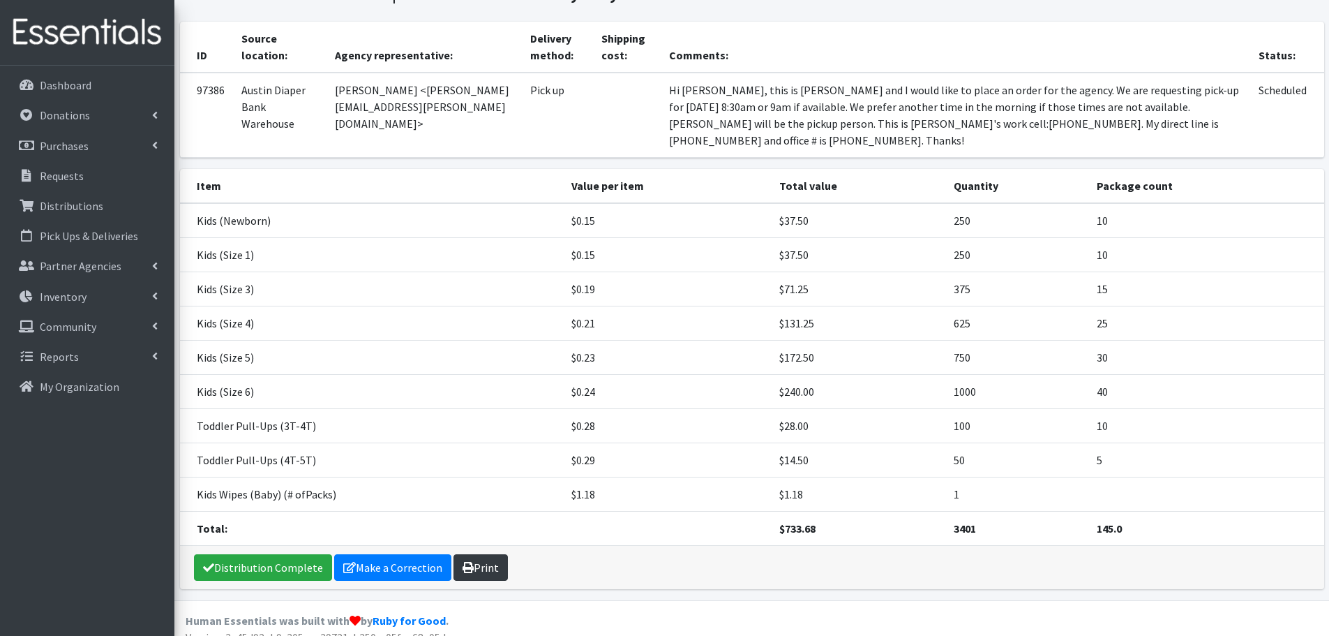
click at [471, 554] on link "Print" at bounding box center [481, 567] width 54 height 27
click at [70, 177] on p "Requests" at bounding box center [62, 176] width 44 height 14
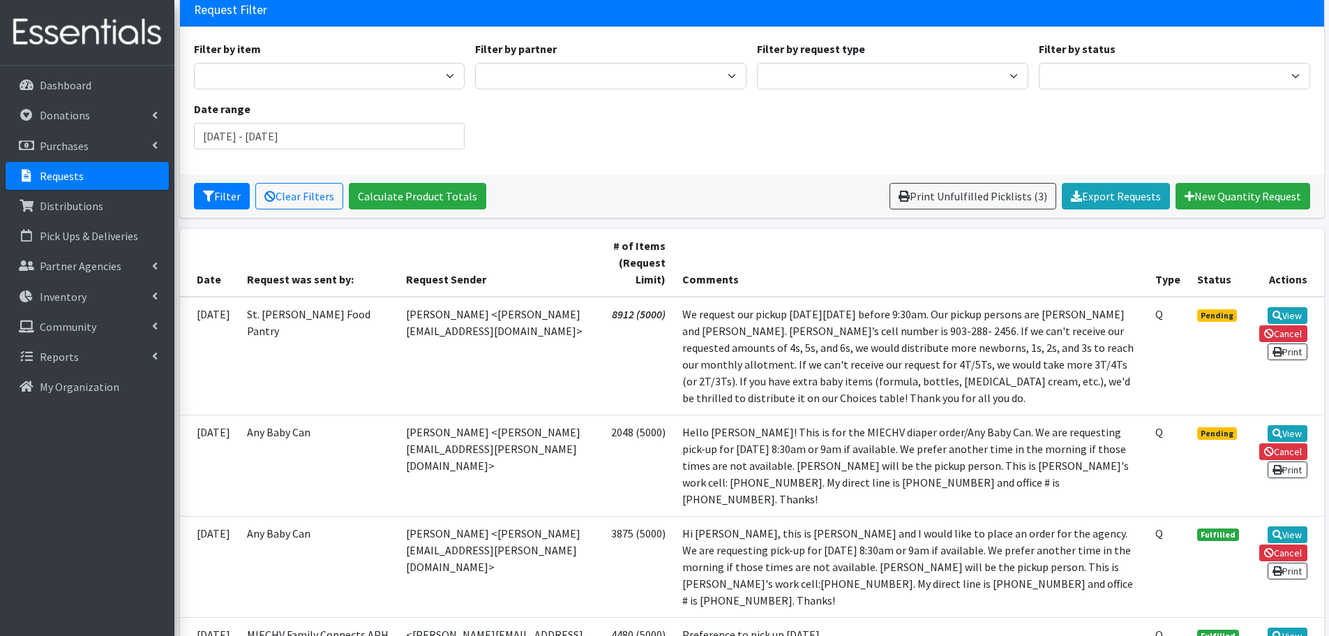
scroll to position [279, 0]
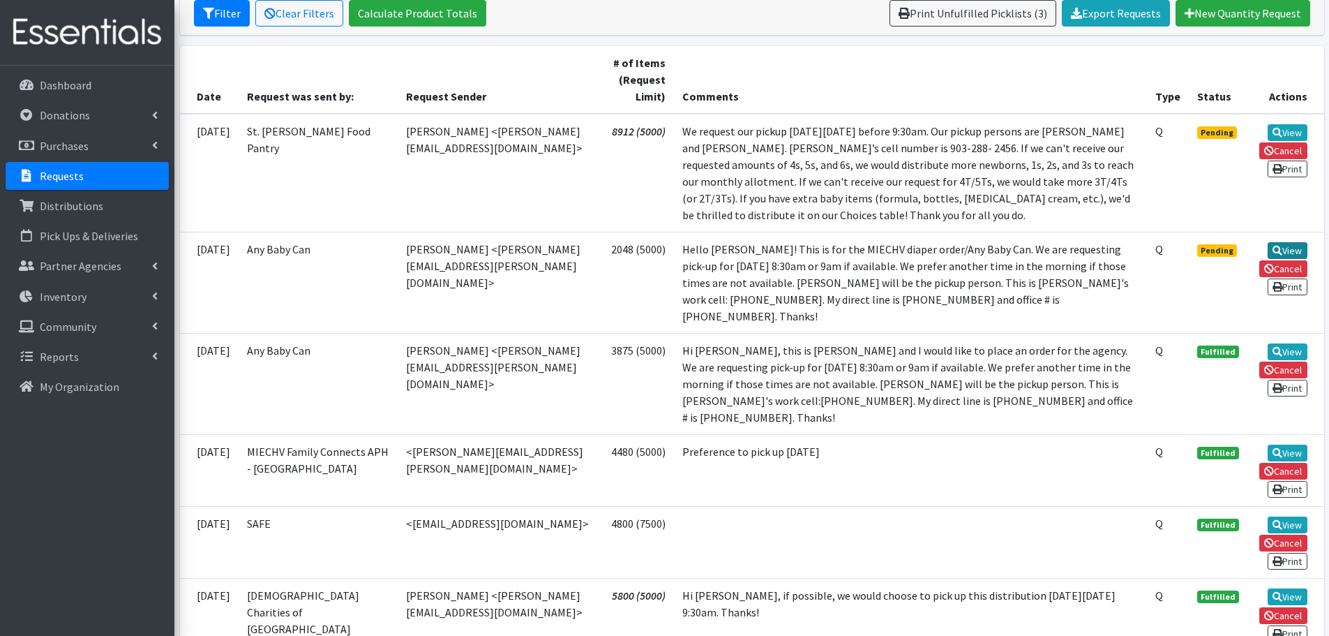
click at [1300, 248] on link "View" at bounding box center [1288, 250] width 40 height 17
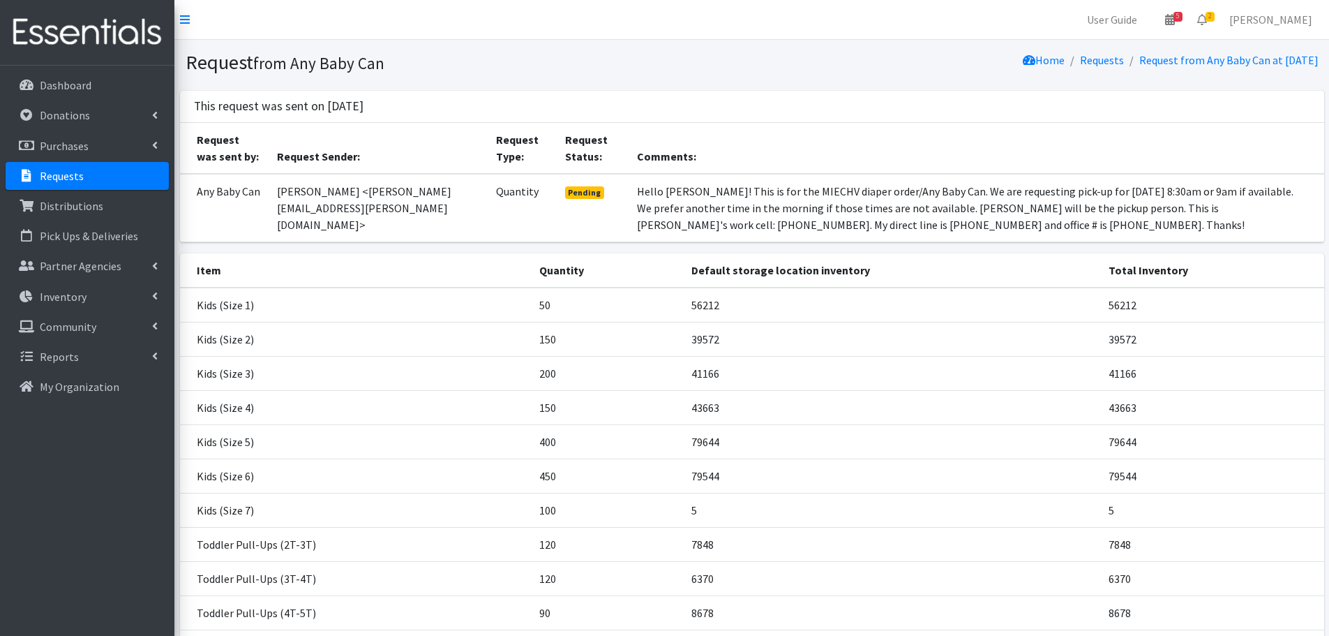
scroll to position [238, 0]
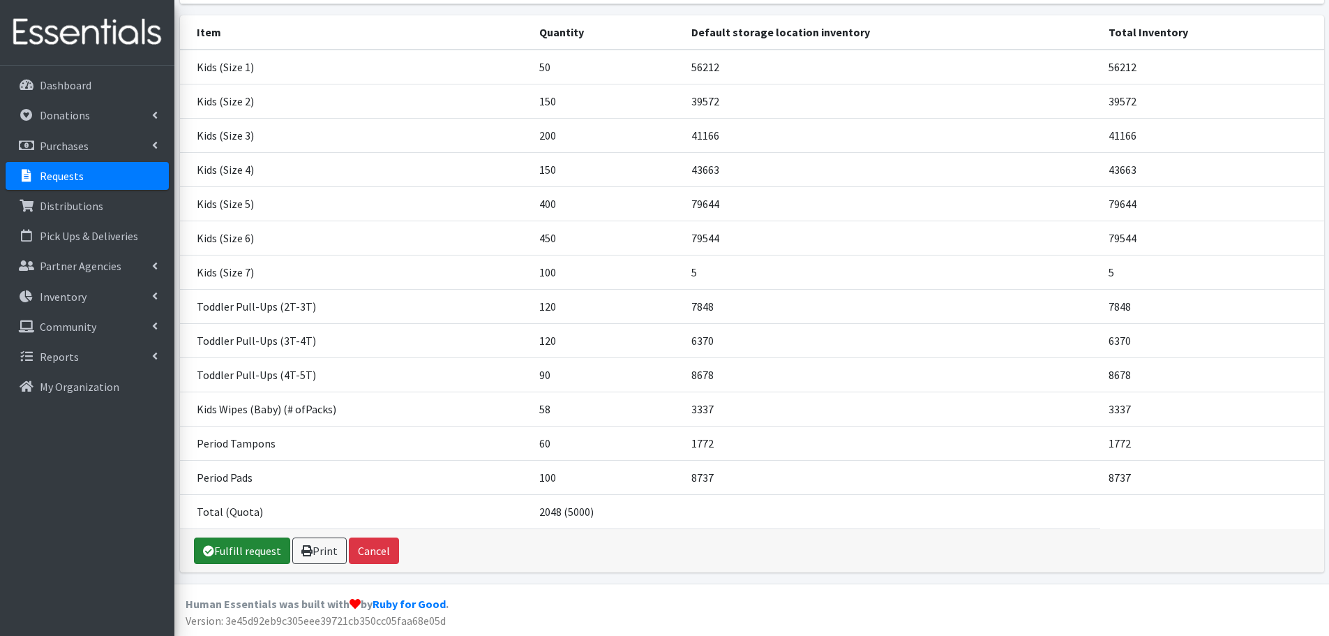
click at [237, 561] on link "Fulfill request" at bounding box center [242, 550] width 96 height 27
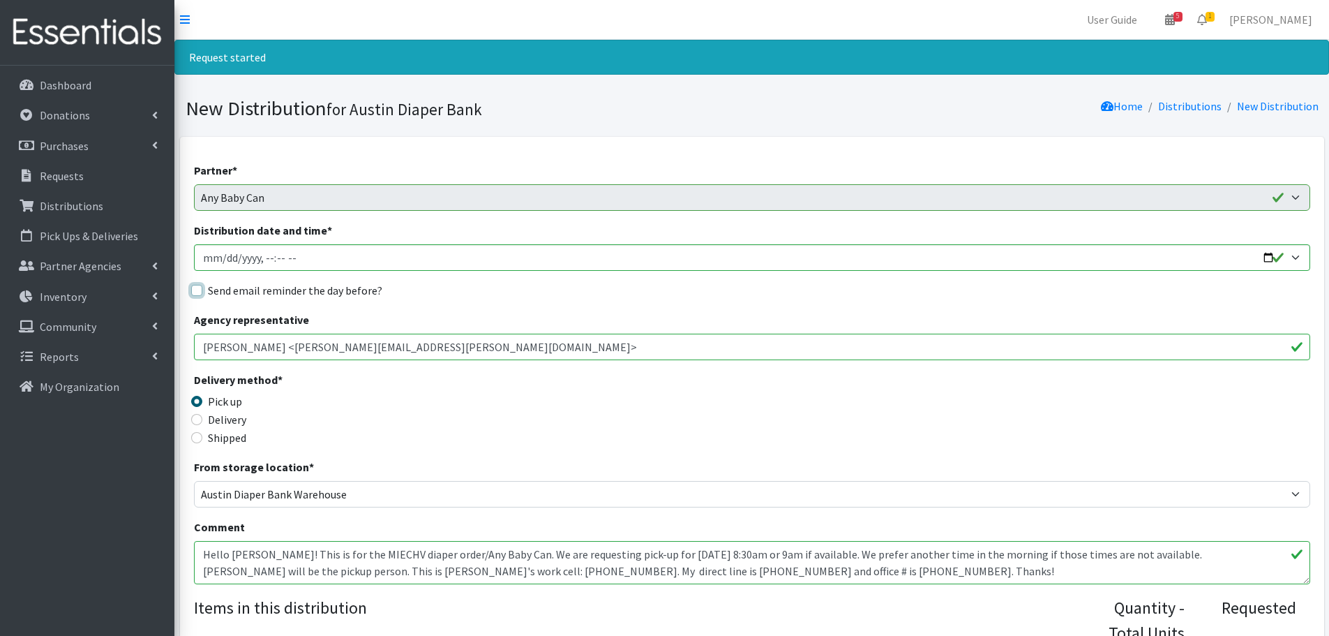
click at [198, 290] on input "Send email reminder the day before?" at bounding box center [196, 290] width 11 height 11
checkbox input "true"
click at [1275, 257] on input "Distribution date and time *" at bounding box center [752, 257] width 1116 height 27
type input "2025-10-08T09:00"
click at [539, 407] on div "Delivery method * Pick up Delivery Shipped Shipping cost" at bounding box center [752, 414] width 1116 height 87
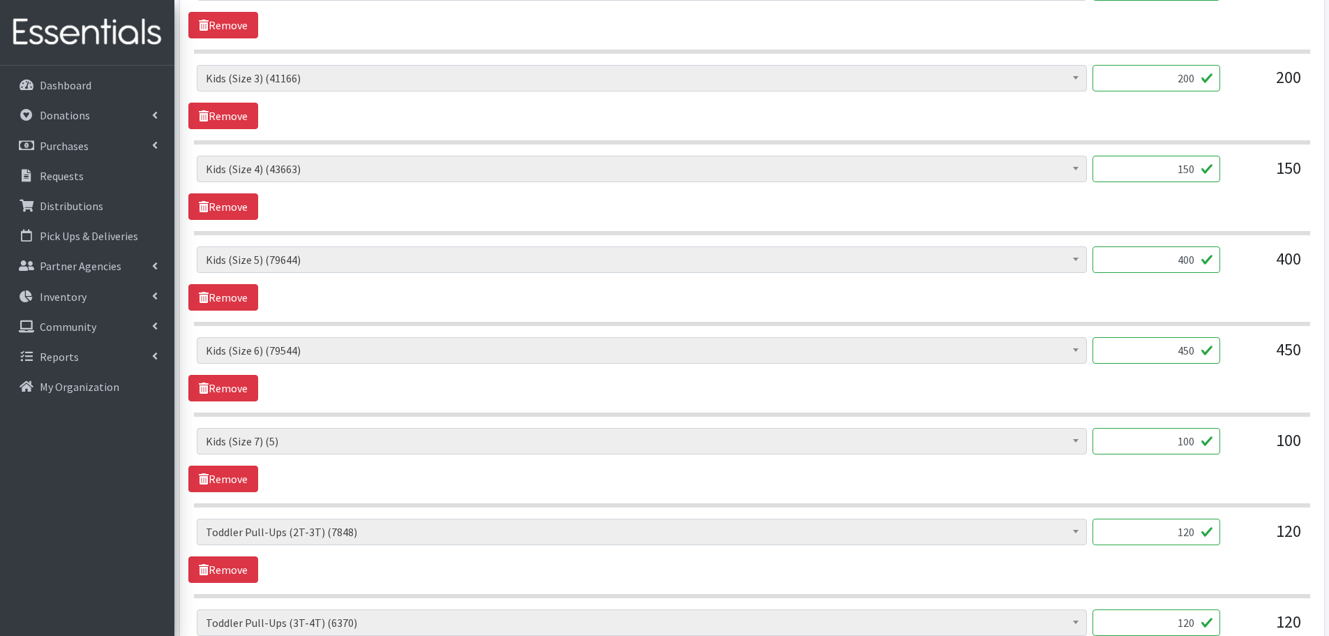
scroll to position [837, 0]
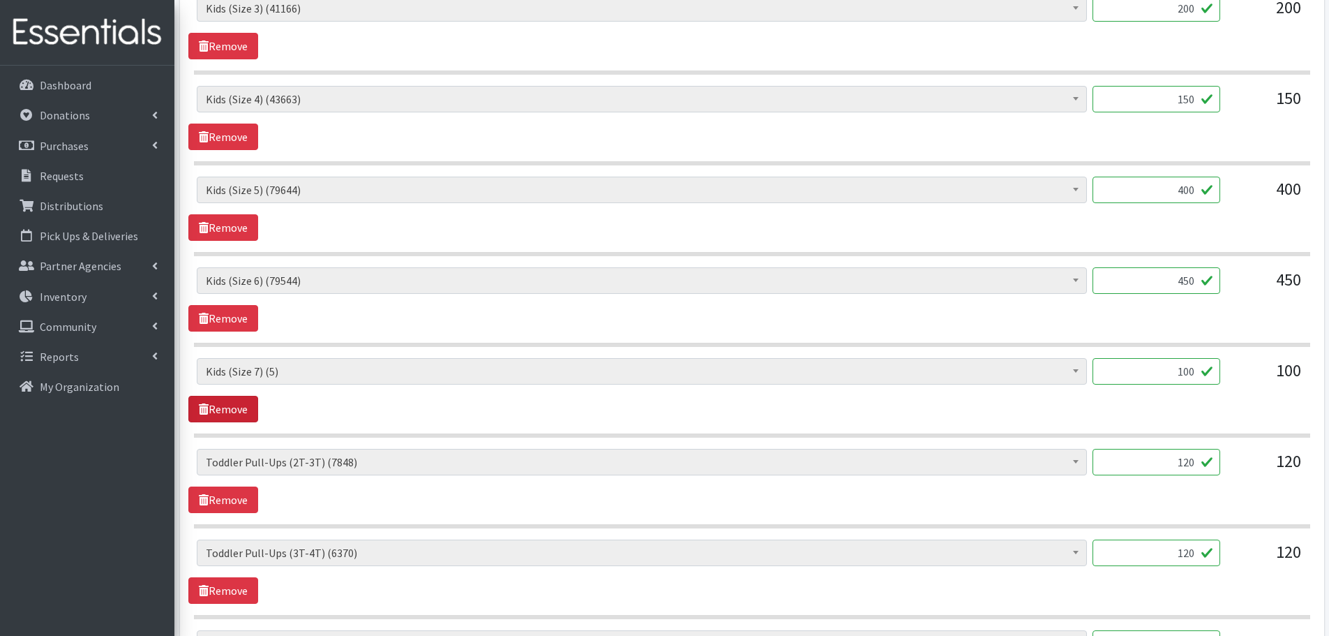
click at [223, 410] on link "Remove" at bounding box center [223, 409] width 70 height 27
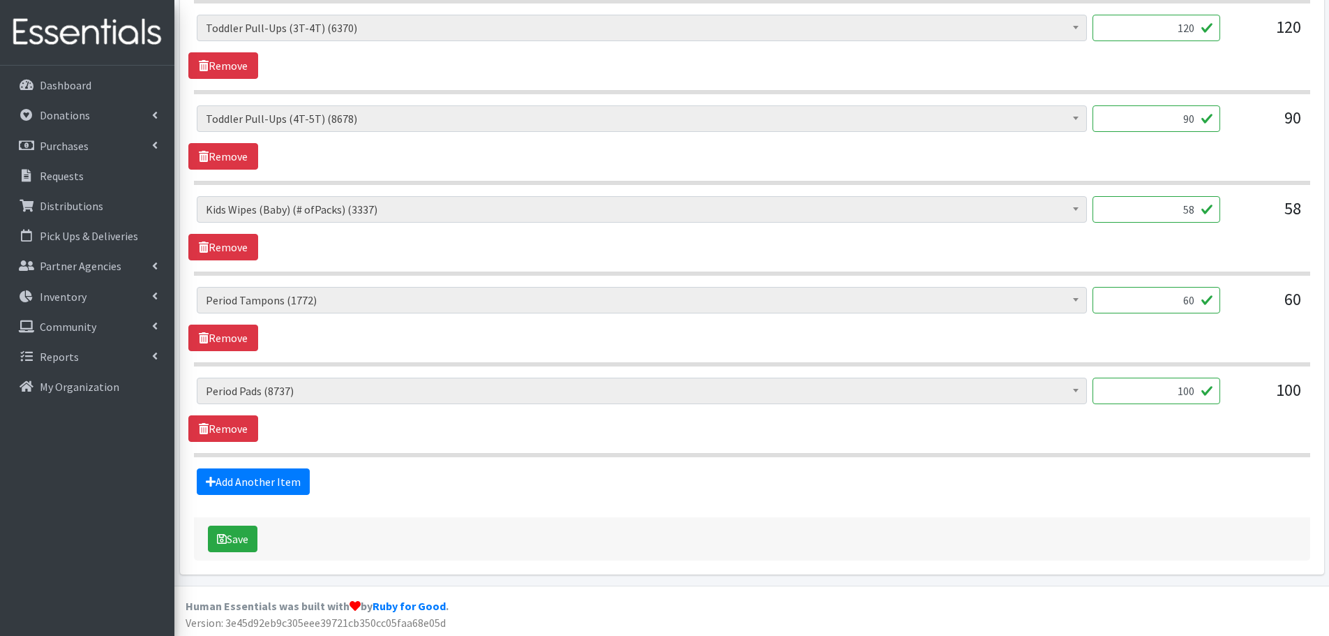
scroll to position [1273, 0]
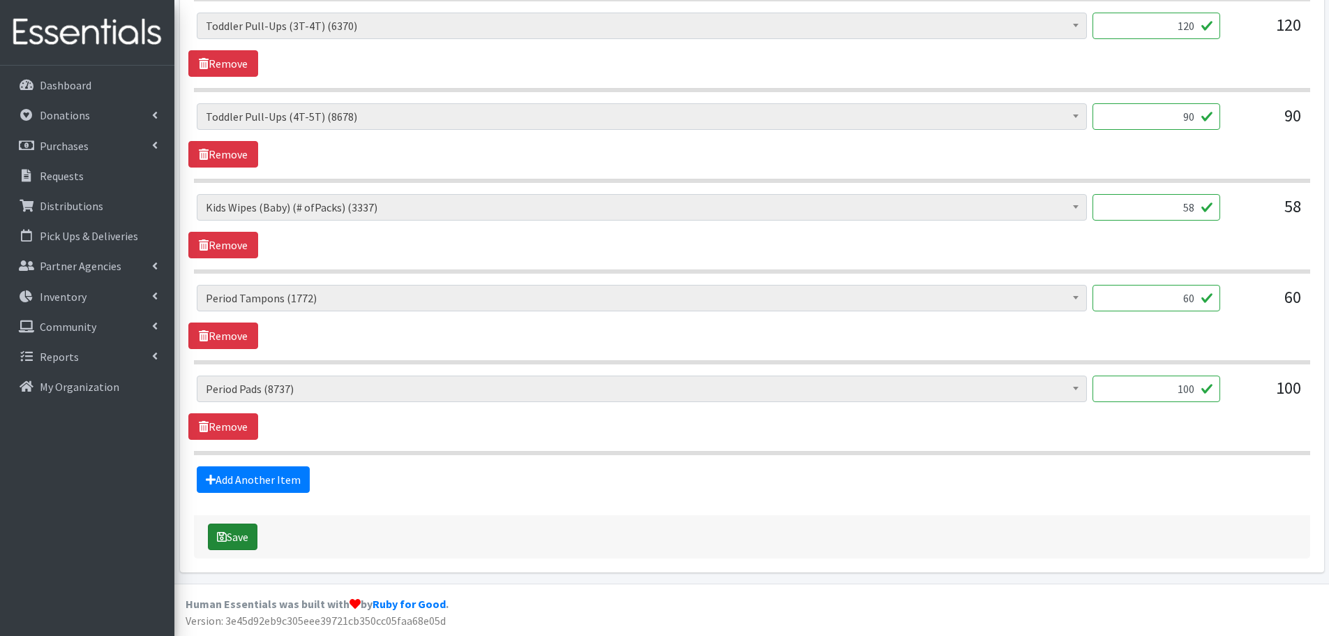
click at [239, 530] on button "Save" at bounding box center [233, 536] width 50 height 27
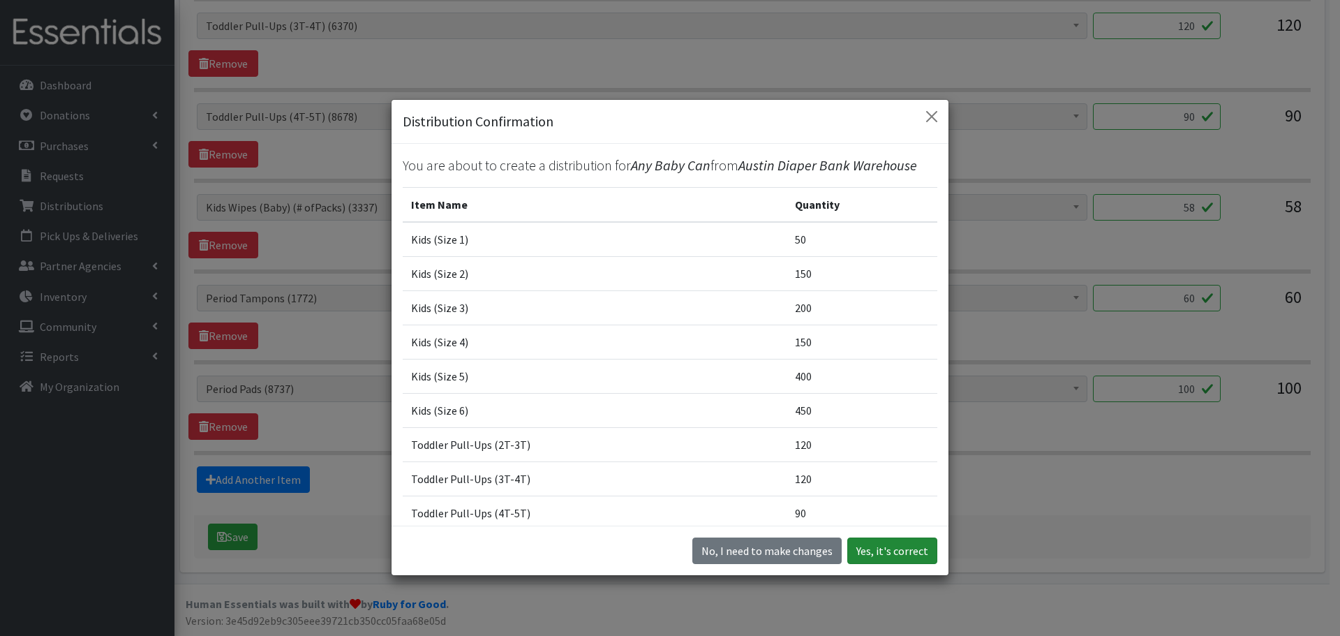
click at [922, 554] on button "Yes, it's correct" at bounding box center [892, 550] width 90 height 27
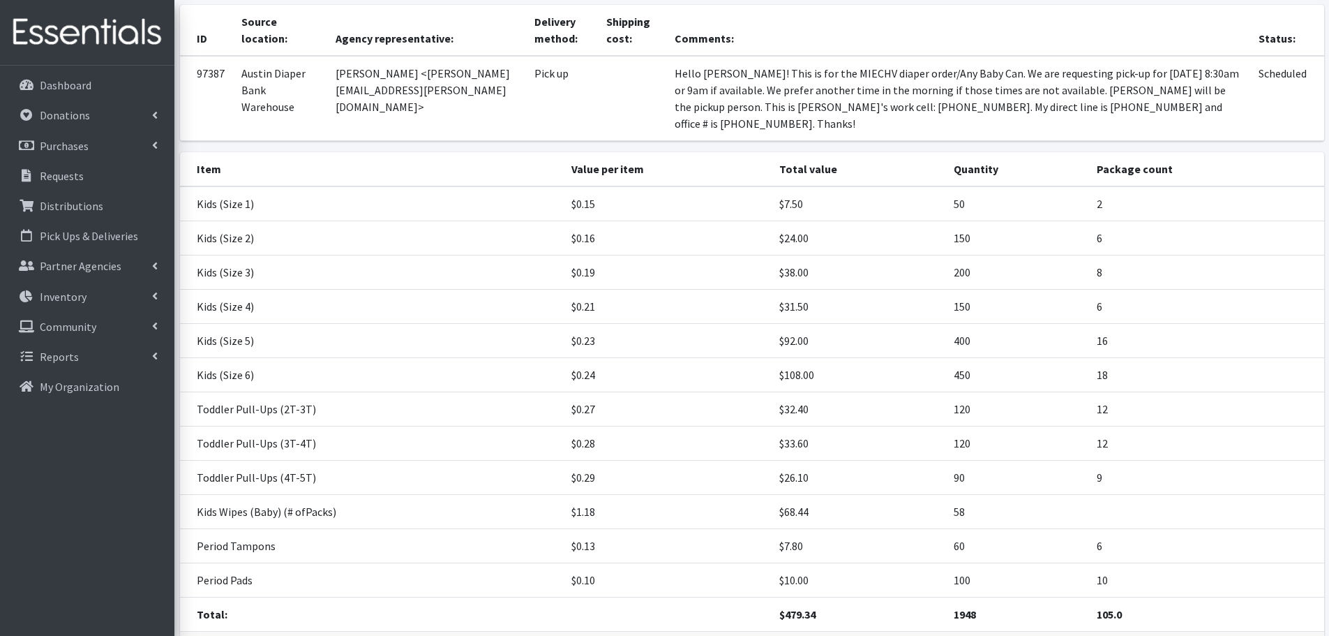
scroll to position [218, 0]
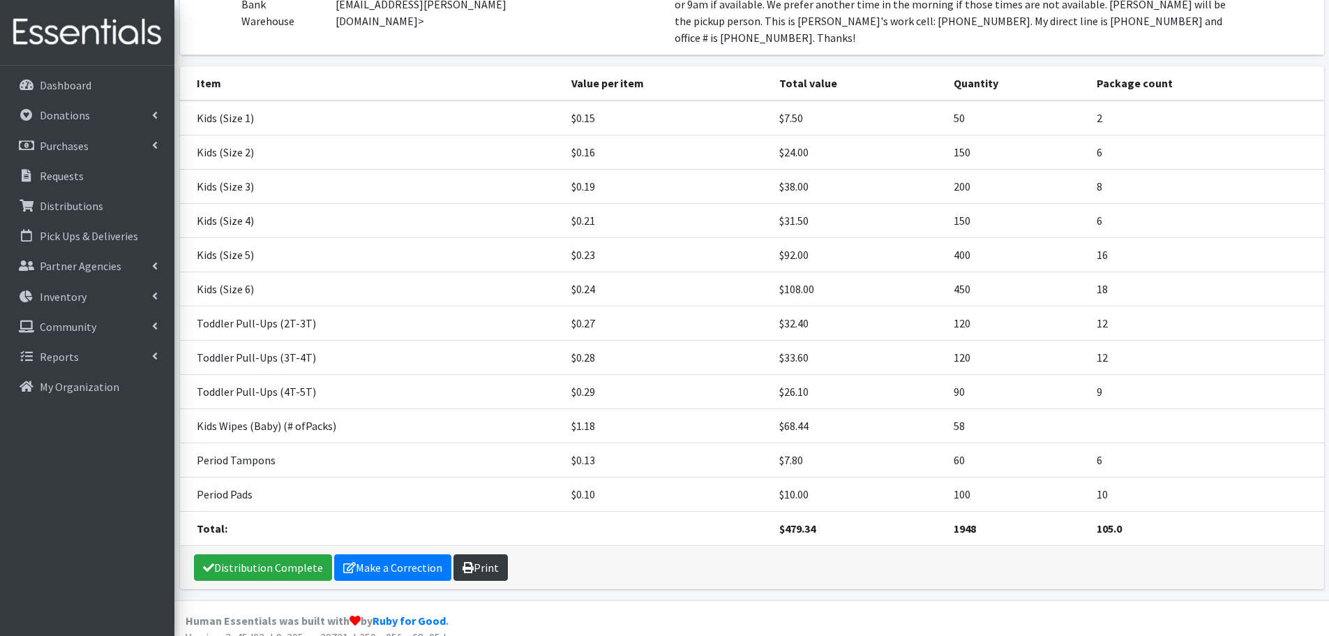
click at [476, 554] on link "Print" at bounding box center [481, 567] width 54 height 27
click at [52, 177] on p "Requests" at bounding box center [62, 176] width 44 height 14
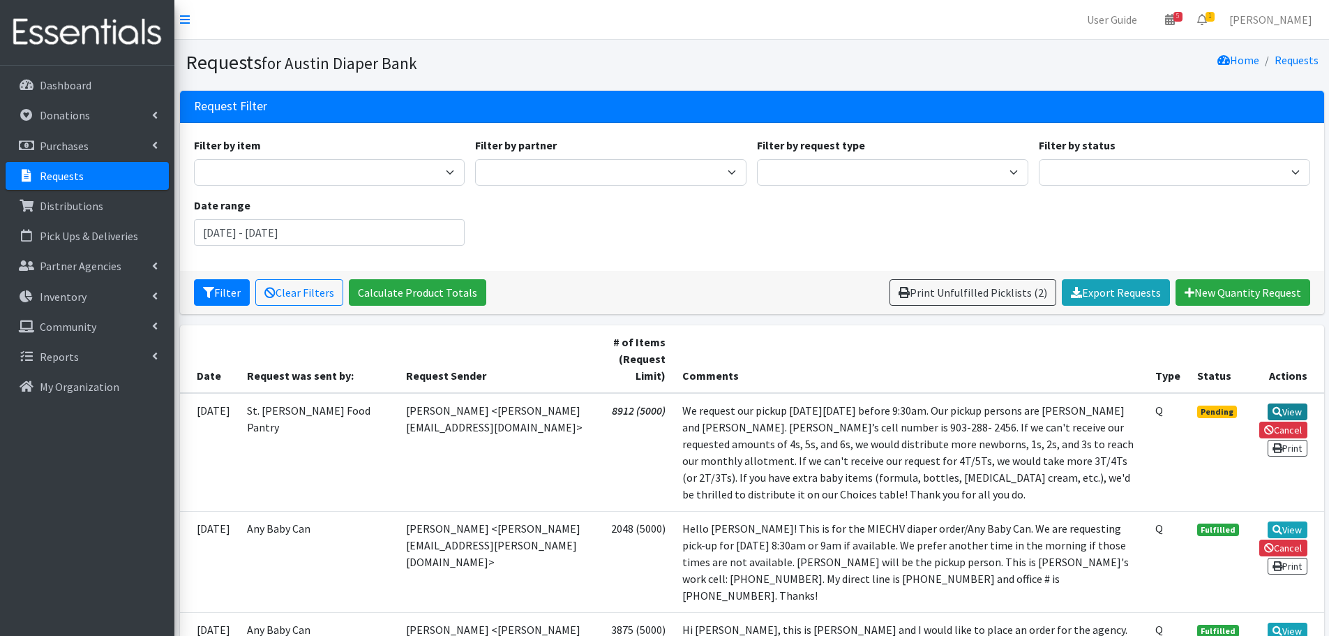
click at [1289, 406] on link "View" at bounding box center [1288, 411] width 40 height 17
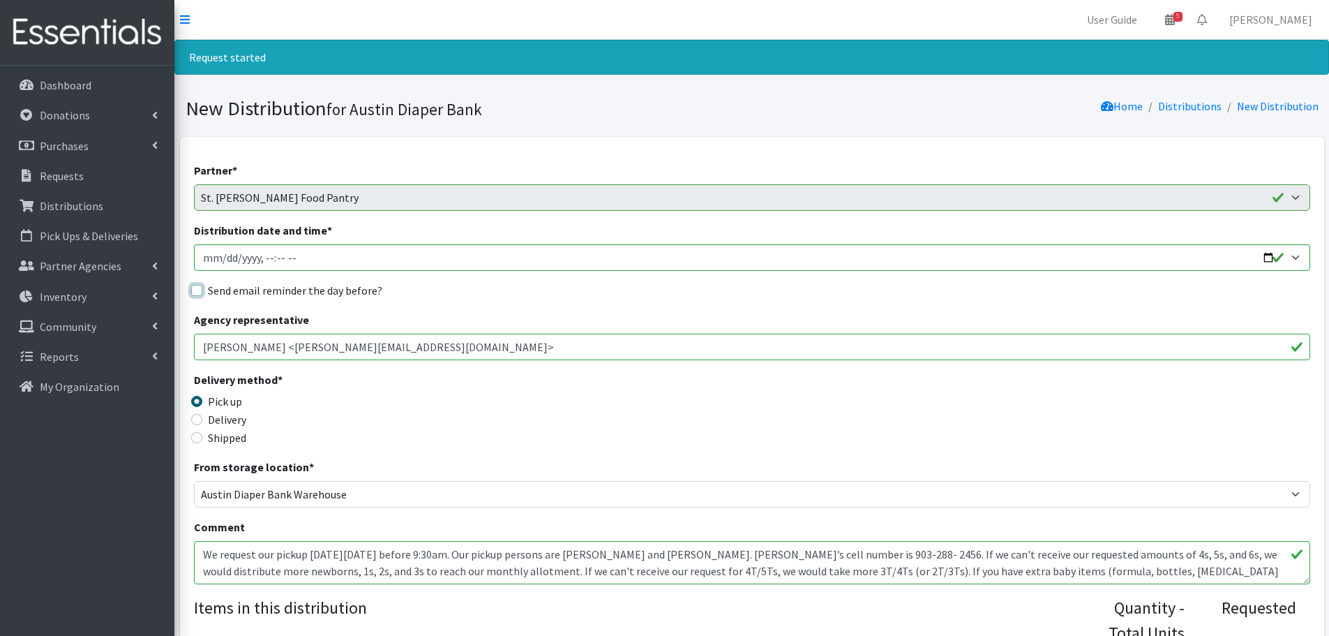
click at [193, 288] on input "Send email reminder the day before?" at bounding box center [196, 290] width 11 height 11
checkbox input "true"
click at [1266, 256] on input "Distribution date and time *" at bounding box center [752, 257] width 1116 height 27
click at [274, 257] on input "Distribution date and time *" at bounding box center [752, 257] width 1116 height 27
type input "2025-10-08T09:15"
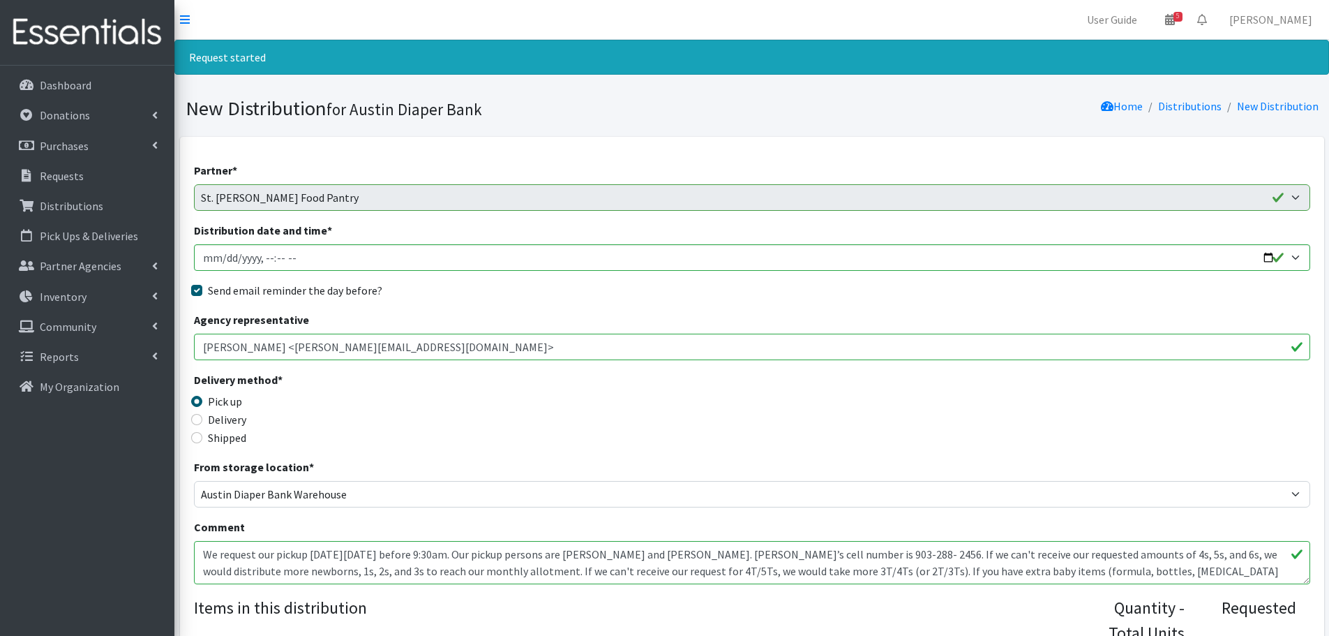
click at [592, 428] on div "Delivery method * Pick up Delivery Shipped Shipping cost" at bounding box center [752, 414] width 1116 height 87
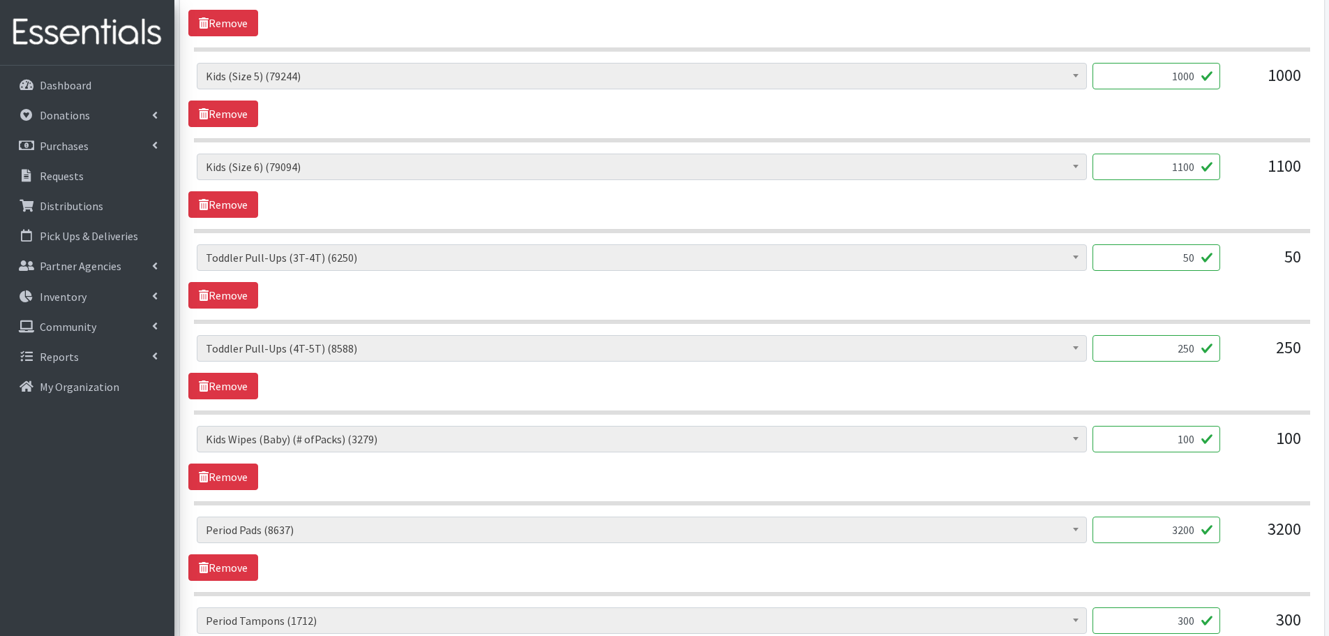
scroll to position [1047, 0]
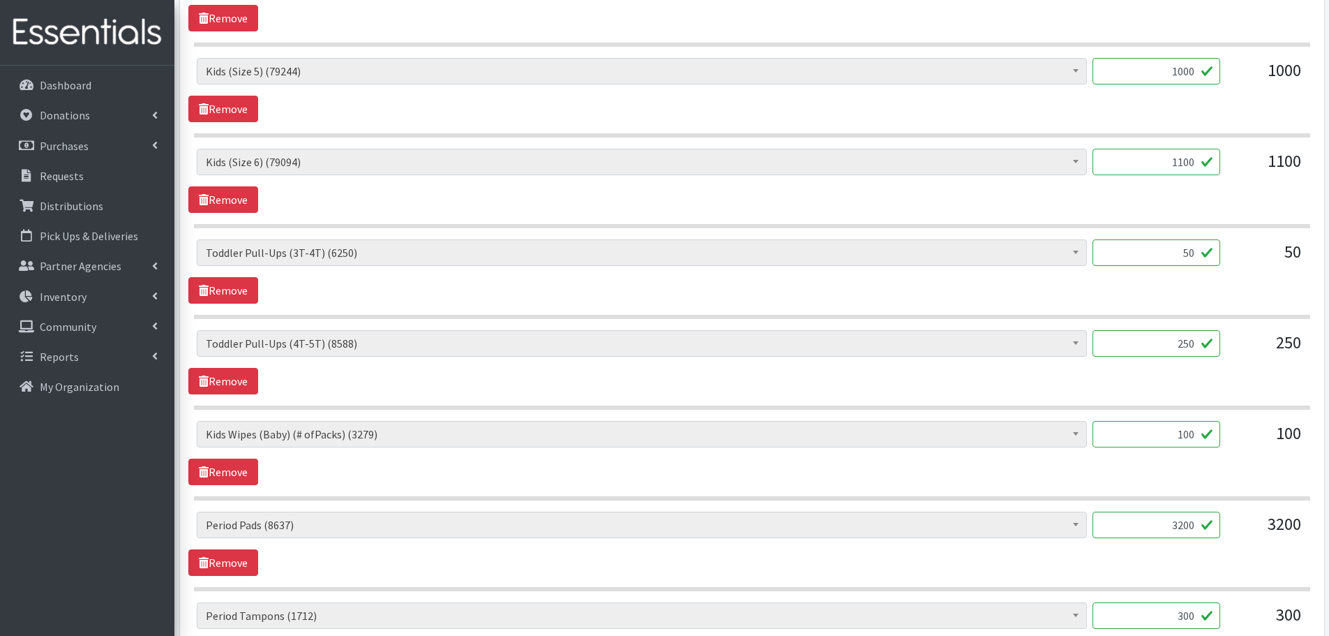
drag, startPoint x: 1161, startPoint y: 338, endPoint x: 1231, endPoint y: 354, distance: 71.6
click at [1231, 354] on div "Baby Formula (309) Kids (Newborn) (9396) Kids (Preemie) (170) Kids (Size 1) (56…" at bounding box center [752, 349] width 1110 height 38
type input "100"
drag, startPoint x: 1161, startPoint y: 154, endPoint x: 1225, endPoint y: 174, distance: 67.1
click at [1225, 174] on div "Baby Formula (309) Kids (Newborn) (9396) Kids (Preemie) (170) Kids (Size 1) (56…" at bounding box center [752, 168] width 1110 height 38
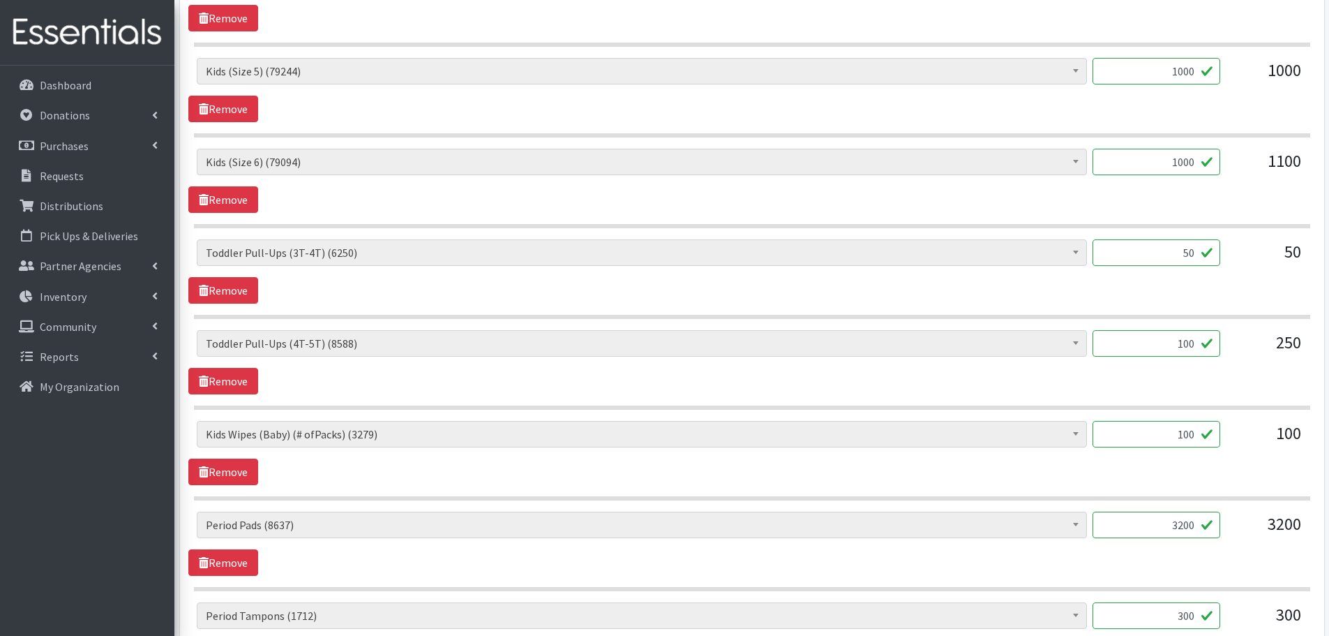
type input "1000"
click at [1225, 174] on div "Baby Formula (309) Kids (Newborn) (9396) Kids (Preemie) (170) Kids (Size 1) (56…" at bounding box center [752, 168] width 1110 height 38
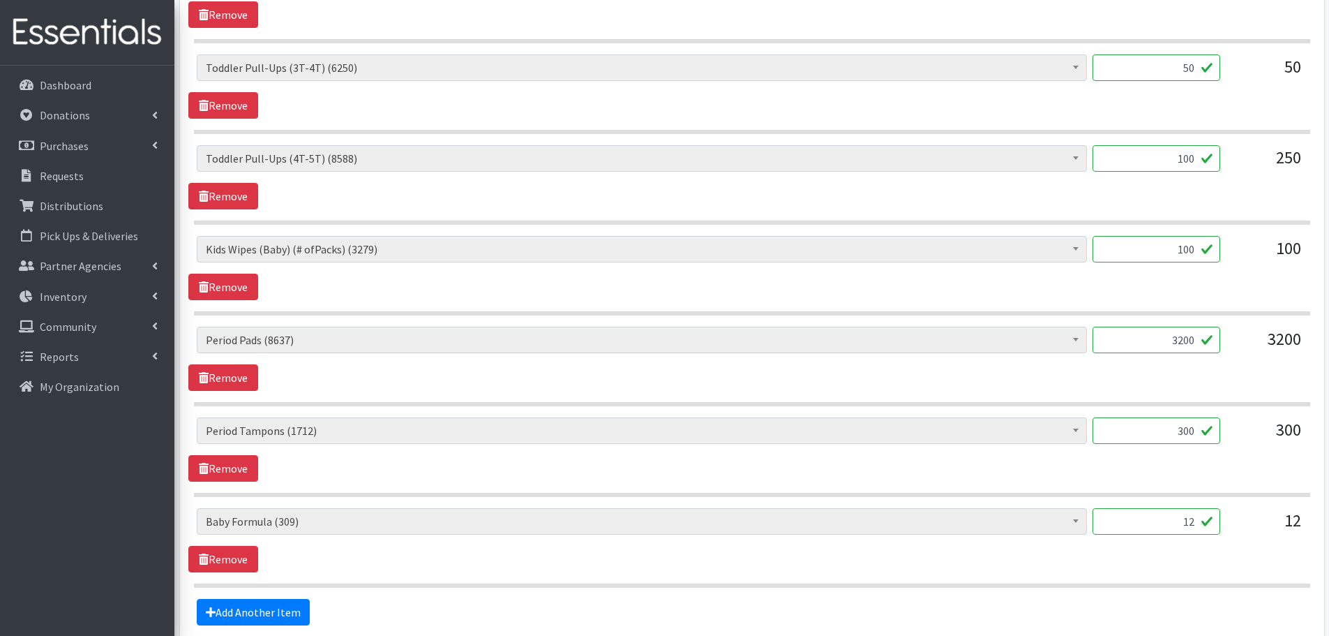
scroll to position [1256, 0]
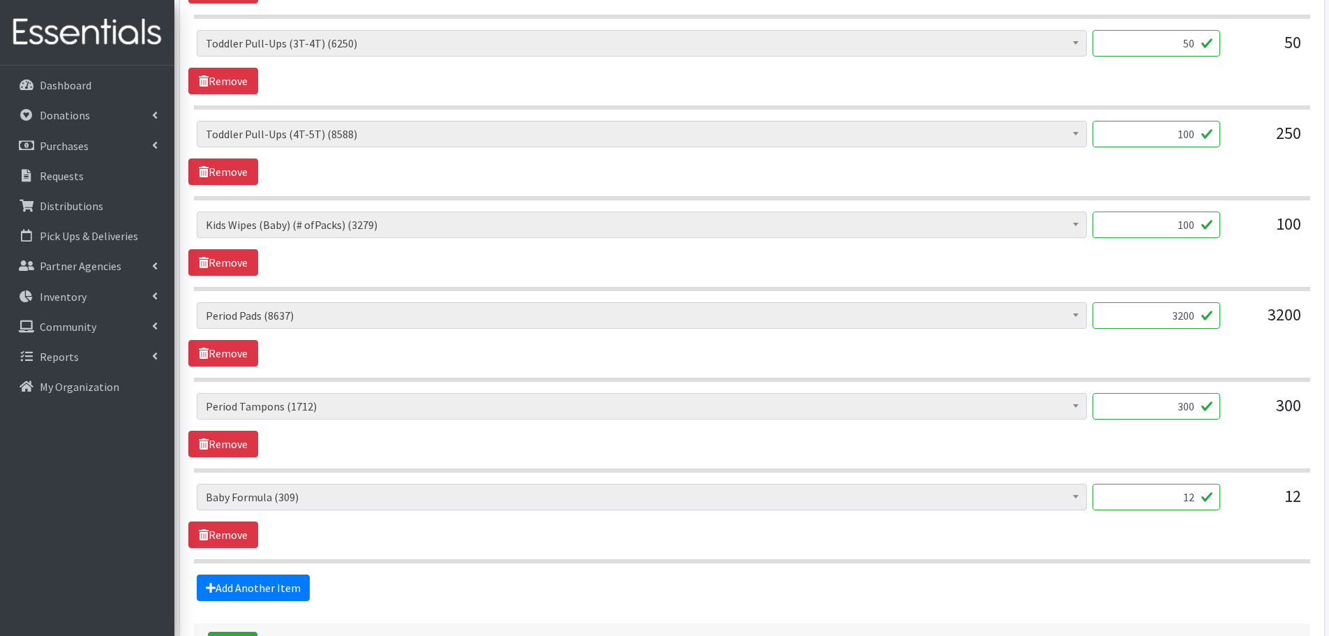
drag, startPoint x: 1170, startPoint y: 396, endPoint x: 1259, endPoint y: 420, distance: 92.6
click at [1259, 420] on div "Baby Formula (309) Kids (Newborn) (9396) Kids (Preemie) (170) Kids (Size 1) (56…" at bounding box center [752, 412] width 1110 height 38
type input "1"
click at [1258, 417] on div "300" at bounding box center [1267, 412] width 70 height 38
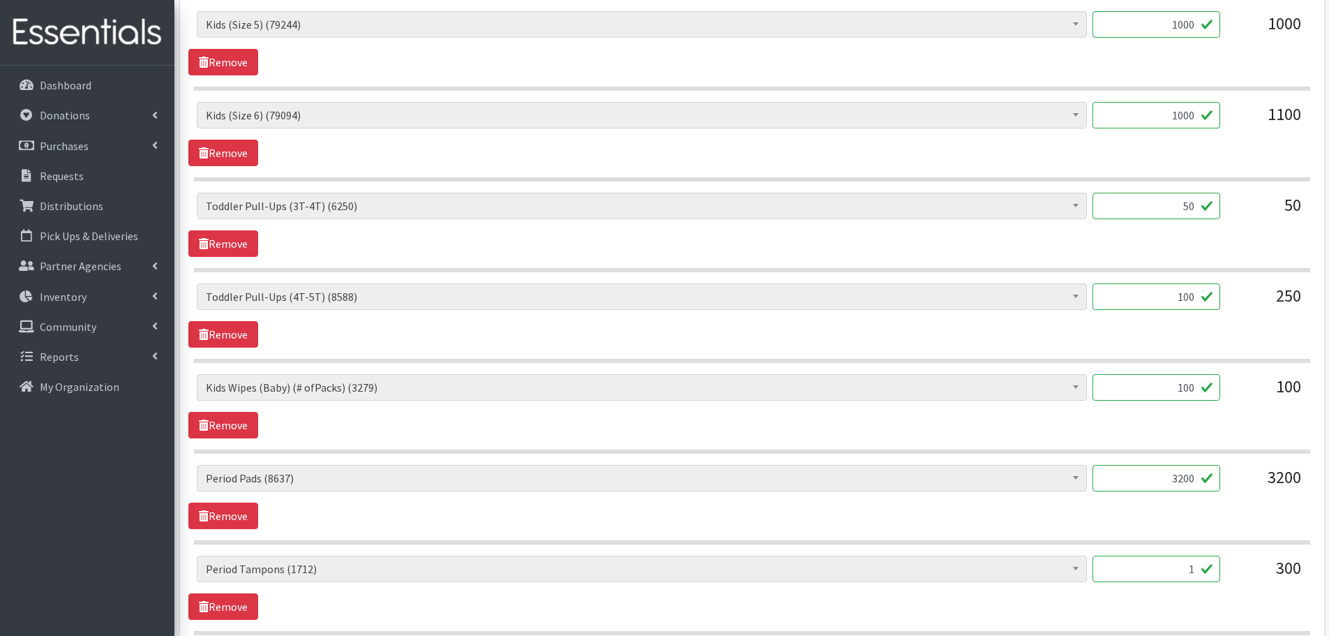
scroll to position [1116, 0]
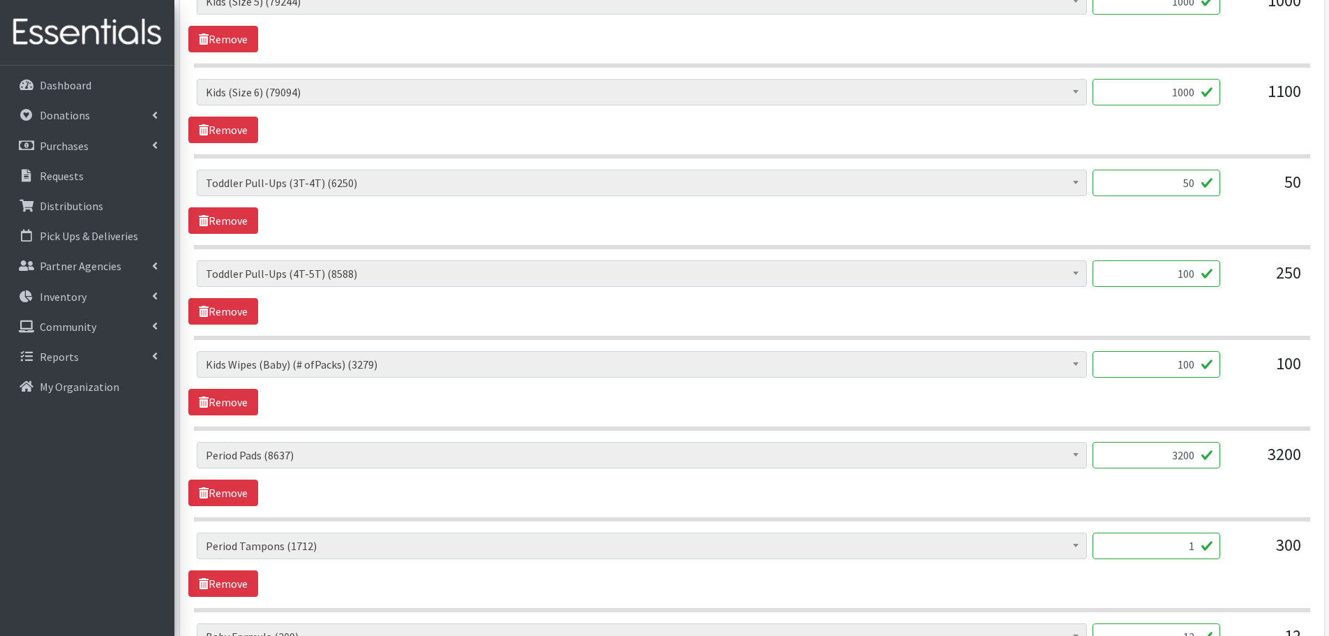
drag, startPoint x: 1167, startPoint y: 358, endPoint x: 1213, endPoint y: 365, distance: 45.9
click at [1213, 365] on input "100" at bounding box center [1157, 364] width 128 height 27
type input "1"
click at [1230, 387] on div "Baby Formula (309) Kids (Newborn) (9396) Kids (Preemie) (170) Kids (Size 1) (56…" at bounding box center [752, 370] width 1110 height 38
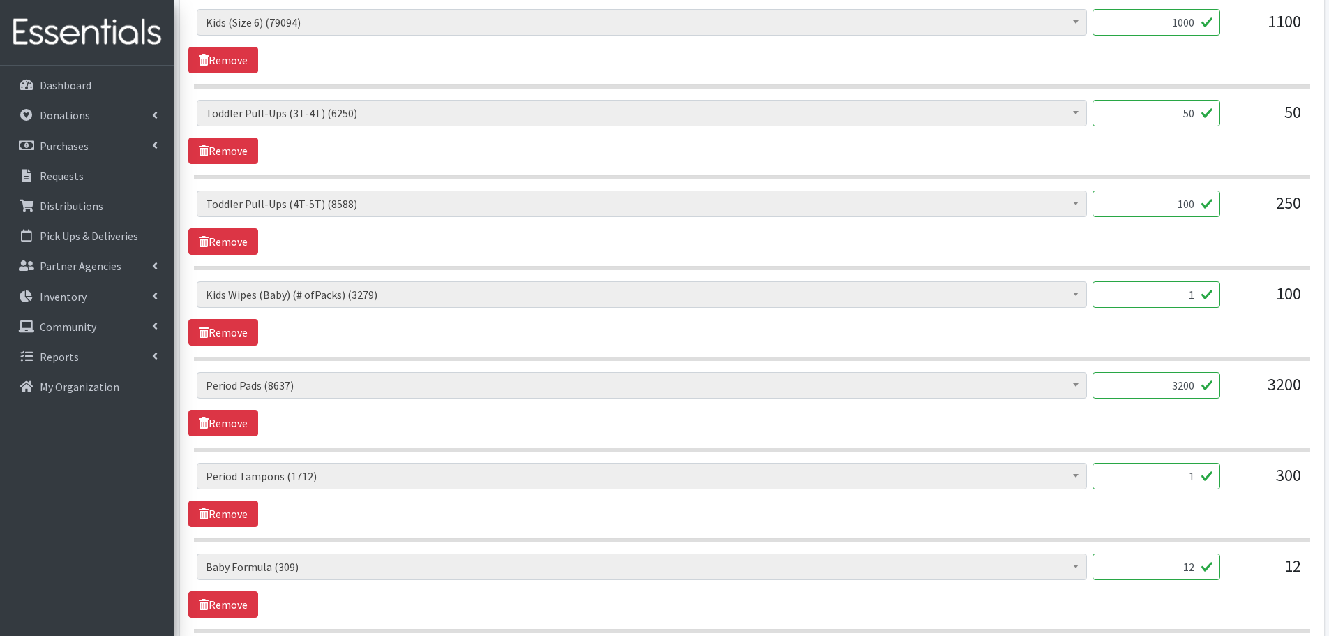
scroll to position [1364, 0]
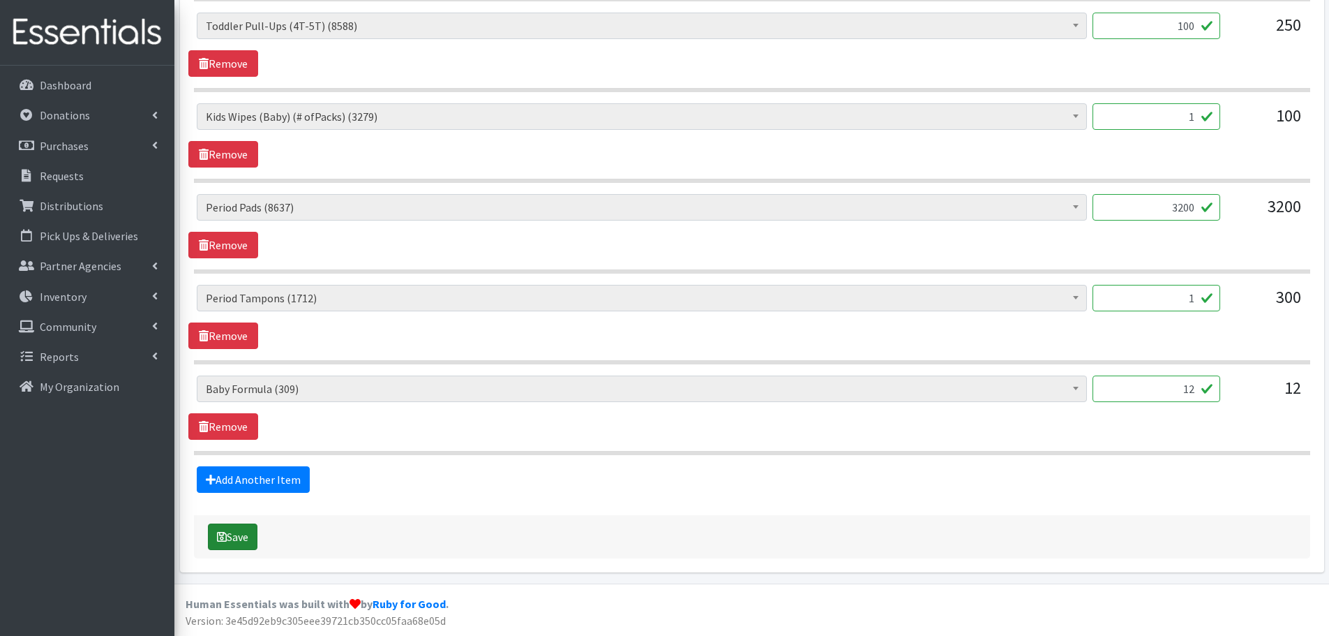
click at [249, 535] on button "Save" at bounding box center [233, 536] width 50 height 27
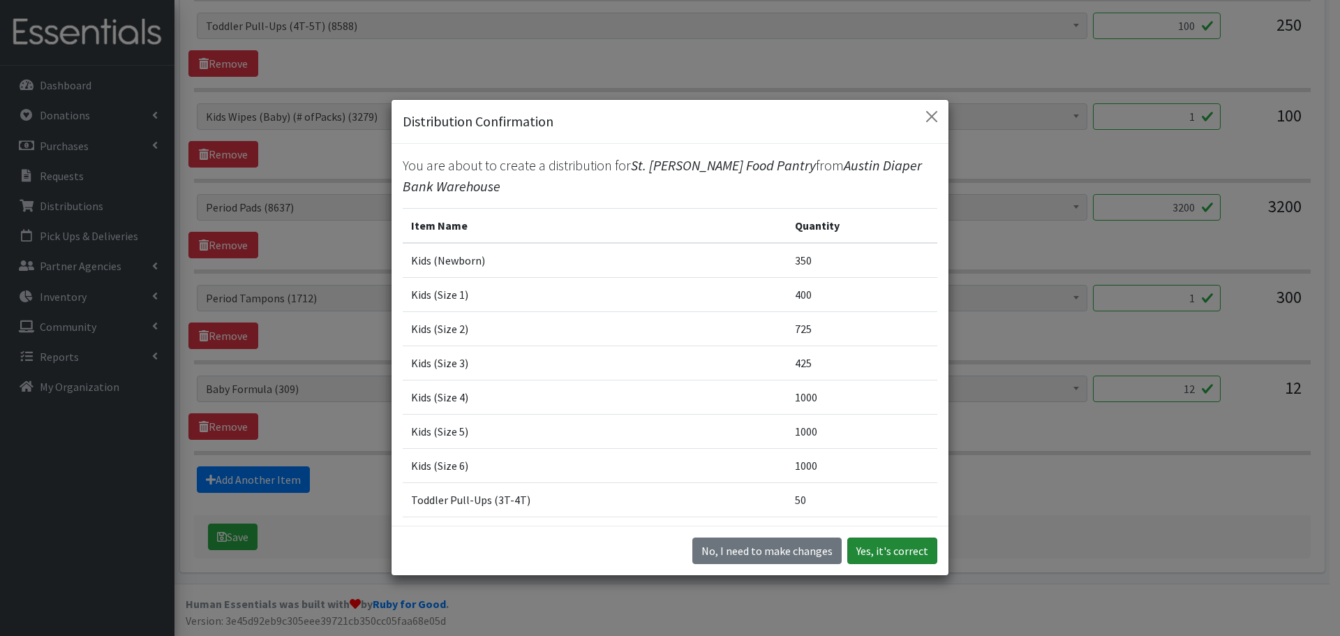
click at [894, 558] on button "Yes, it's correct" at bounding box center [892, 550] width 90 height 27
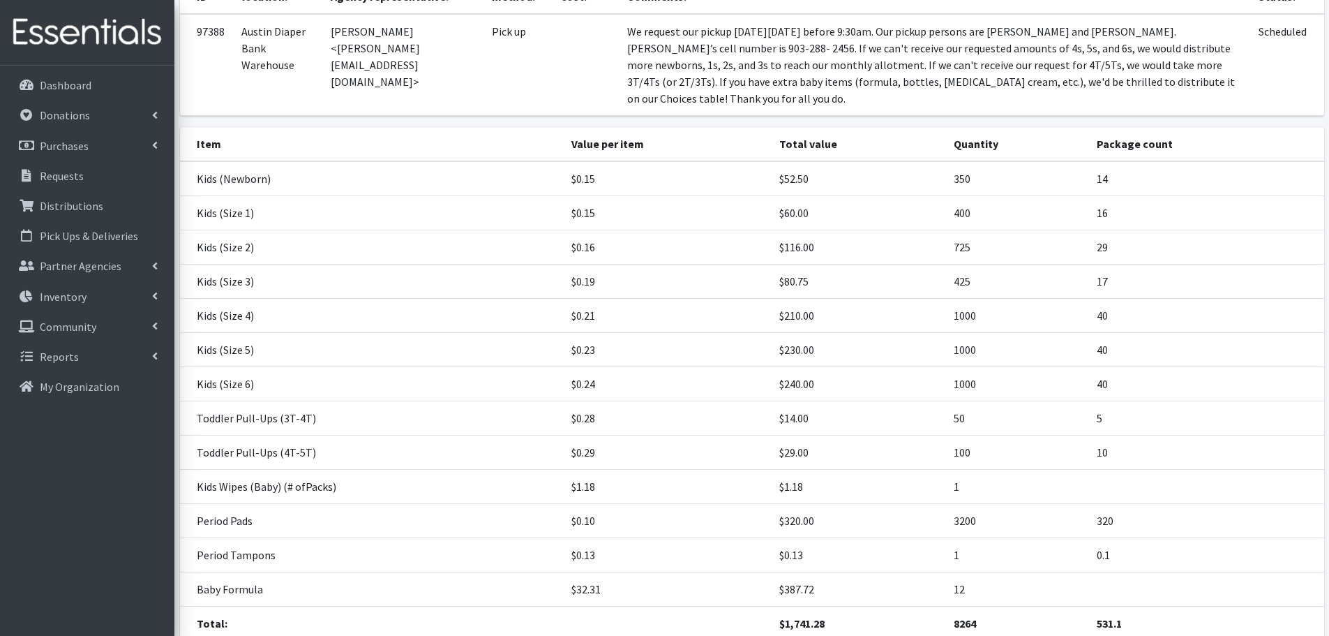
scroll to position [269, 0]
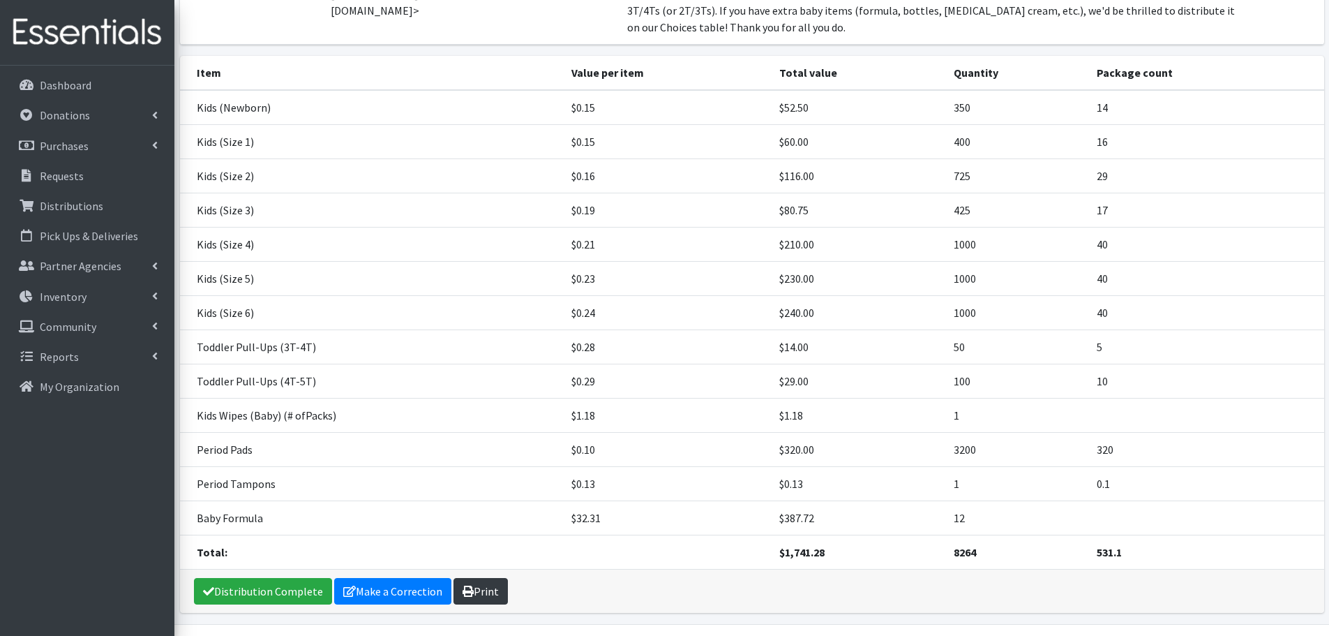
click at [494, 578] on link "Print" at bounding box center [481, 591] width 54 height 27
click at [88, 234] on p "Pick Ups & Deliveries" at bounding box center [89, 236] width 98 height 14
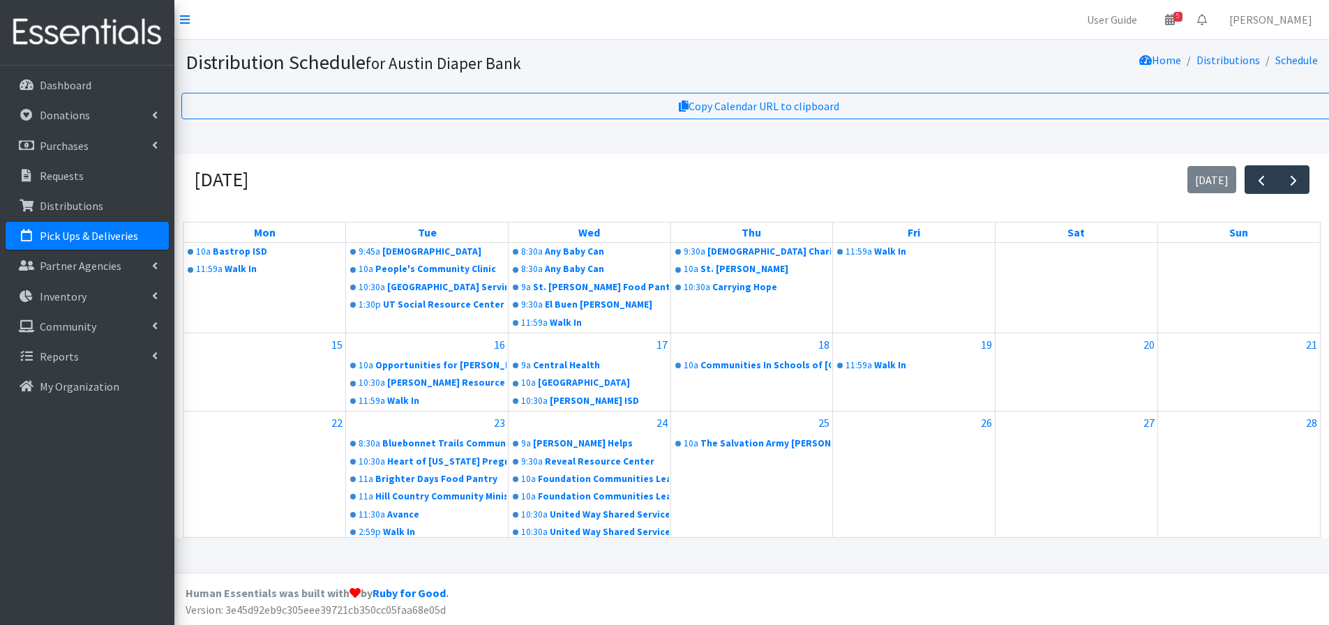
scroll to position [344, 0]
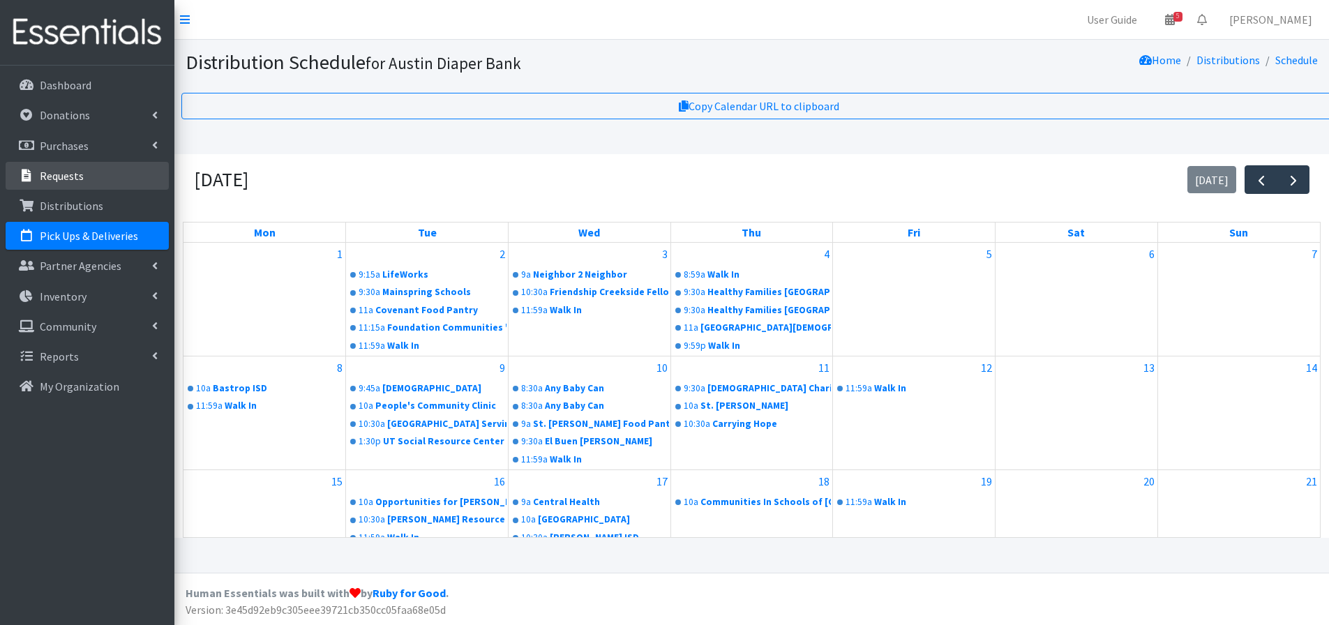
click at [68, 172] on p "Requests" at bounding box center [62, 176] width 44 height 14
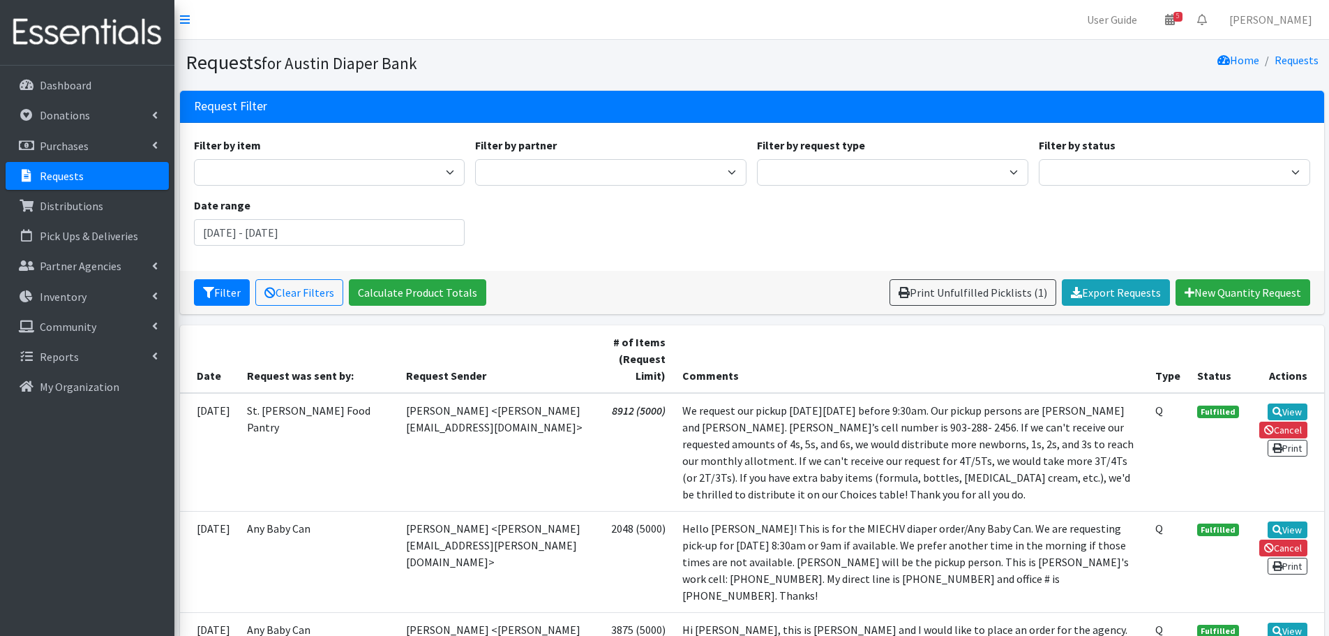
click at [58, 183] on link "Requests" at bounding box center [87, 176] width 163 height 28
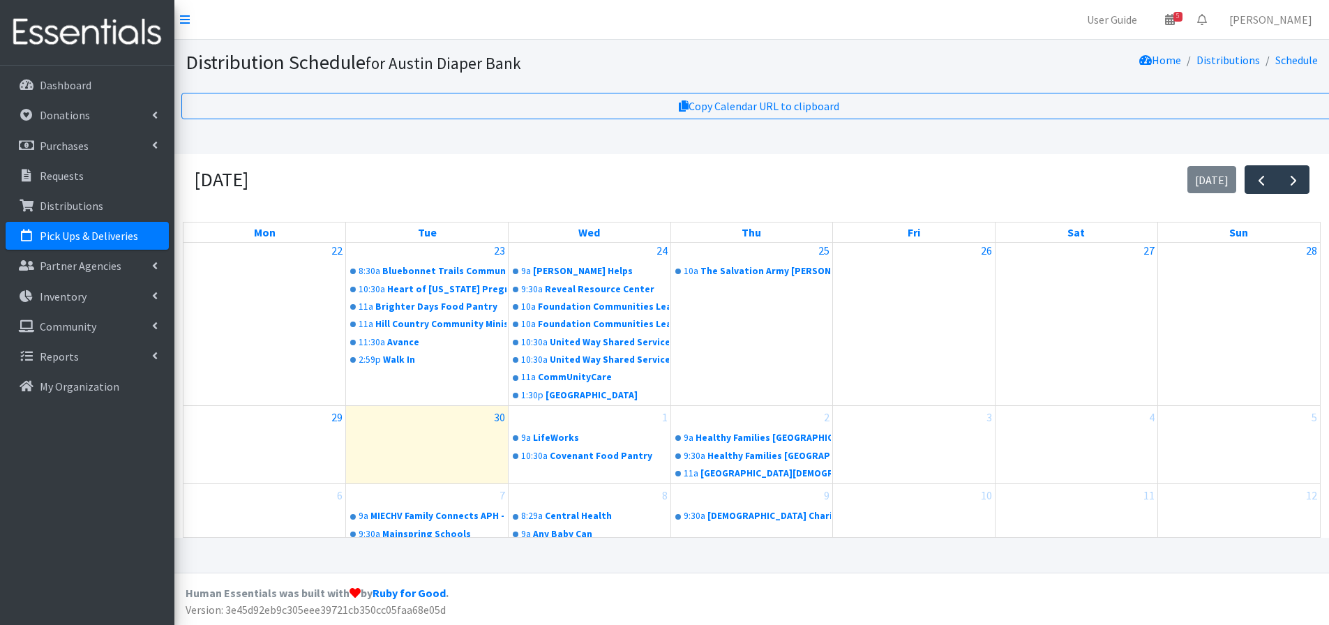
scroll to position [361, 0]
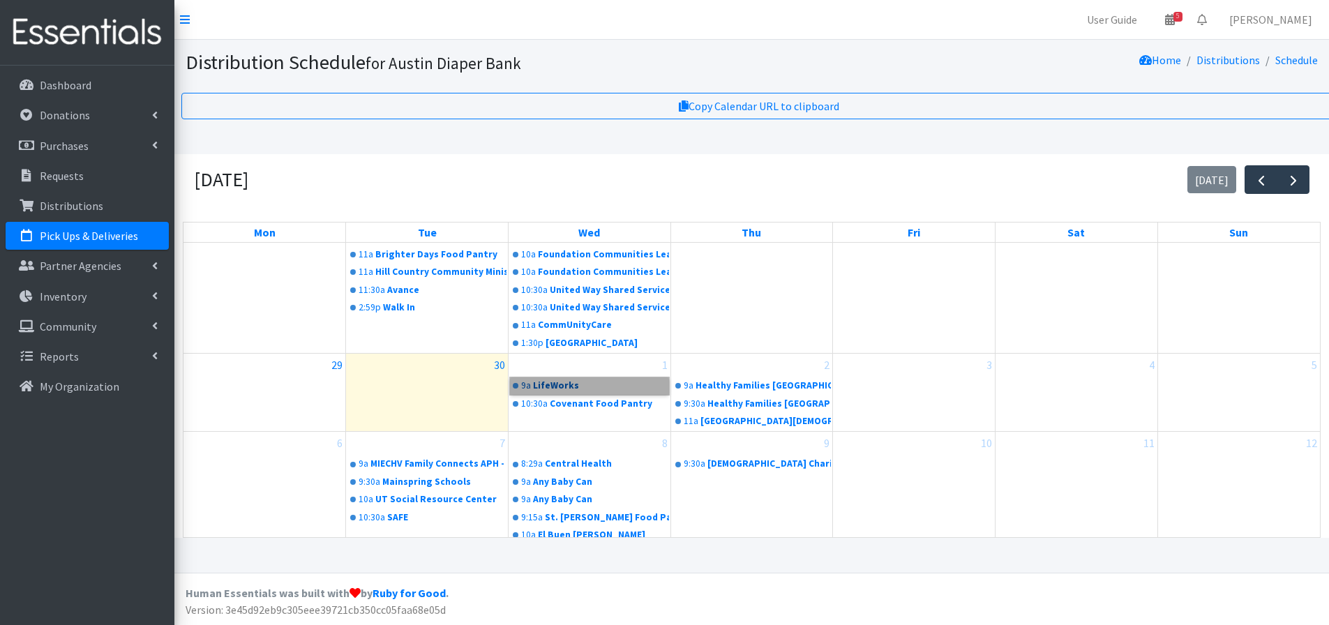
click at [555, 379] on link "9a LifeWorks" at bounding box center [589, 386] width 159 height 17
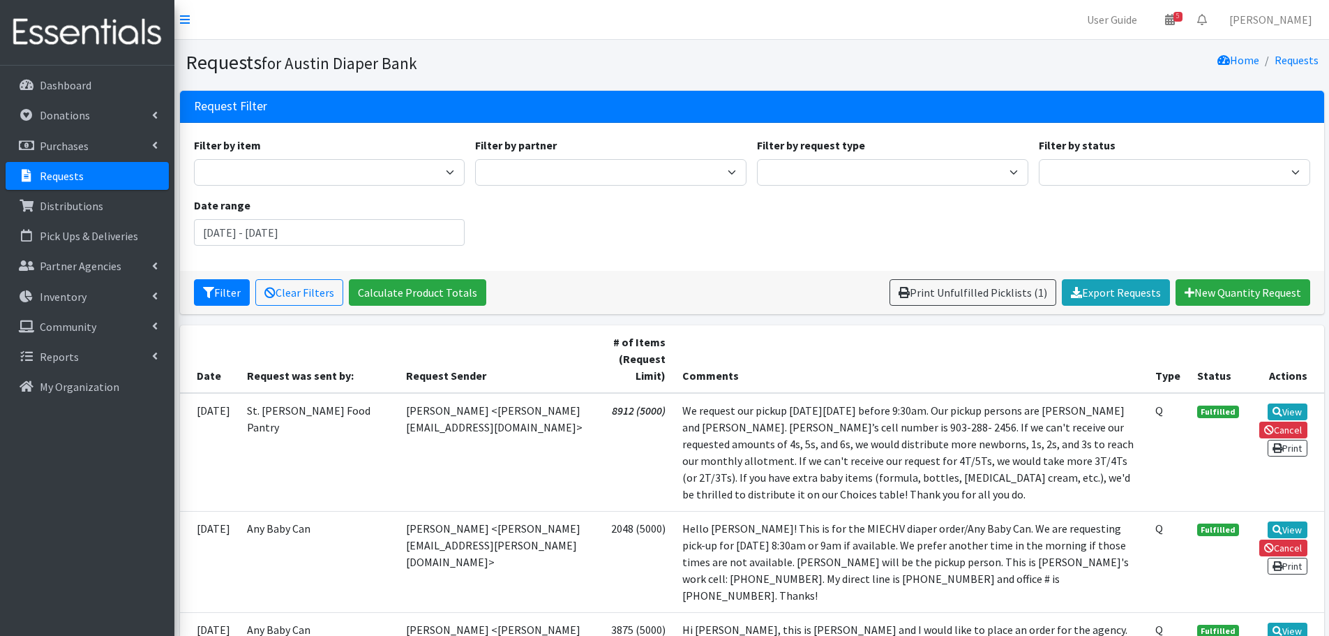
click at [50, 182] on p "Requests" at bounding box center [62, 176] width 44 height 14
